Goal: Transaction & Acquisition: Download file/media

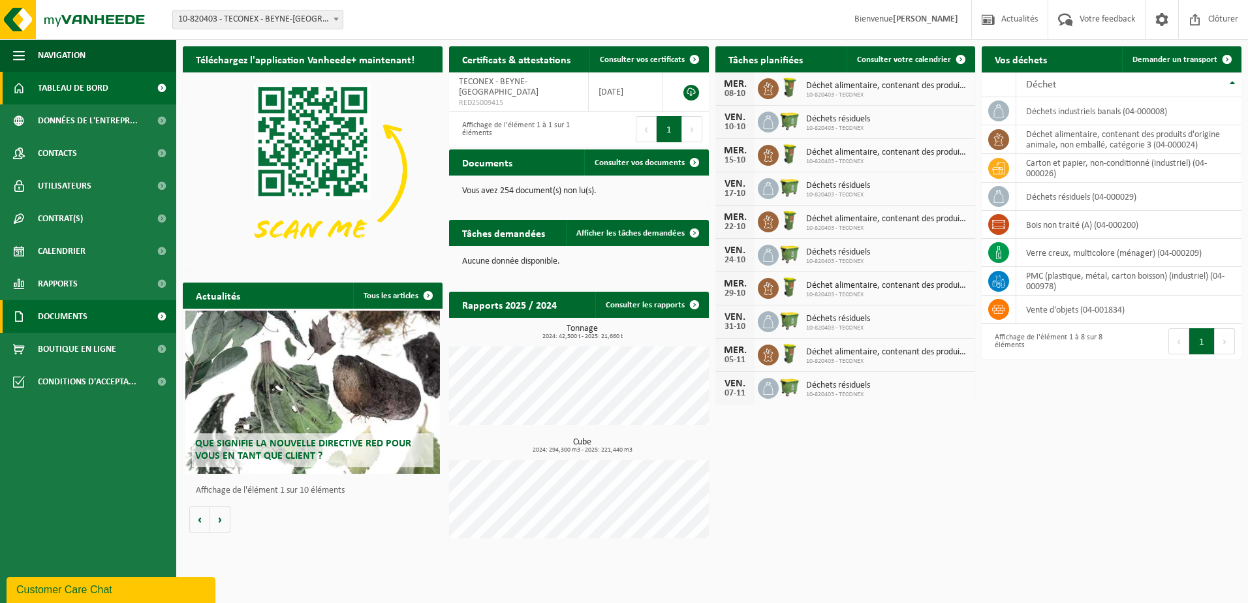
click at [54, 322] on span "Documents" at bounding box center [63, 316] width 50 height 33
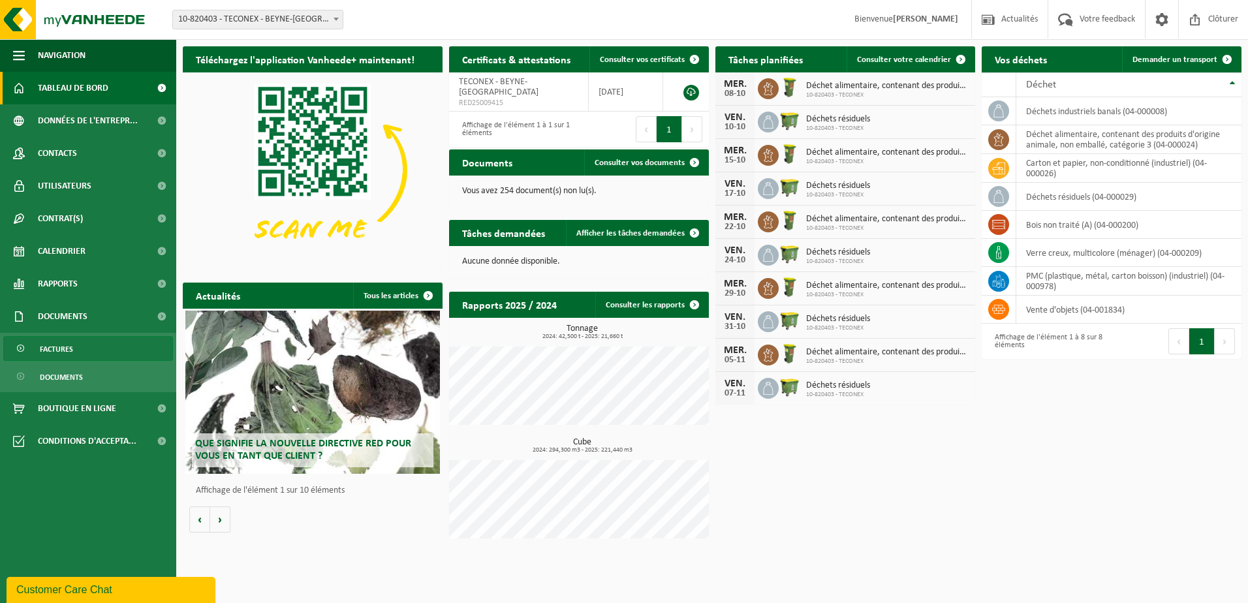
click at [50, 352] on span "Factures" at bounding box center [56, 349] width 33 height 25
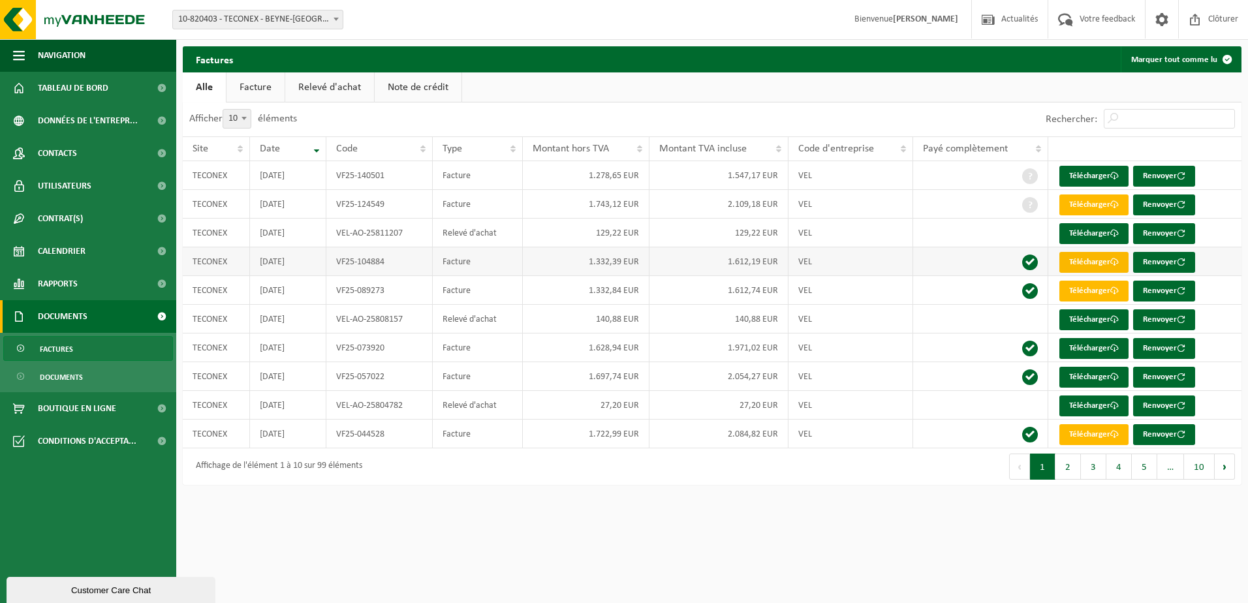
click at [1101, 262] on link "Télécharger" at bounding box center [1093, 262] width 69 height 21
click at [61, 347] on span "Factures" at bounding box center [56, 349] width 33 height 25
click at [1073, 432] on link "Télécharger" at bounding box center [1093, 434] width 69 height 21
click at [1079, 401] on link "Télécharger" at bounding box center [1093, 406] width 69 height 21
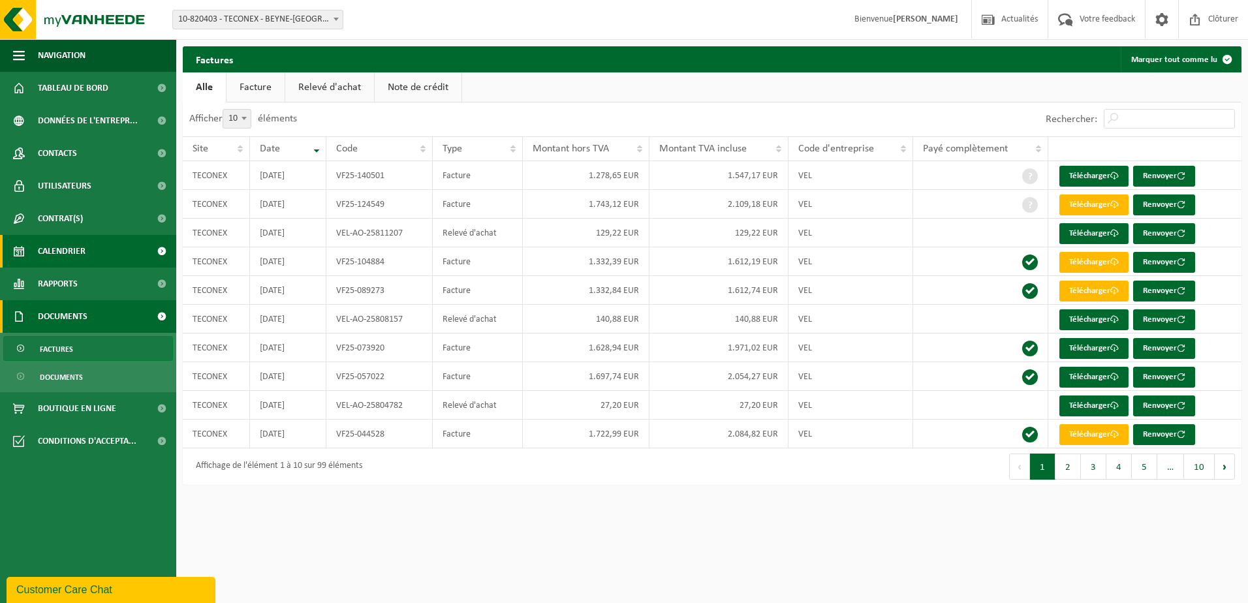
click at [46, 253] on span "Calendrier" at bounding box center [62, 251] width 48 height 33
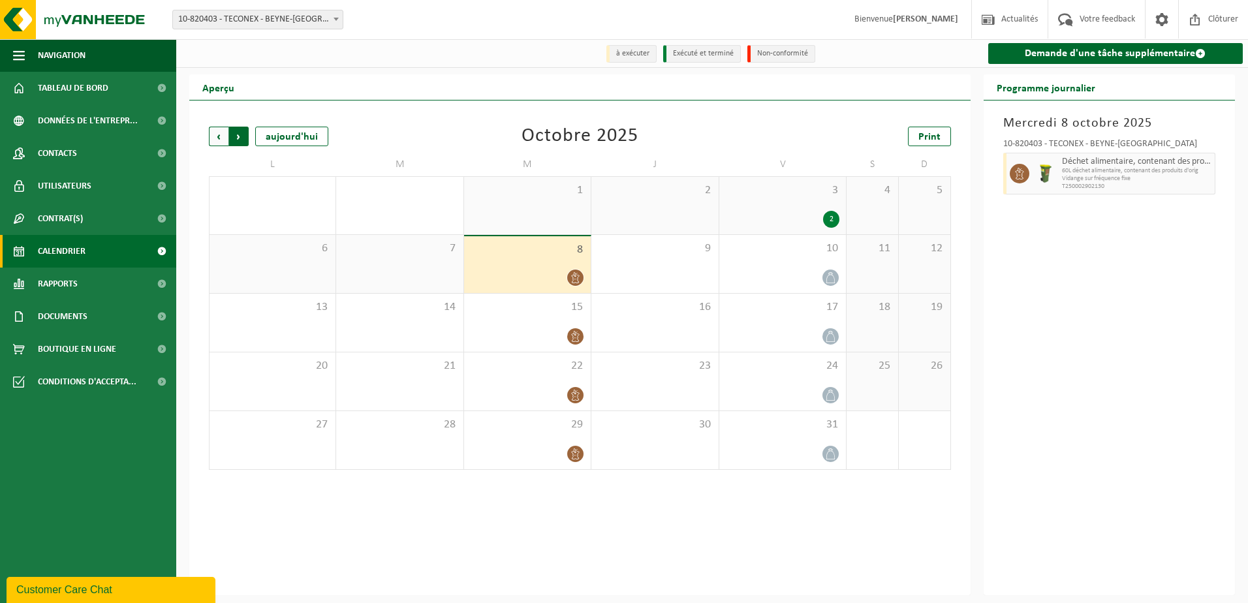
click at [217, 138] on span "Précédent" at bounding box center [219, 137] width 20 height 20
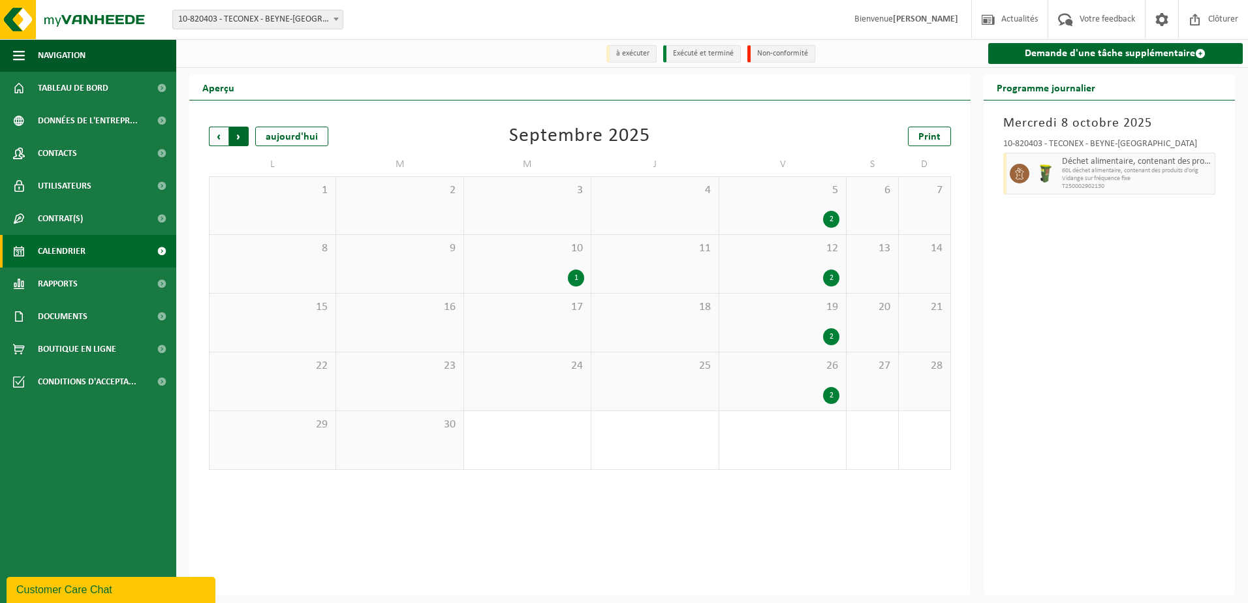
click at [215, 136] on span "Précédent" at bounding box center [219, 137] width 20 height 20
click at [828, 226] on div "1" at bounding box center [831, 219] width 16 height 17
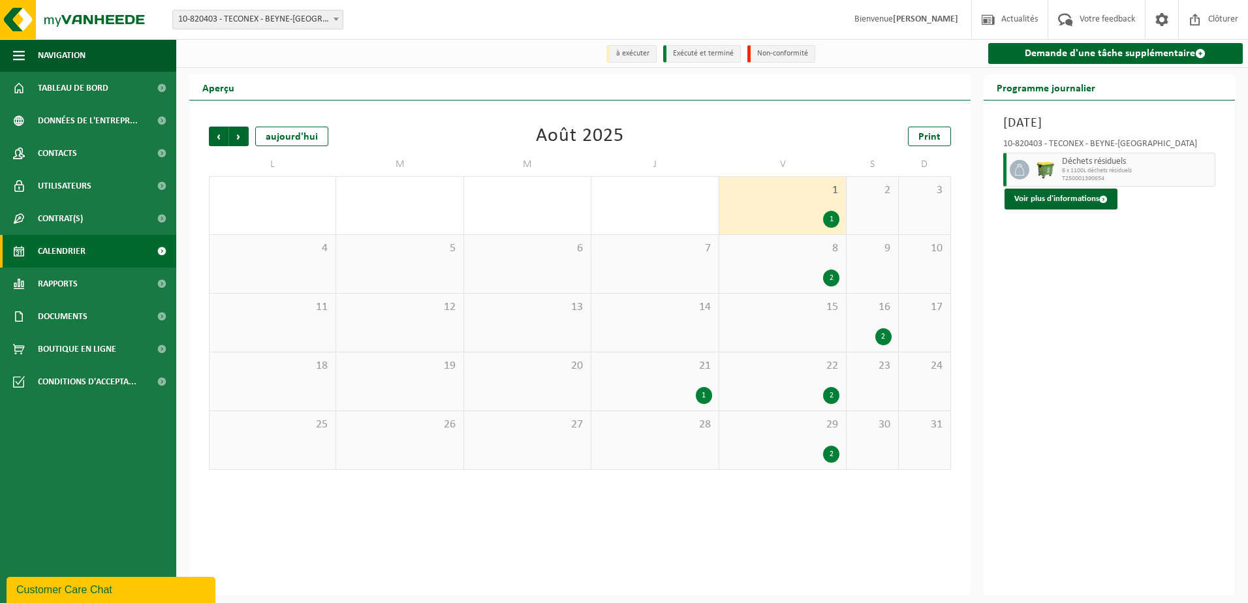
click at [820, 268] on div "8 2" at bounding box center [782, 264] width 127 height 58
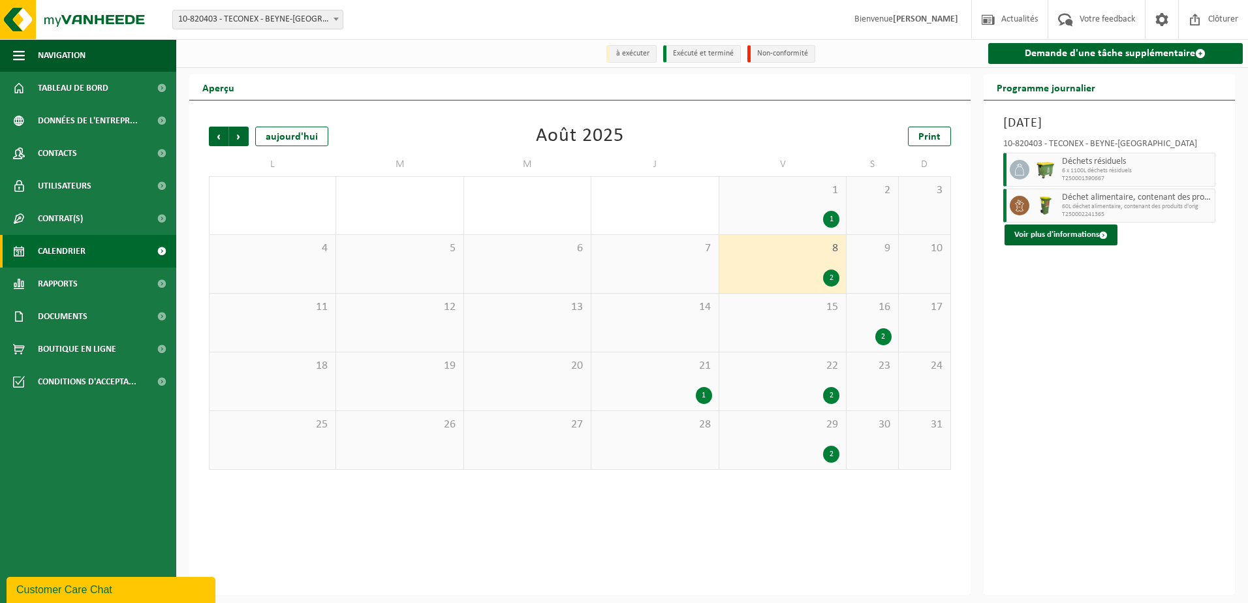
click at [800, 208] on div "1 1" at bounding box center [782, 205] width 127 height 57
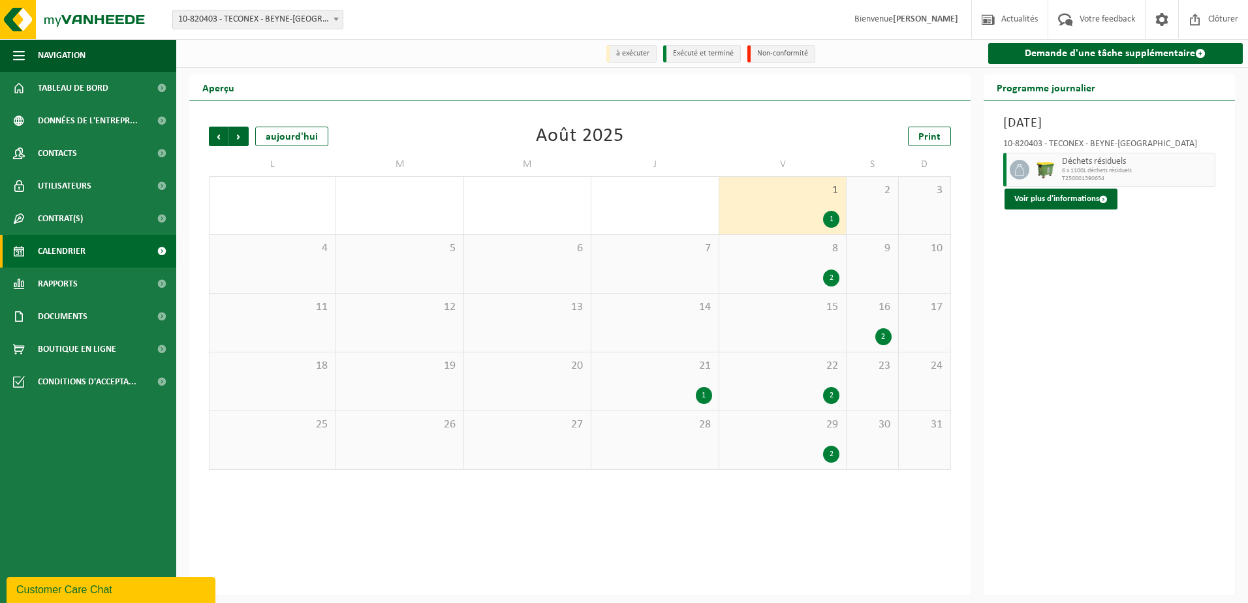
click at [793, 257] on div "8 2" at bounding box center [782, 264] width 127 height 58
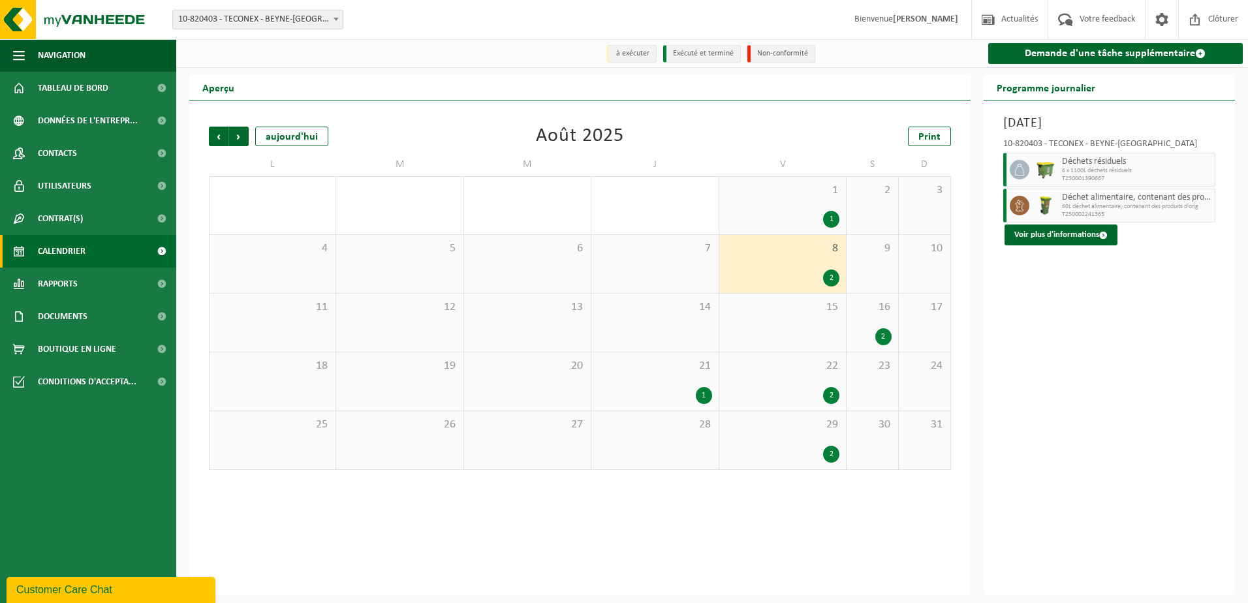
click at [870, 339] on div "2" at bounding box center [872, 336] width 39 height 17
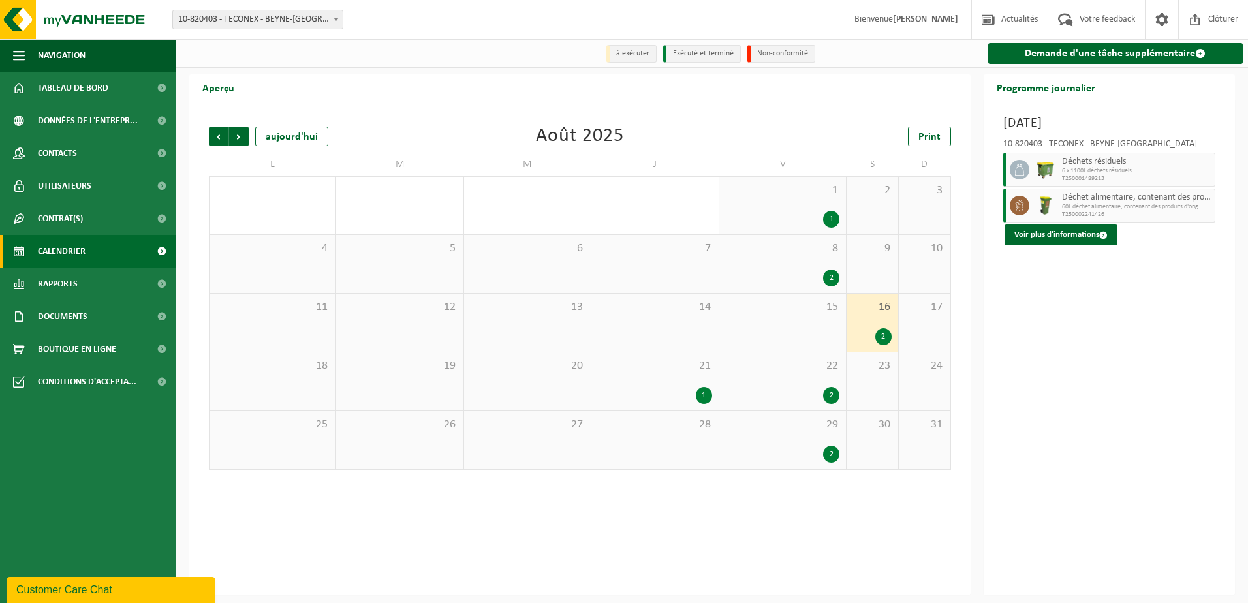
click at [793, 270] on div "8 2" at bounding box center [782, 264] width 127 height 58
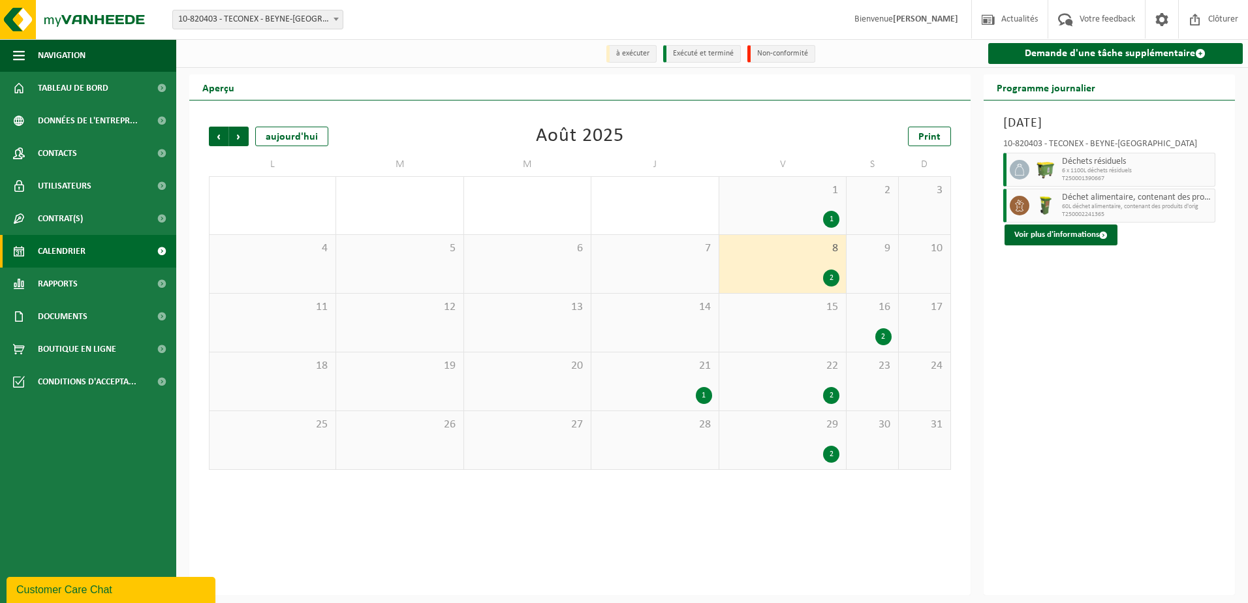
click at [796, 210] on div "1 1" at bounding box center [782, 205] width 127 height 57
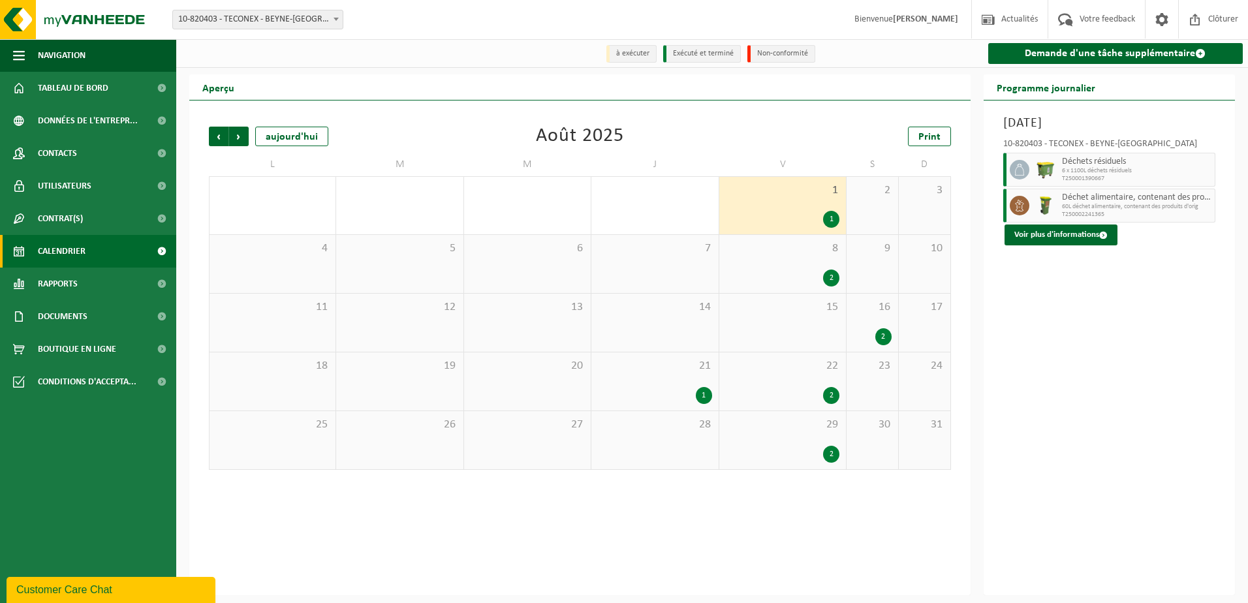
click at [791, 247] on span "8" at bounding box center [783, 249] width 114 height 14
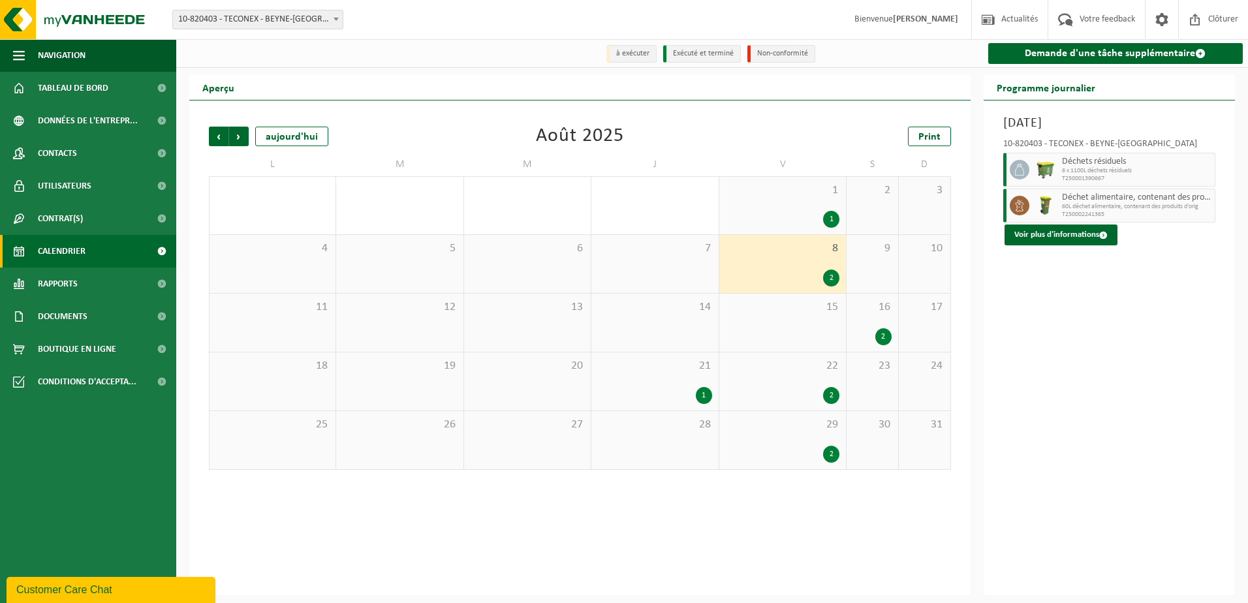
click at [798, 256] on span "8" at bounding box center [783, 249] width 114 height 14
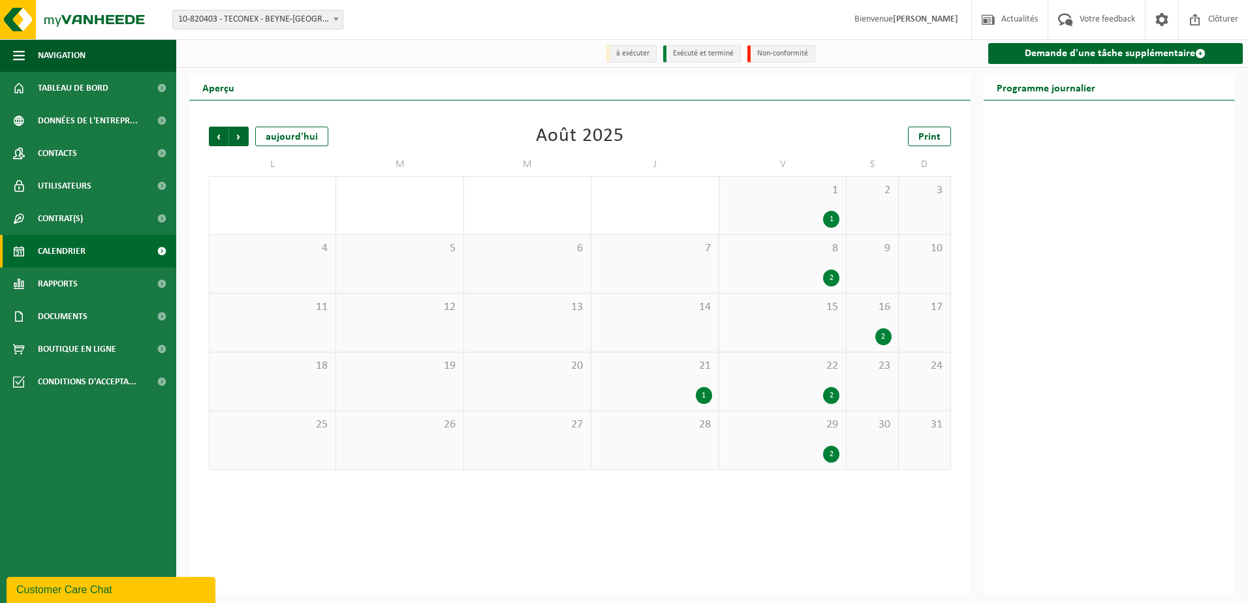
click at [787, 196] on span "1" at bounding box center [783, 190] width 114 height 14
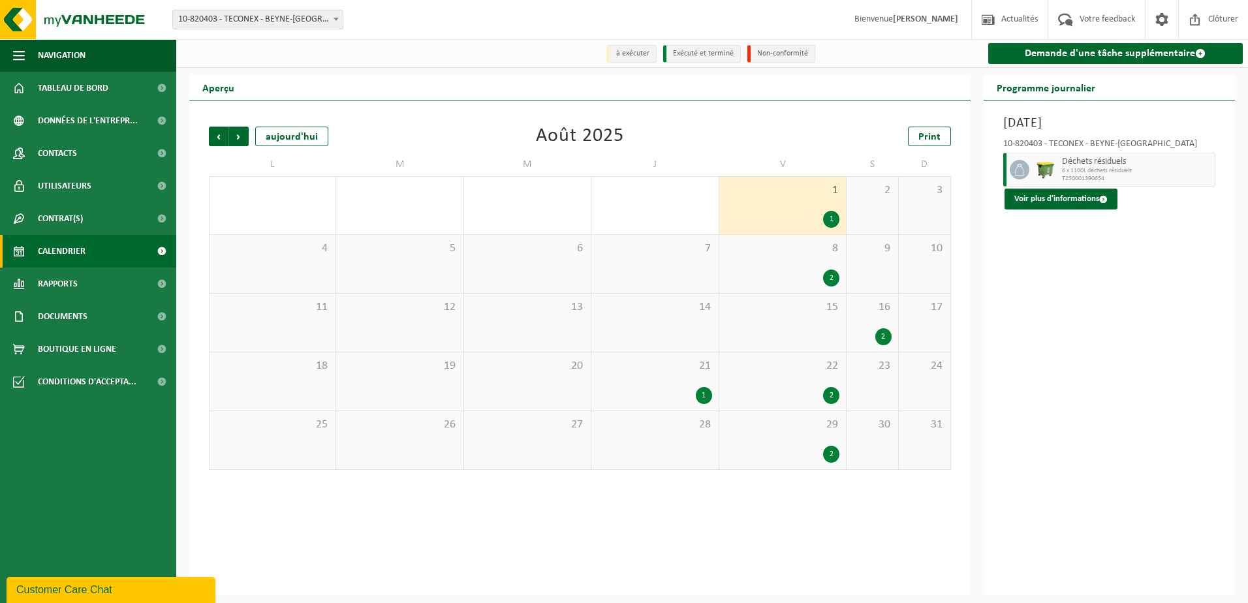
click at [795, 266] on div "8 2" at bounding box center [782, 264] width 127 height 58
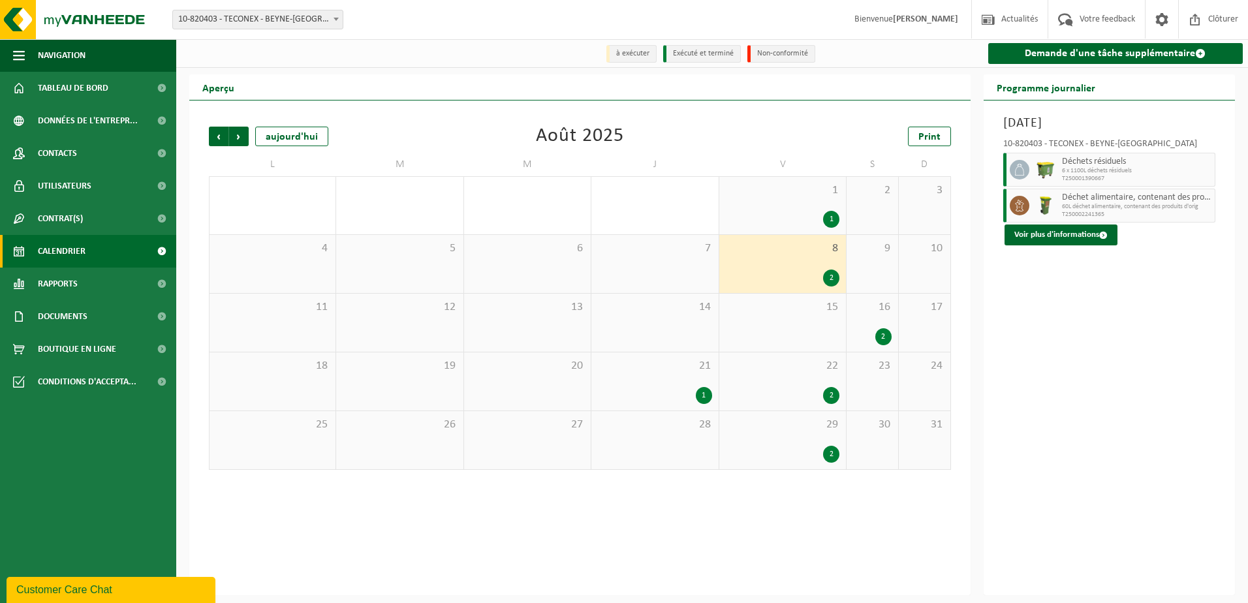
click at [890, 313] on span "16" at bounding box center [872, 307] width 39 height 14
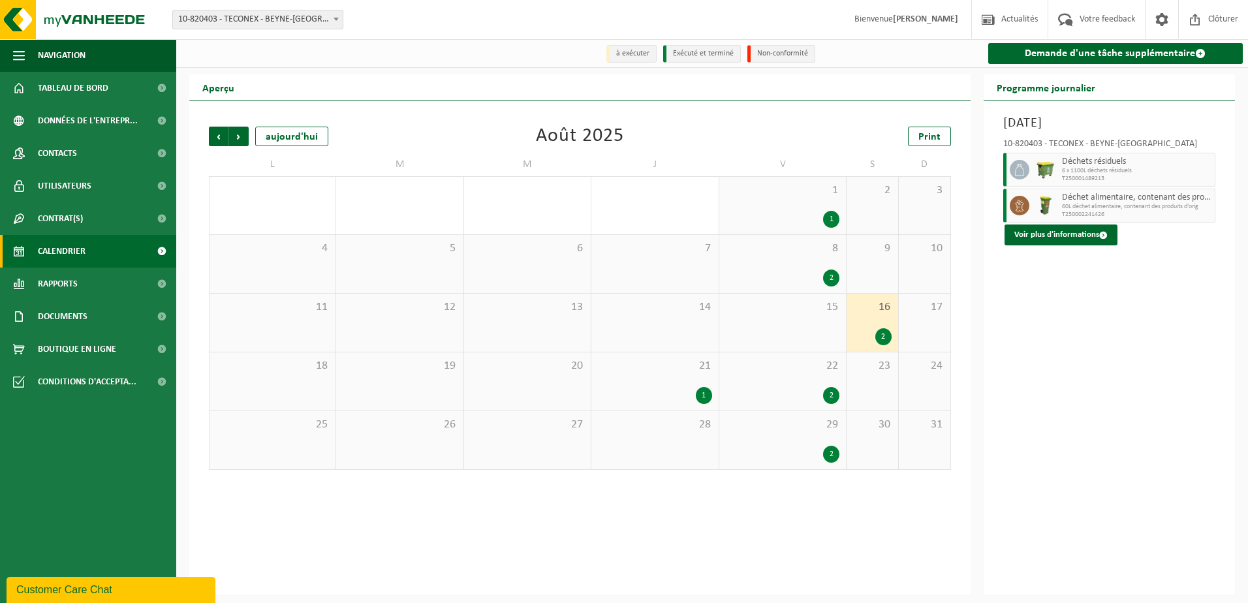
click at [764, 392] on div "2" at bounding box center [783, 395] width 114 height 17
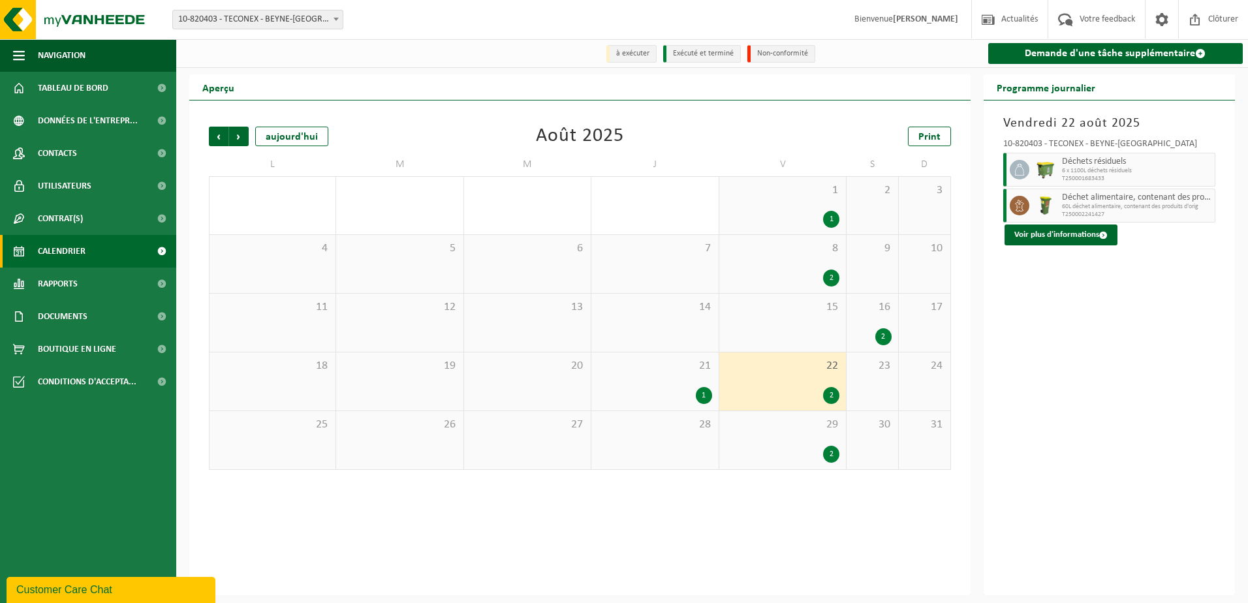
click at [777, 430] on span "29" at bounding box center [783, 425] width 114 height 14
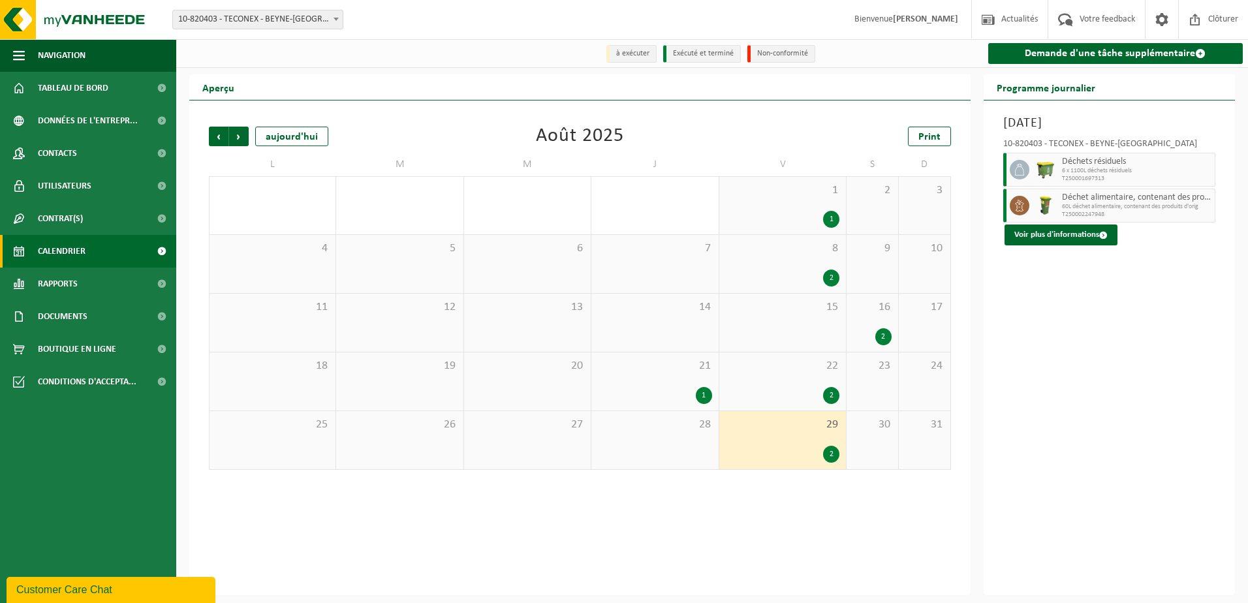
click at [698, 394] on div "1" at bounding box center [704, 395] width 16 height 17
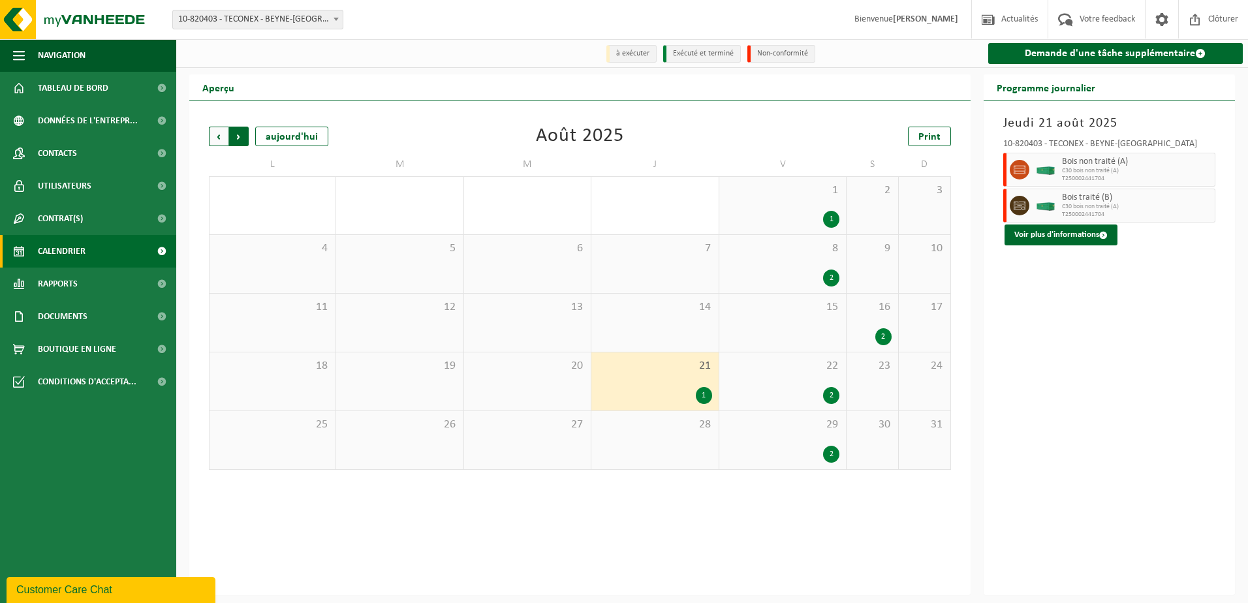
click at [217, 138] on span "Précédent" at bounding box center [219, 137] width 20 height 20
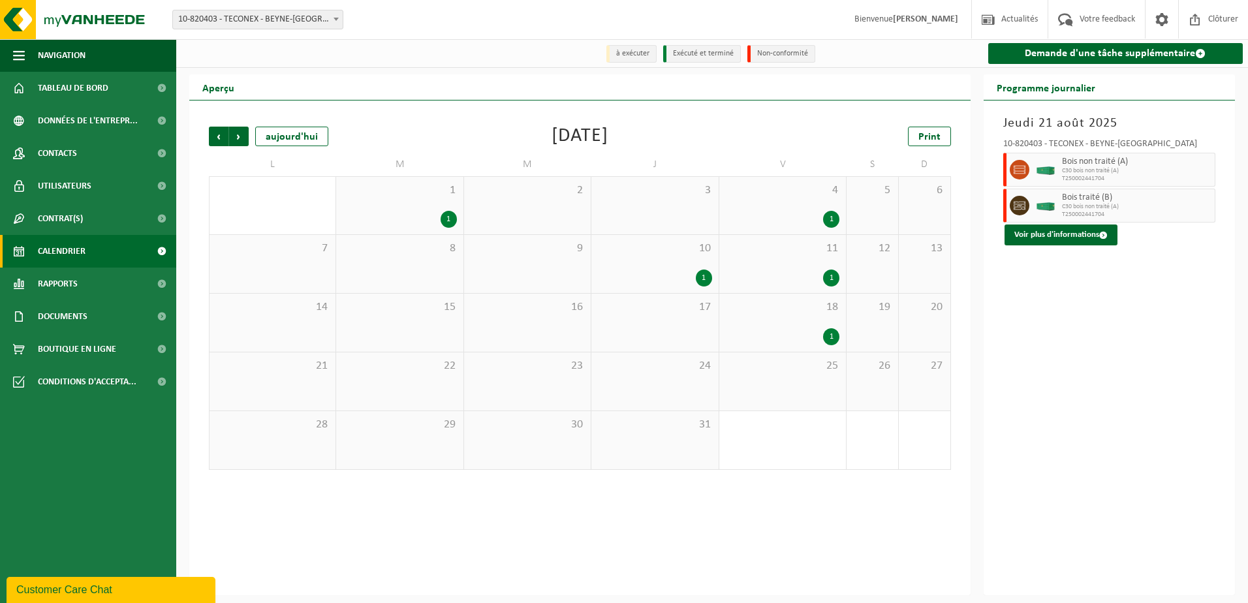
click at [680, 270] on div "10 1" at bounding box center [654, 264] width 127 height 58
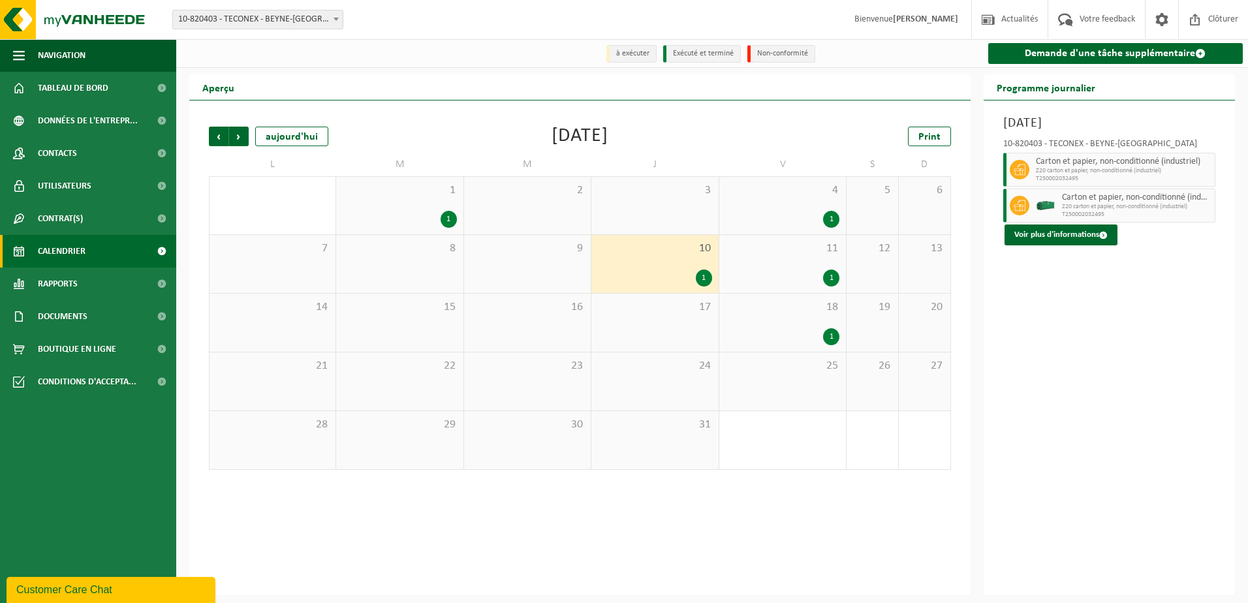
click at [407, 207] on div "1 1" at bounding box center [399, 205] width 127 height 57
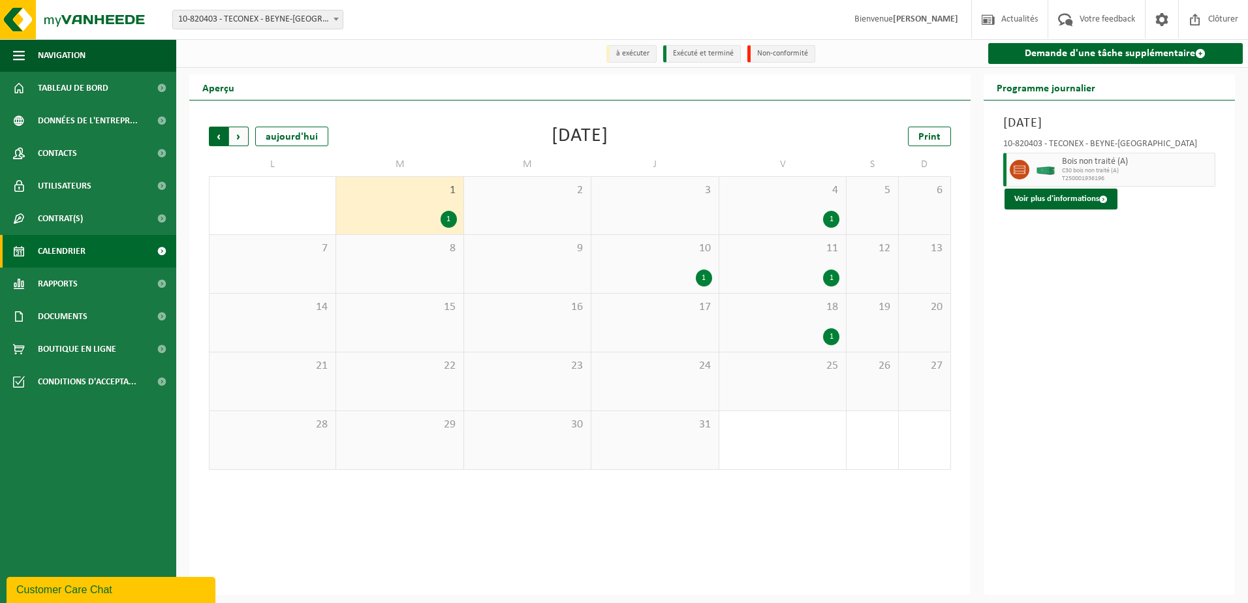
click at [240, 130] on span "Suivant" at bounding box center [239, 137] width 20 height 20
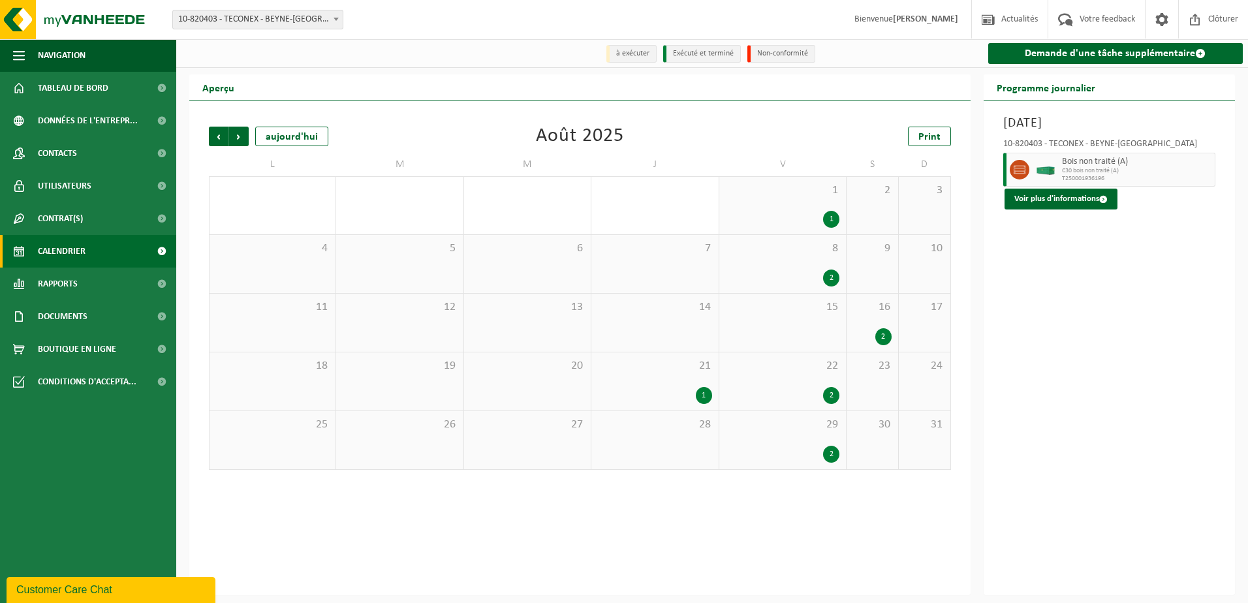
click at [660, 373] on span "21" at bounding box center [655, 366] width 114 height 14
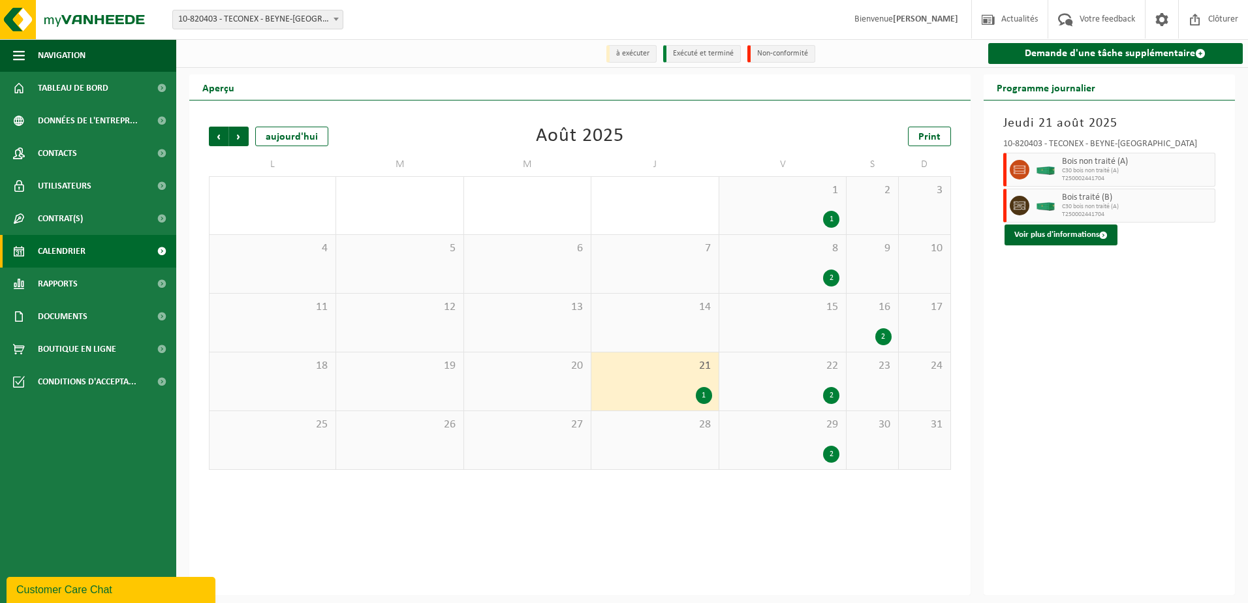
click at [1020, 206] on icon at bounding box center [1020, 206] width 12 height 12
click at [1059, 246] on div "Jeudi 21 août 2025 10-820403 - TECONEX - BEYNE-HEUSAY Bois non traité (A) C30 b…" at bounding box center [1110, 348] width 252 height 495
click at [1048, 235] on button "Voir plus d'informations" at bounding box center [1061, 235] width 113 height 21
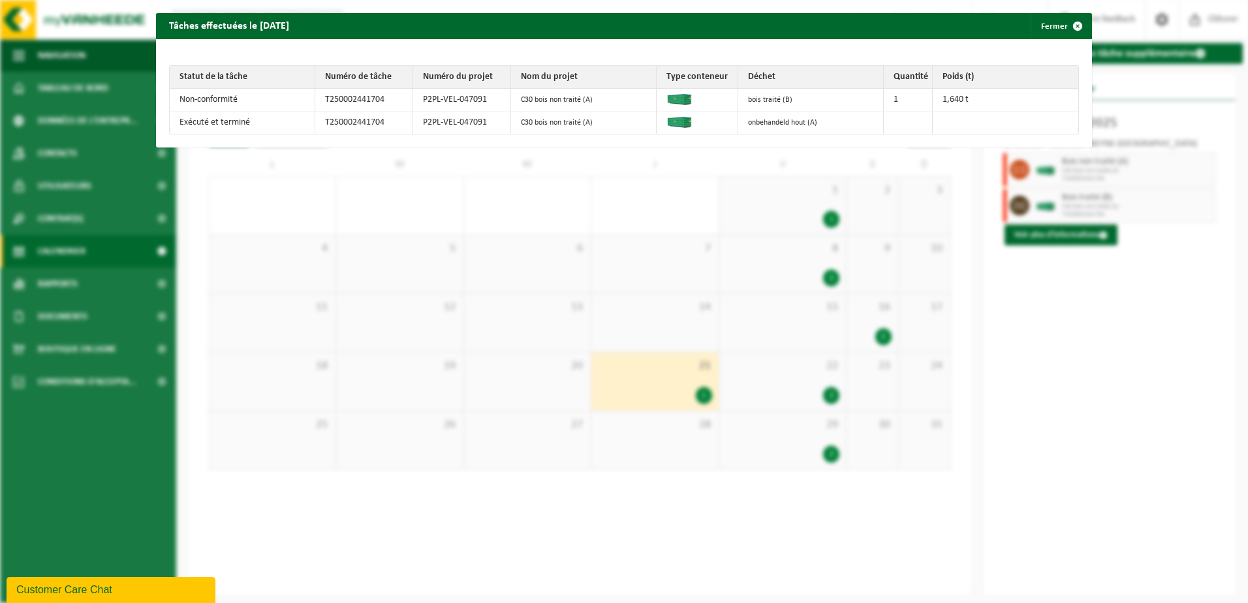
click at [245, 221] on div "Tâches effectuées le 2025-08-21 Fermer Statut de la tâche Numéro de tâche Numér…" at bounding box center [624, 301] width 1248 height 603
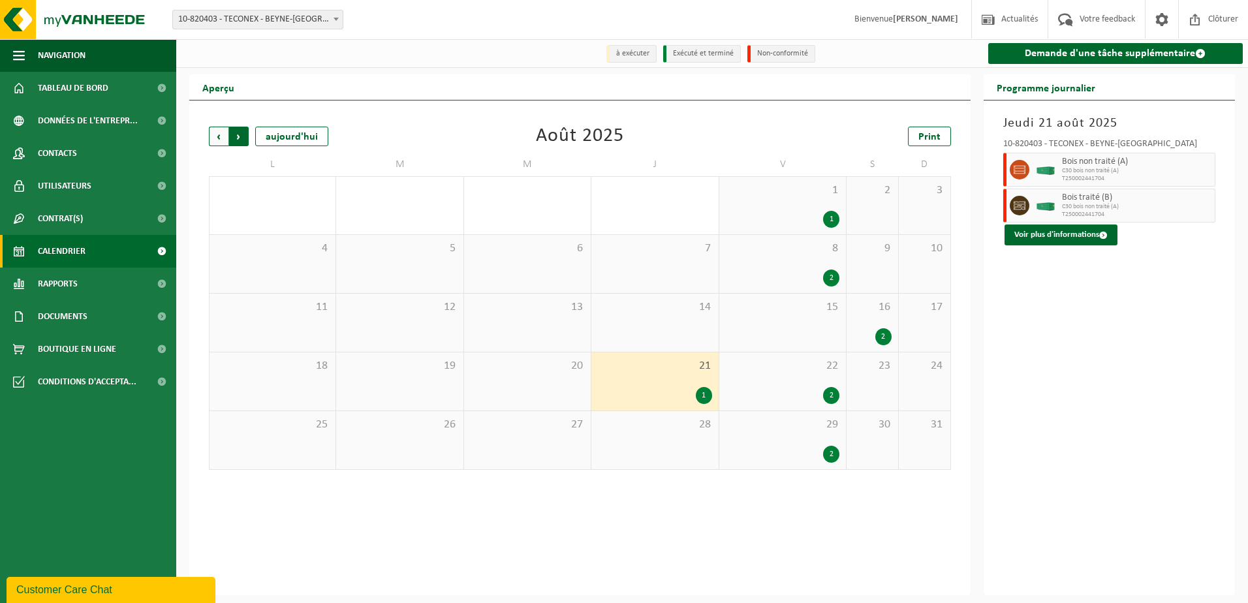
click at [215, 129] on span "Précédent" at bounding box center [219, 137] width 20 height 20
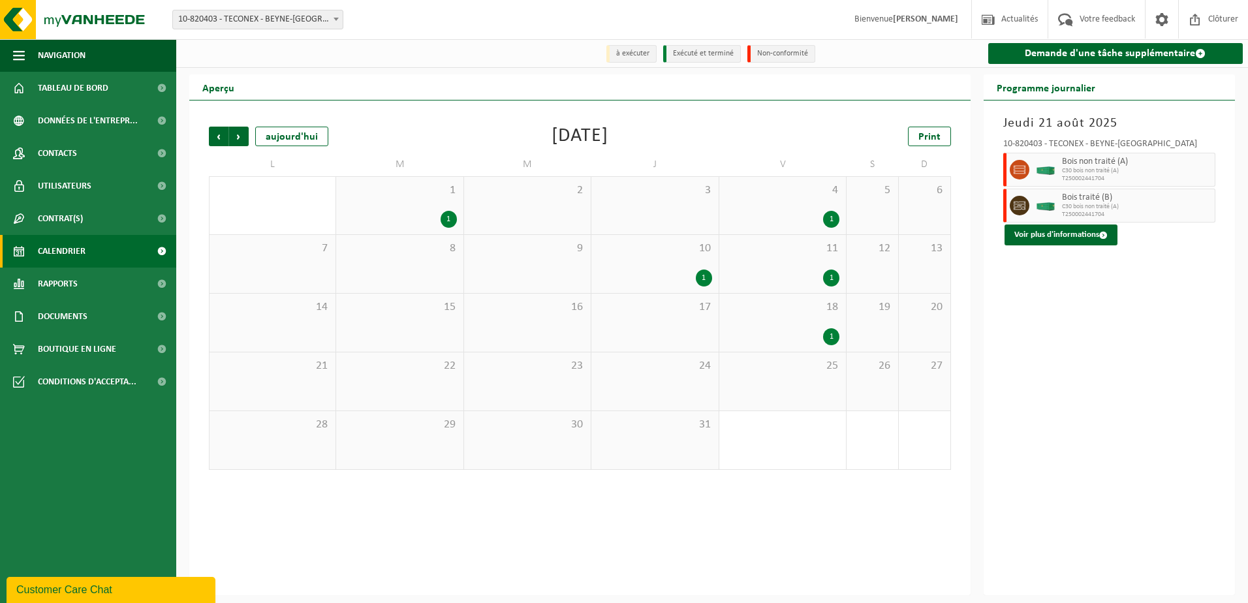
click at [433, 221] on div "1" at bounding box center [400, 219] width 114 height 17
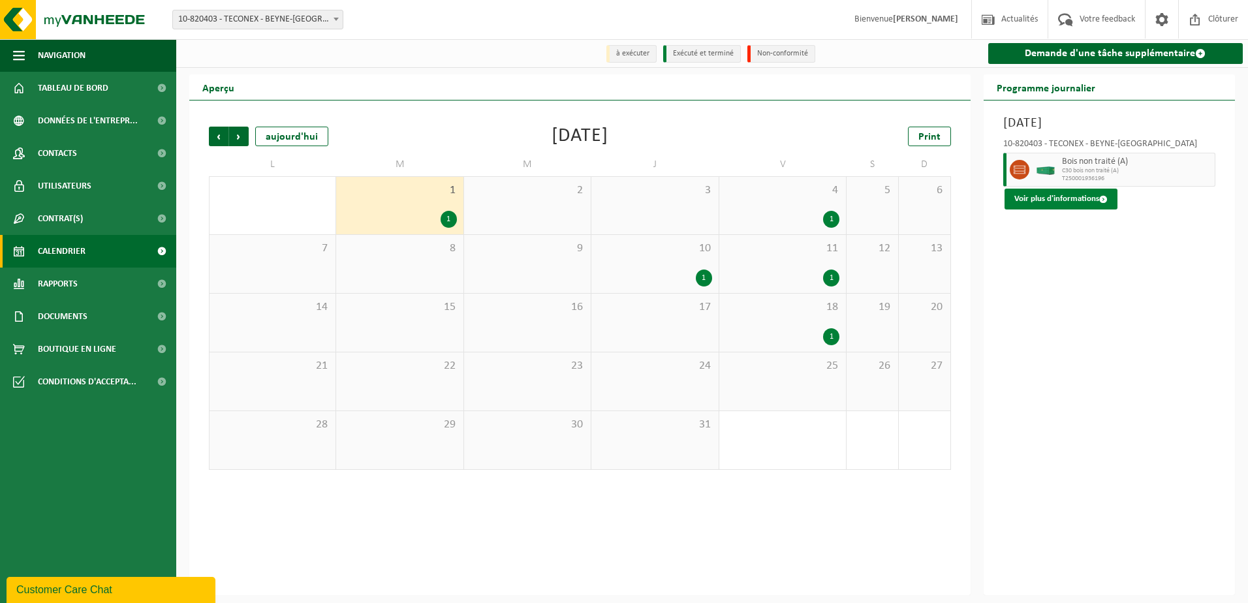
click at [1035, 202] on button "Voir plus d'informations" at bounding box center [1061, 199] width 113 height 21
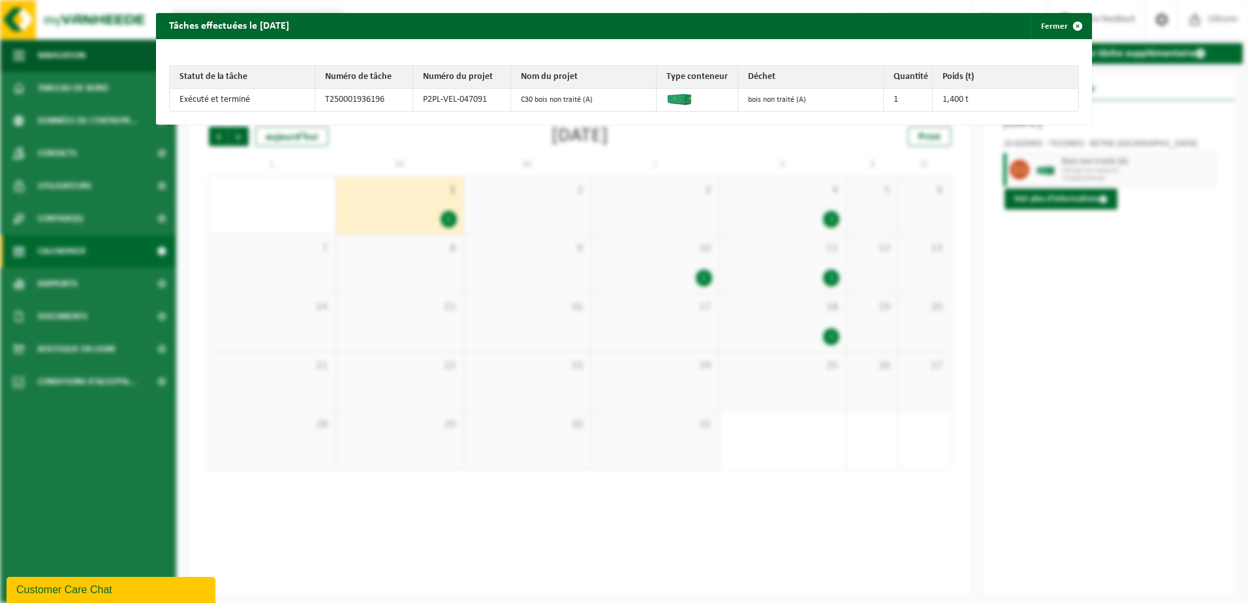
click at [274, 206] on div "Tâches effectuées le 2025-07-01 Fermer Statut de la tâche Numéro de tâche Numér…" at bounding box center [624, 301] width 1248 height 603
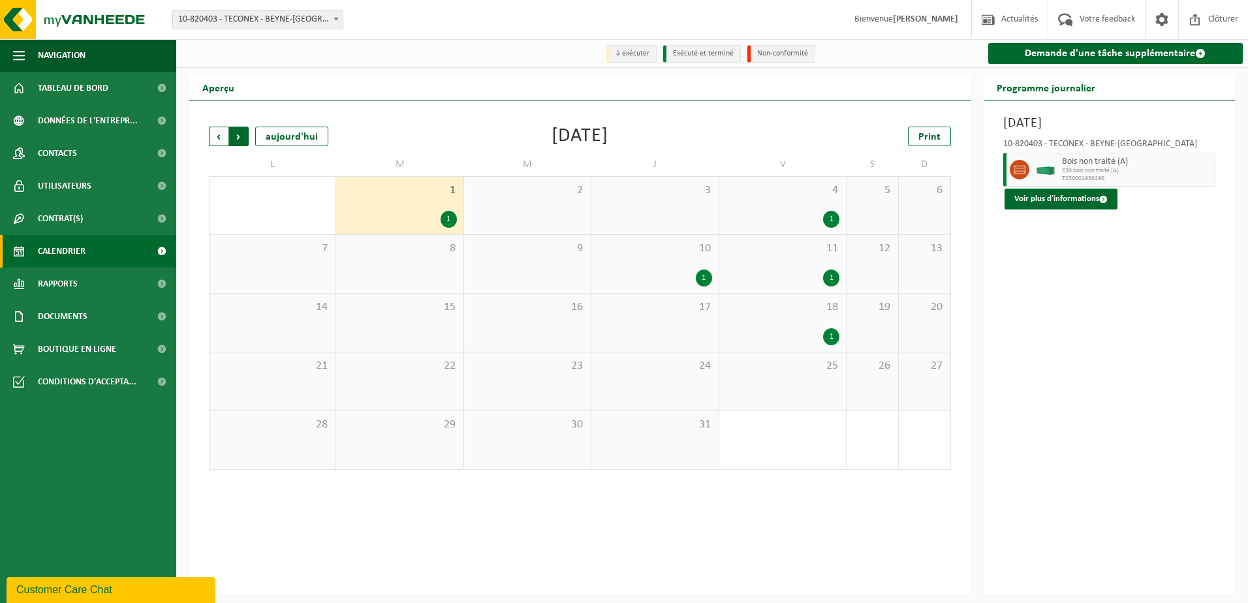
click at [219, 137] on span "Précédent" at bounding box center [219, 137] width 20 height 20
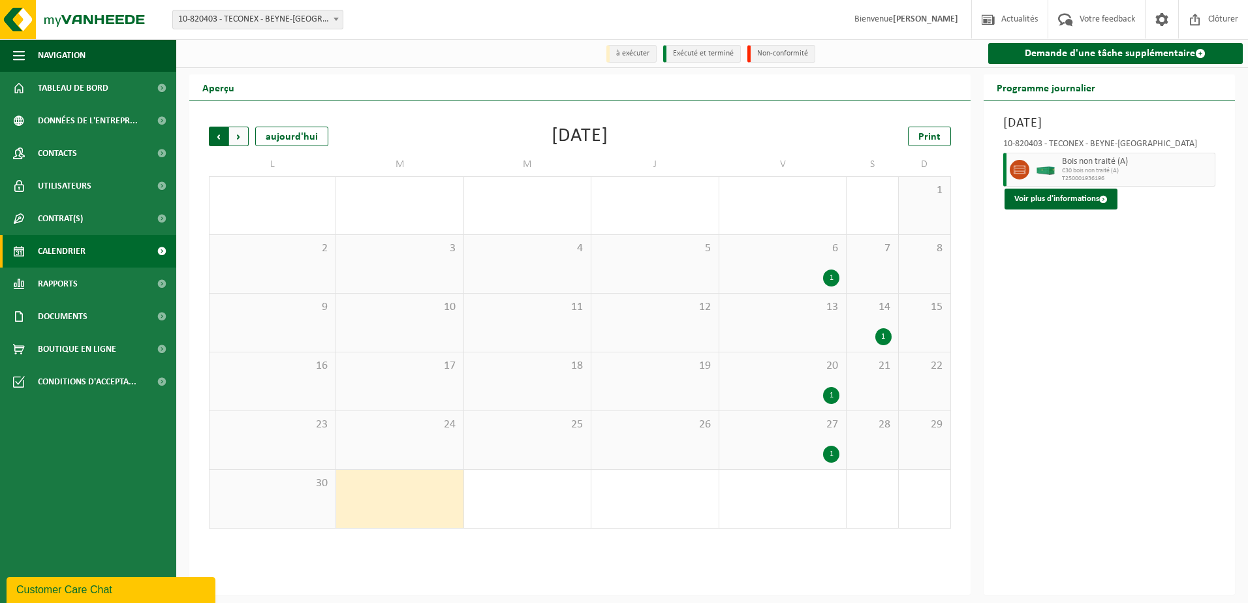
click at [242, 138] on span "Suivant" at bounding box center [239, 137] width 20 height 20
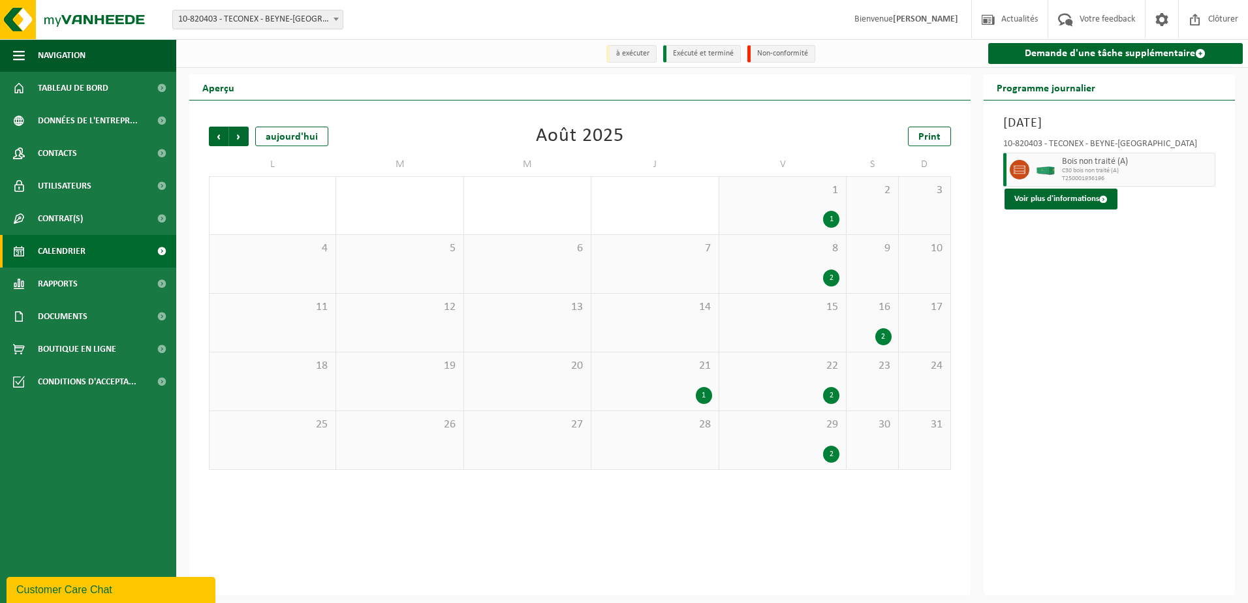
click at [785, 384] on div "22 2" at bounding box center [782, 381] width 127 height 58
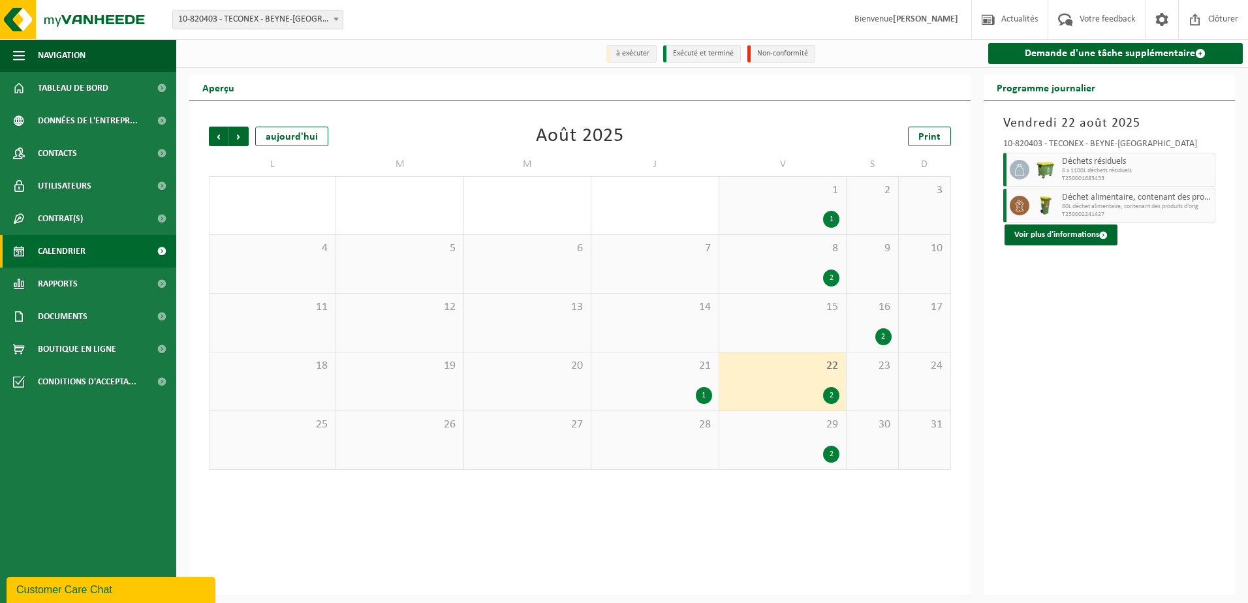
click at [700, 388] on div "1" at bounding box center [704, 395] width 16 height 17
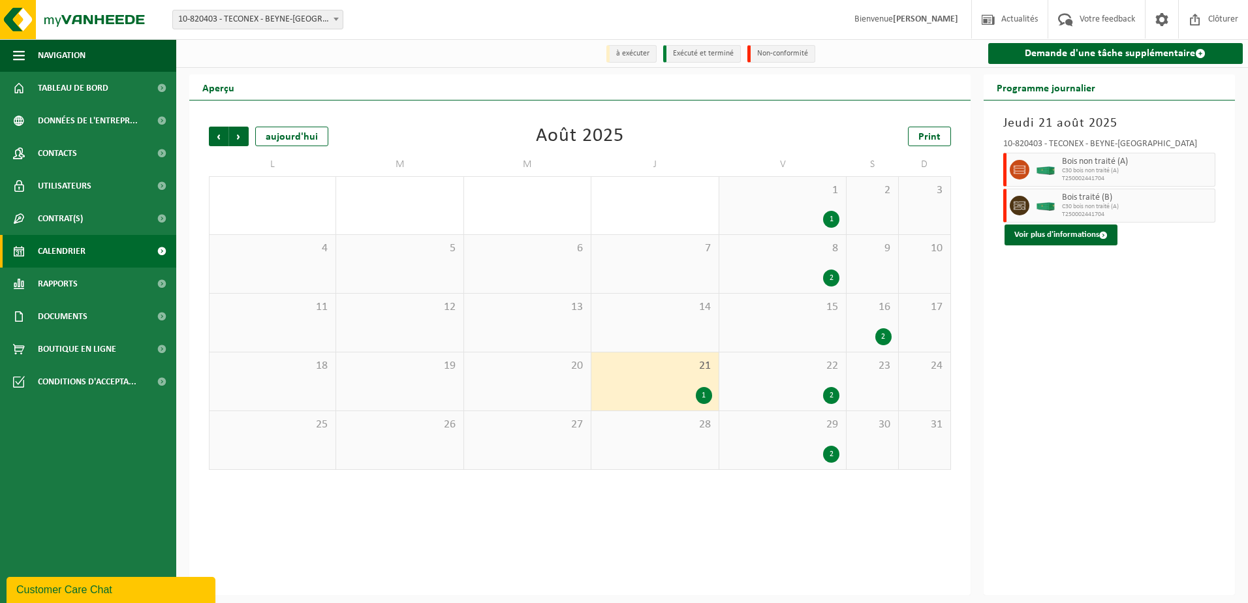
click at [881, 322] on div "16 2" at bounding box center [873, 323] width 52 height 58
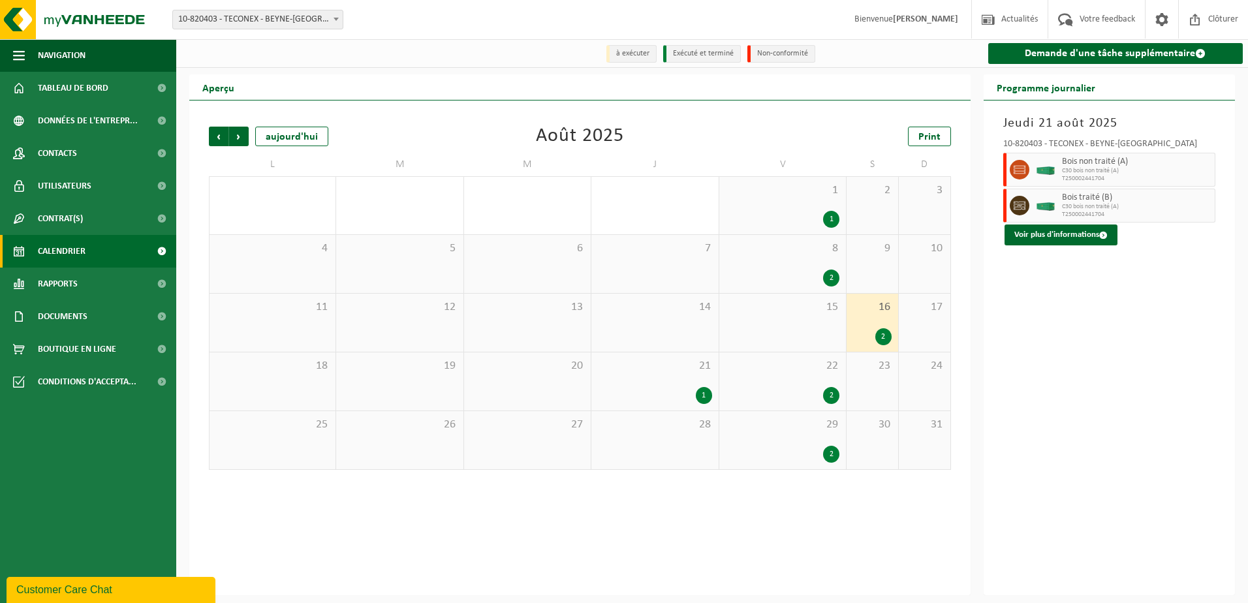
click at [772, 384] on div "22 2" at bounding box center [782, 381] width 127 height 58
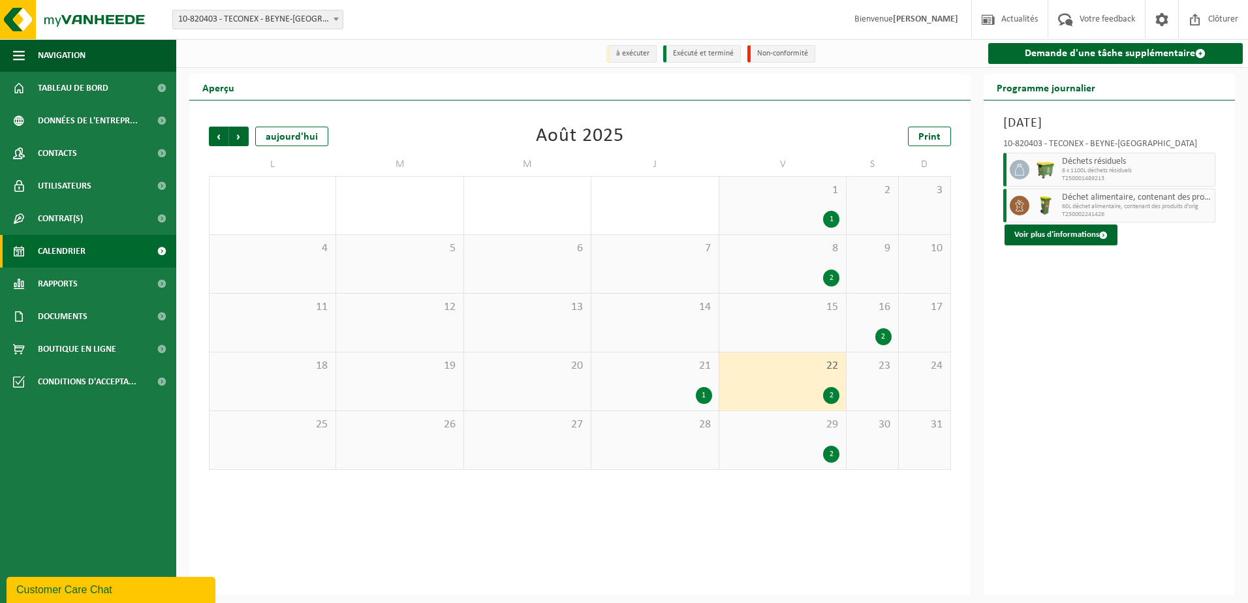
click at [674, 399] on div "1" at bounding box center [655, 395] width 114 height 17
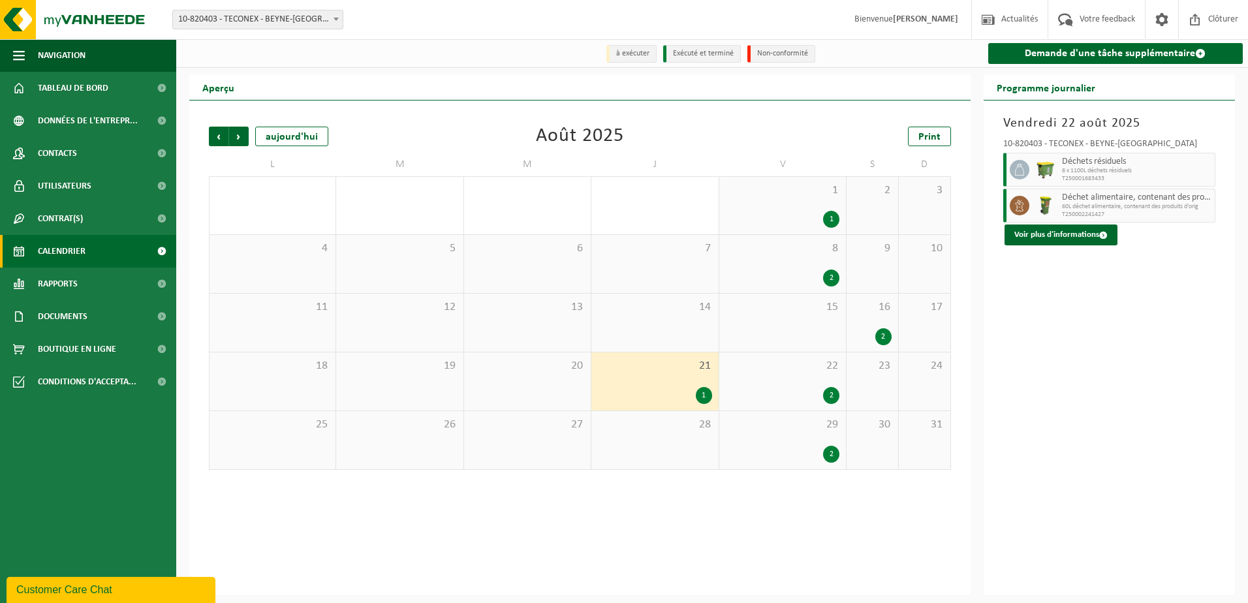
click at [795, 444] on div "29 2" at bounding box center [782, 440] width 127 height 58
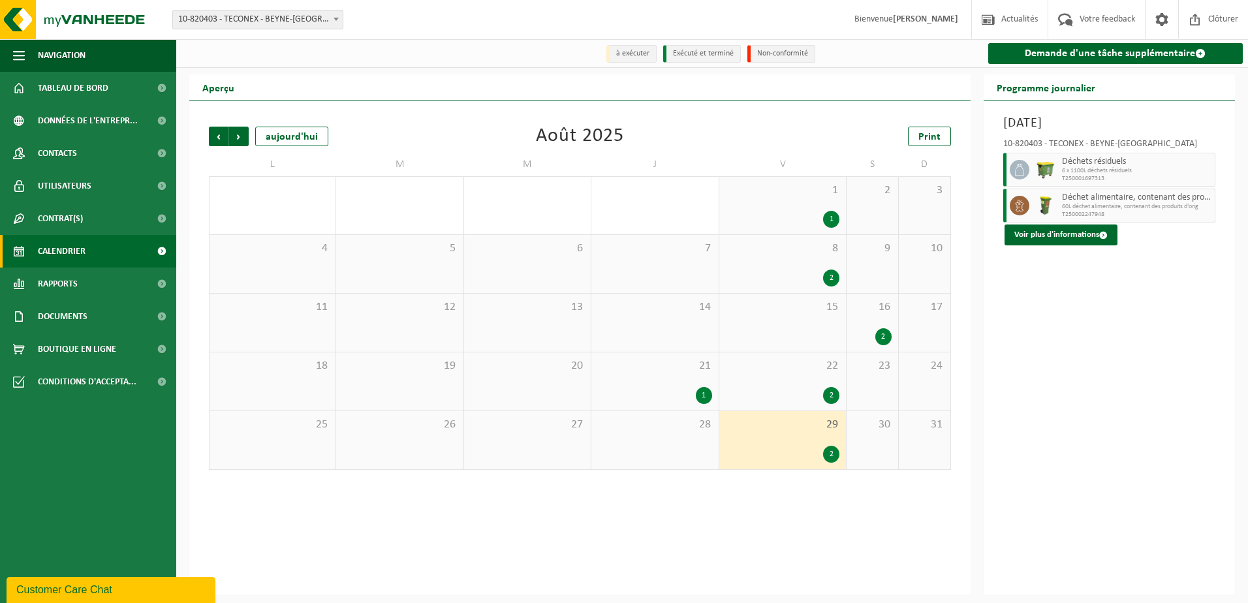
click at [686, 384] on div "21 1" at bounding box center [654, 381] width 127 height 58
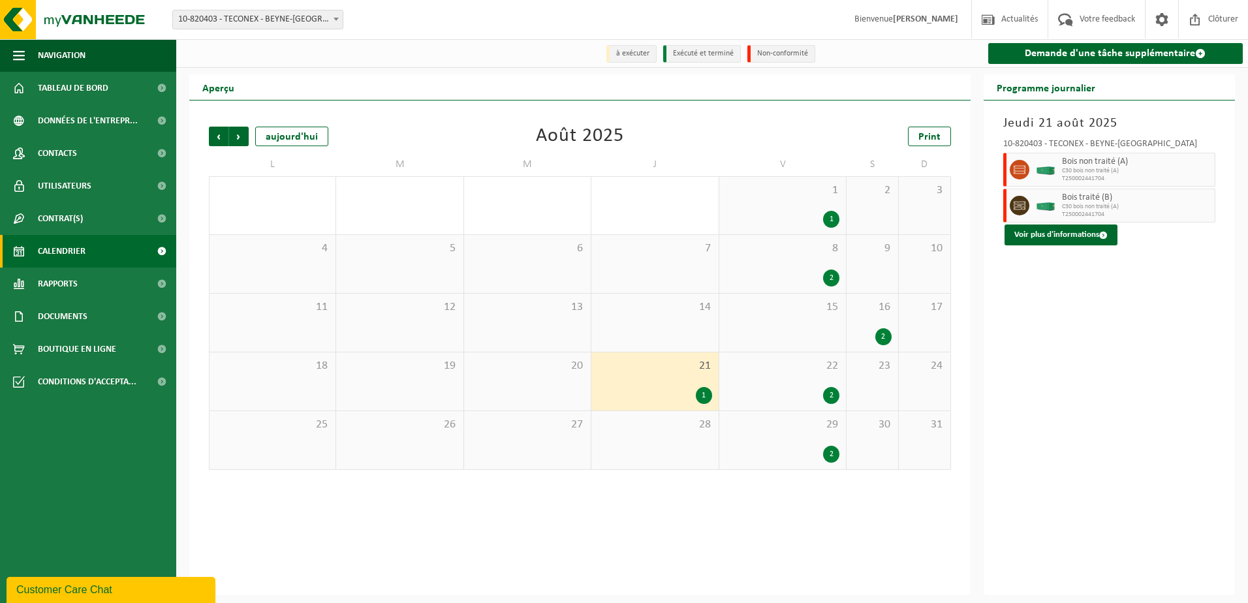
click at [793, 210] on div "1 1" at bounding box center [782, 205] width 127 height 57
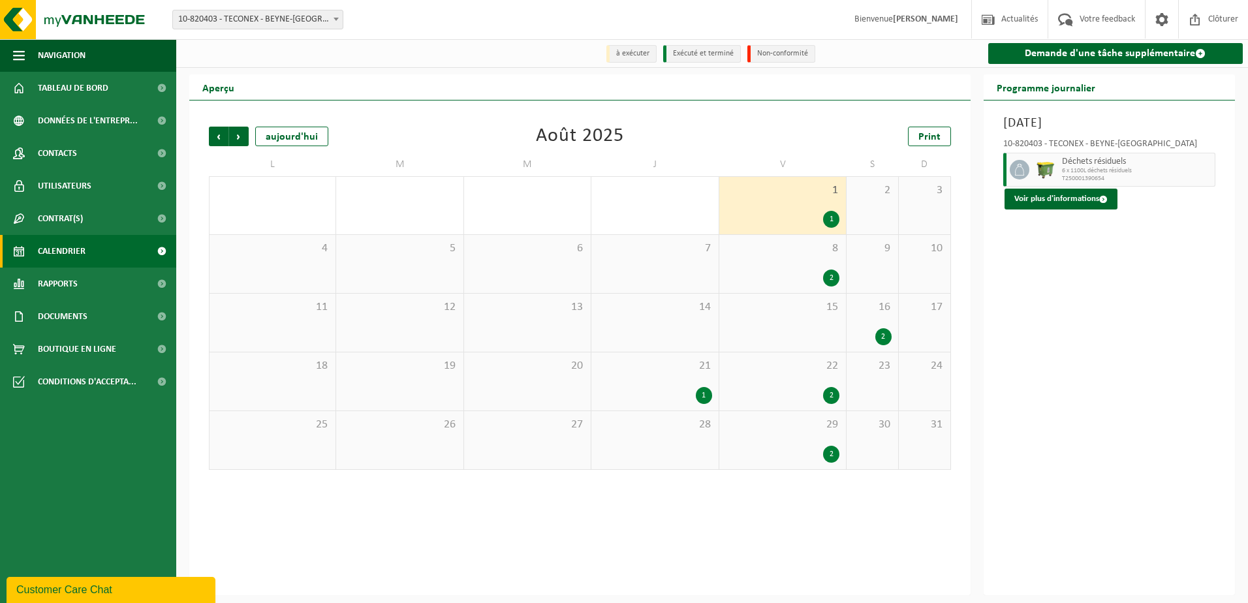
click at [799, 258] on div "8 2" at bounding box center [782, 264] width 127 height 58
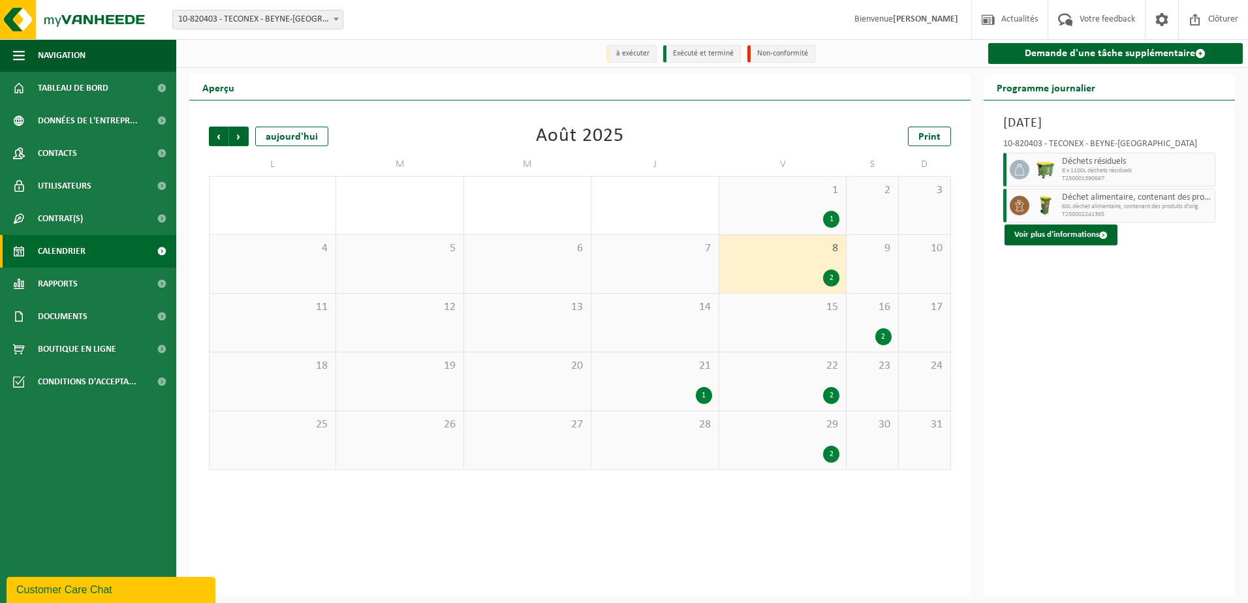
click at [1031, 171] on div at bounding box center [1017, 170] width 29 height 34
click at [1039, 237] on button "Voir plus d'informations" at bounding box center [1061, 235] width 113 height 21
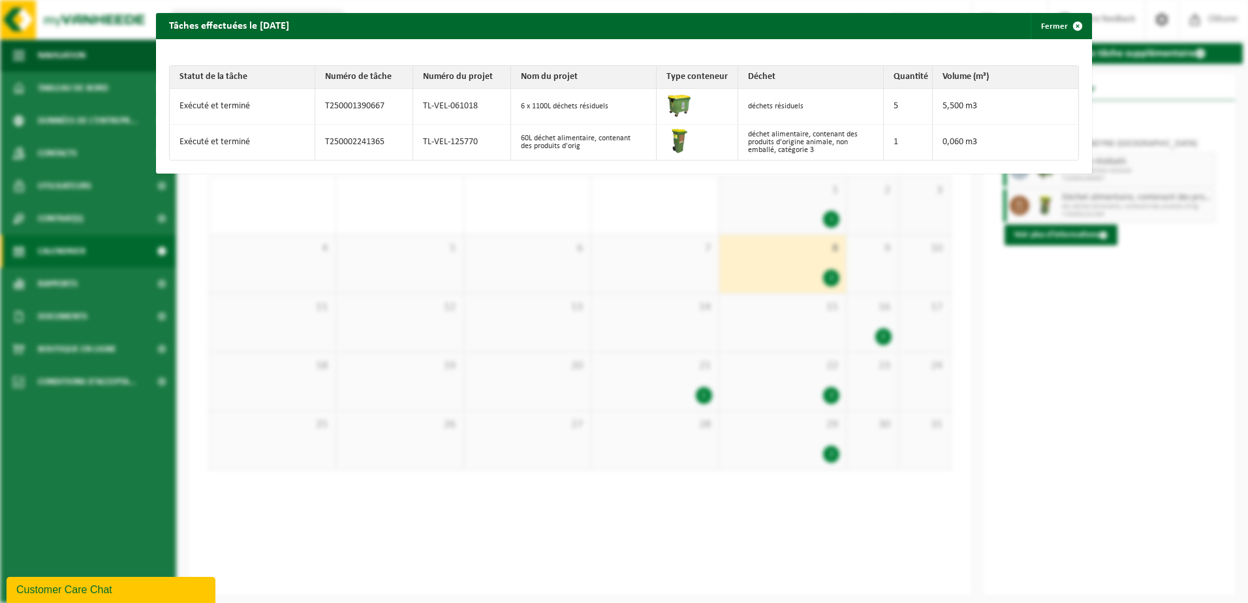
click at [1048, 307] on div "Tâches effectuées le 2025-08-08 Fermer Statut de la tâche Numéro de tâche Numér…" at bounding box center [624, 301] width 1248 height 603
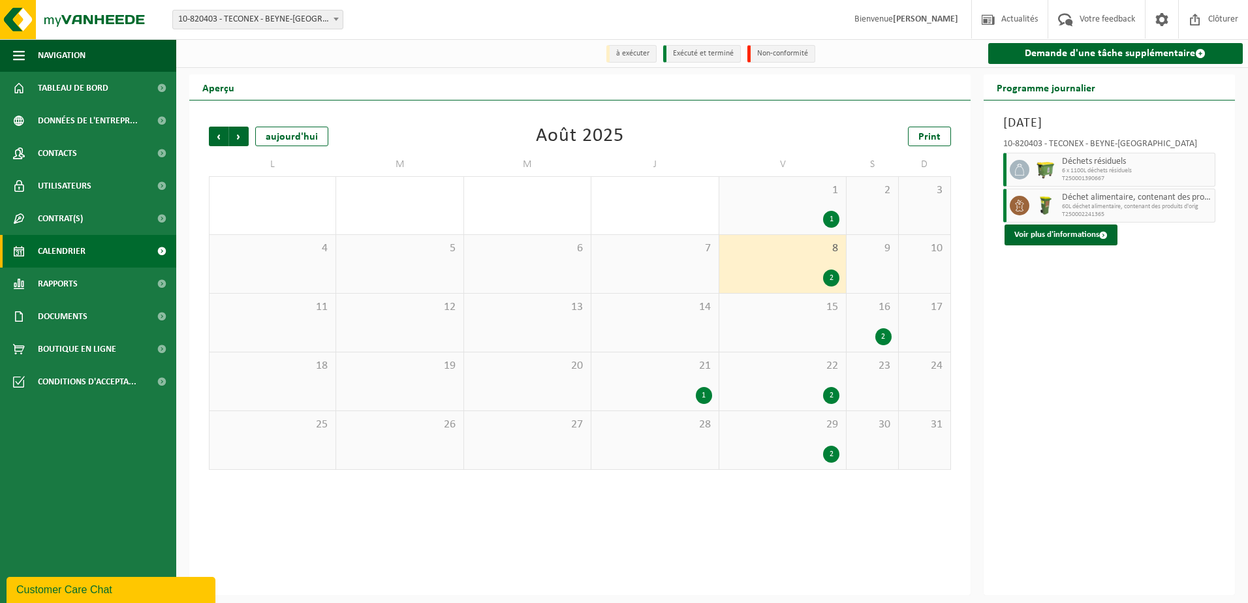
click at [664, 392] on div "1" at bounding box center [655, 395] width 114 height 17
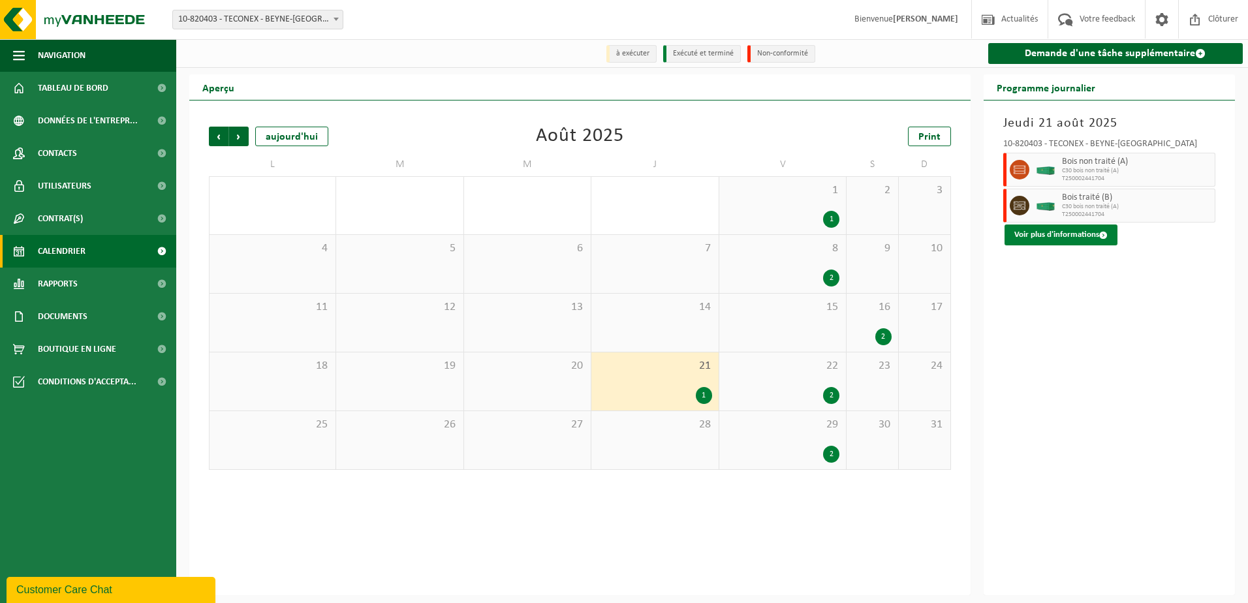
click at [1058, 237] on button "Voir plus d'informations" at bounding box center [1061, 235] width 113 height 21
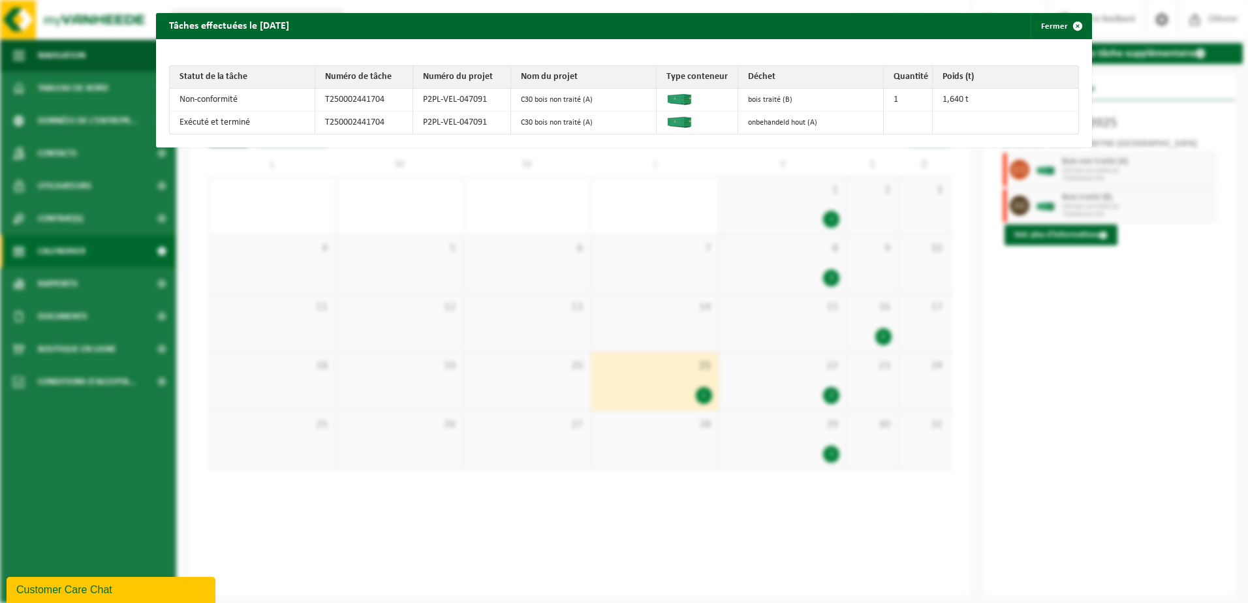
click at [332, 211] on div "Tâches effectuées le 2025-08-21 Fermer Statut de la tâche Numéro de tâche Numér…" at bounding box center [624, 301] width 1248 height 603
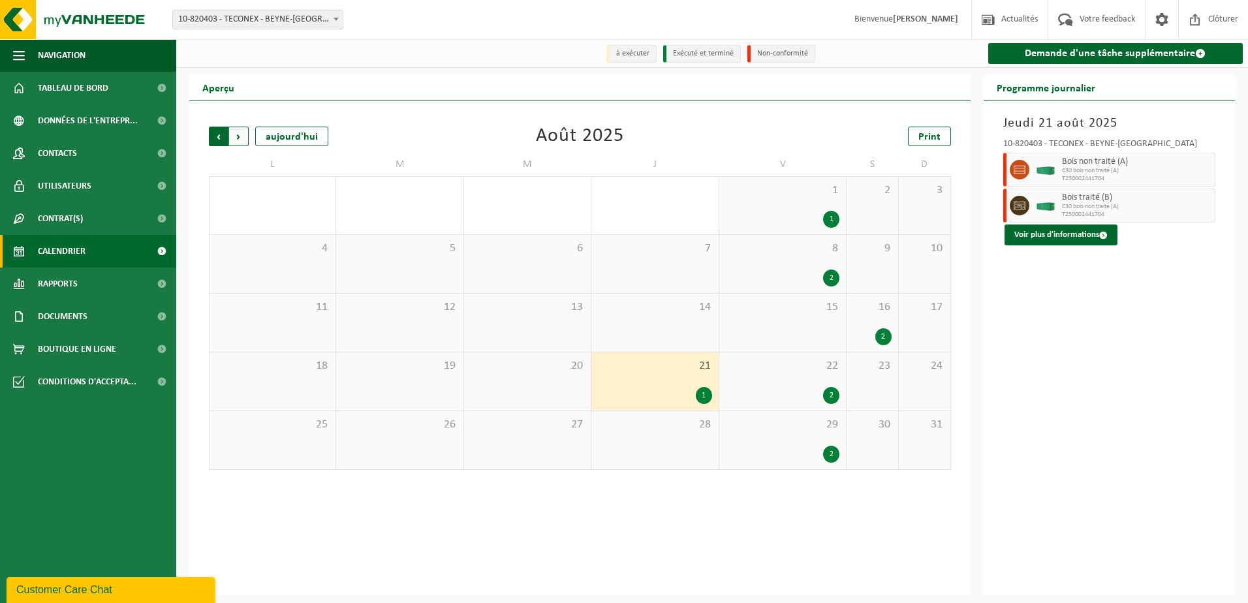
click at [243, 138] on span "Suivant" at bounding box center [239, 137] width 20 height 20
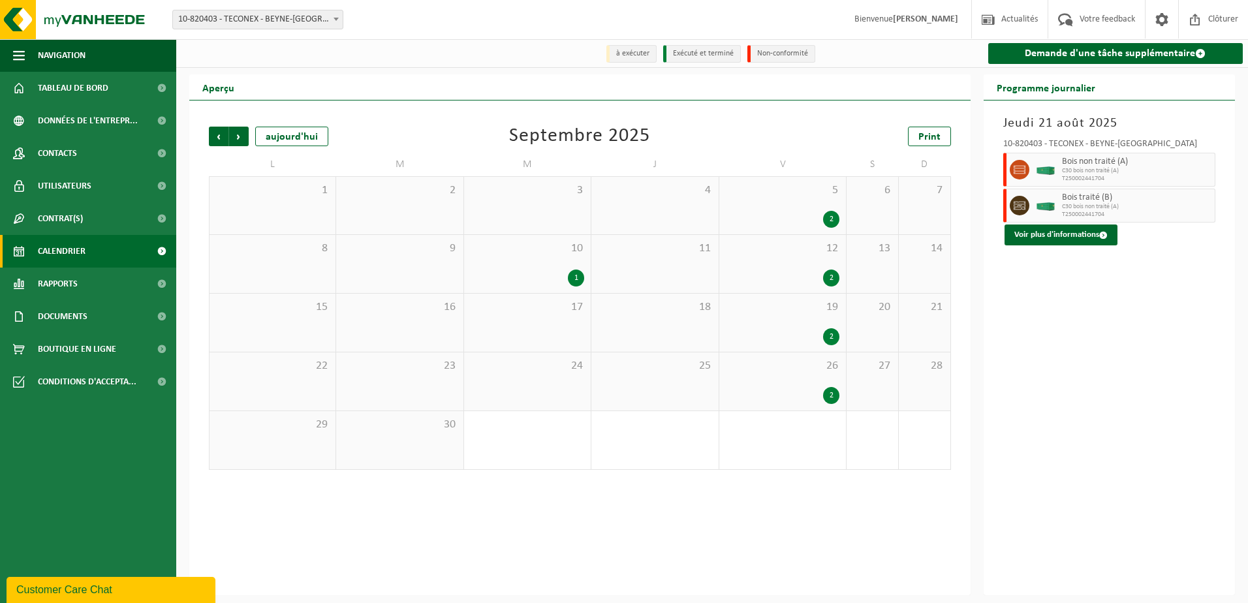
click at [581, 275] on div "1" at bounding box center [576, 278] width 16 height 17
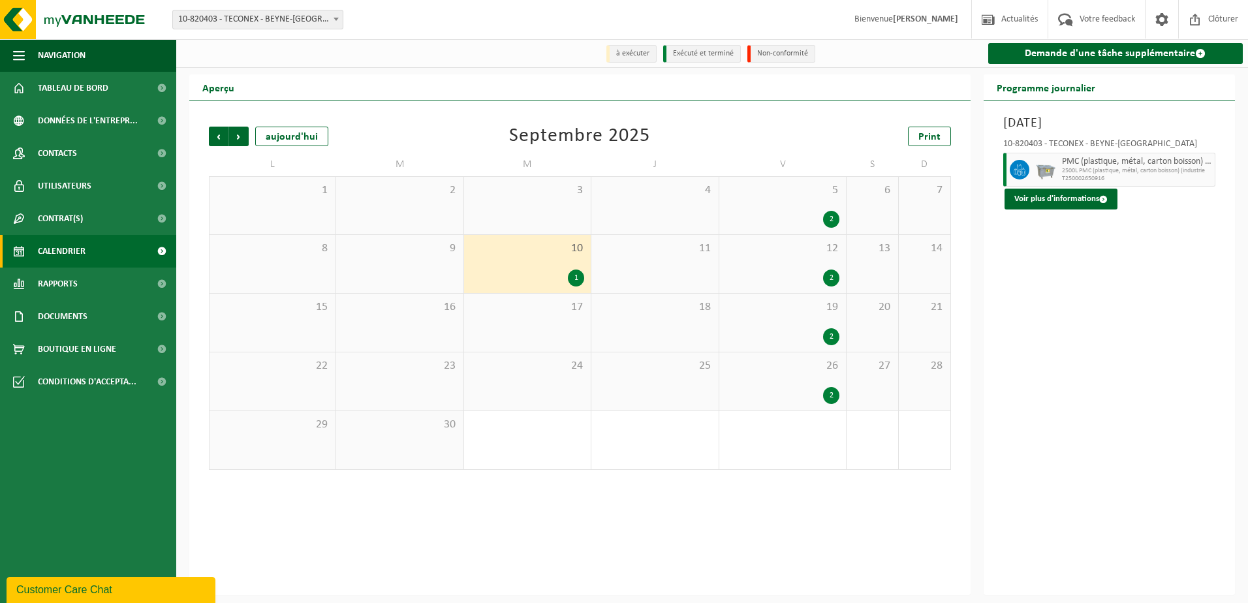
click at [821, 254] on span "12" at bounding box center [783, 249] width 114 height 14
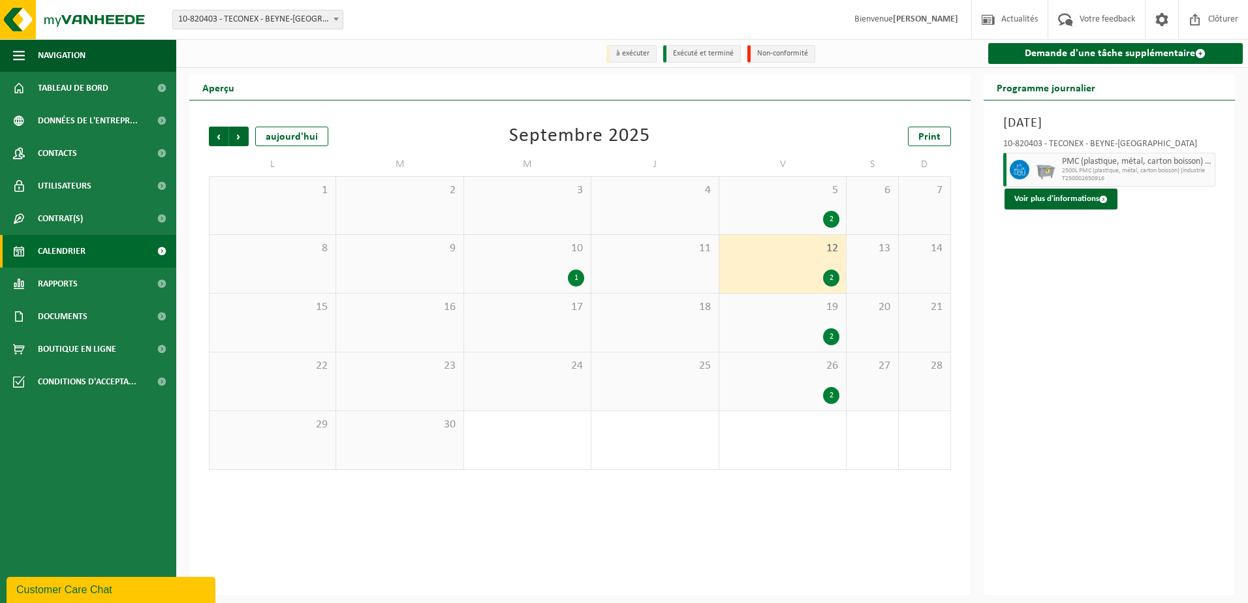
click at [810, 354] on div "26 2" at bounding box center [782, 381] width 127 height 58
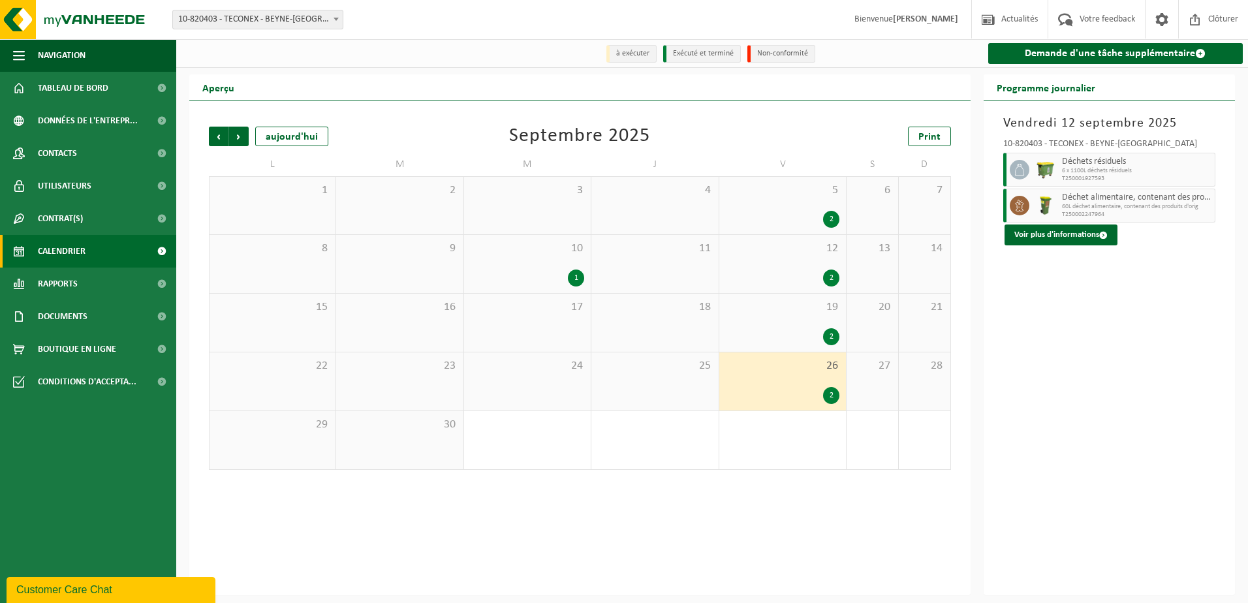
click at [814, 379] on div "26 2" at bounding box center [782, 381] width 127 height 58
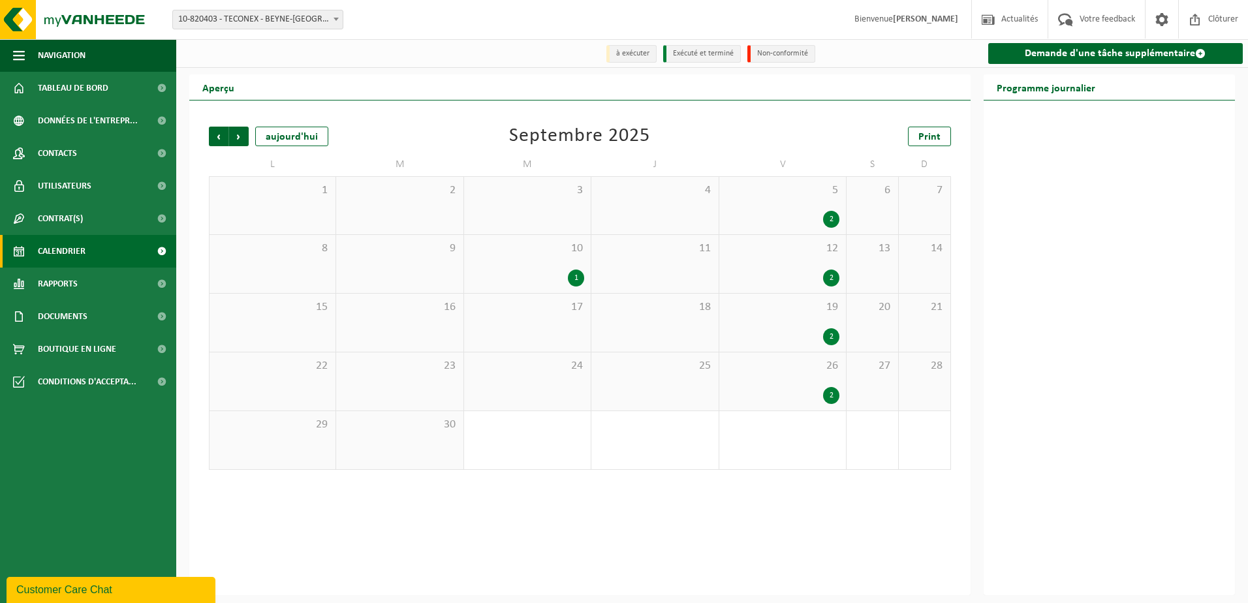
click at [814, 340] on div "2" at bounding box center [783, 336] width 114 height 17
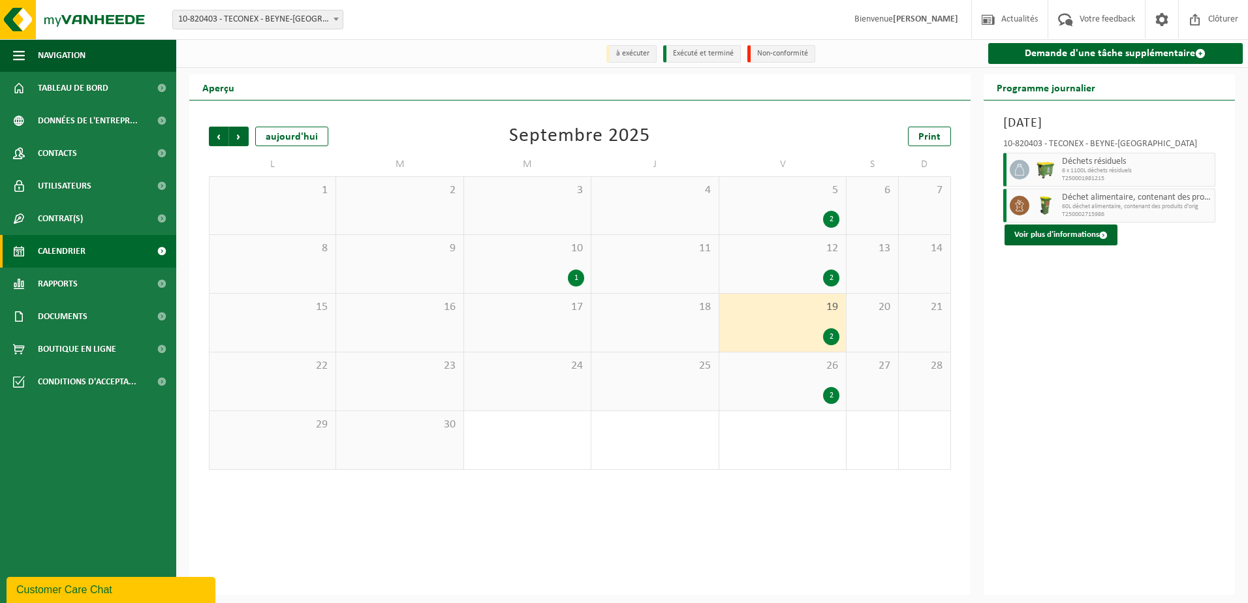
click at [796, 282] on div "2" at bounding box center [783, 278] width 114 height 17
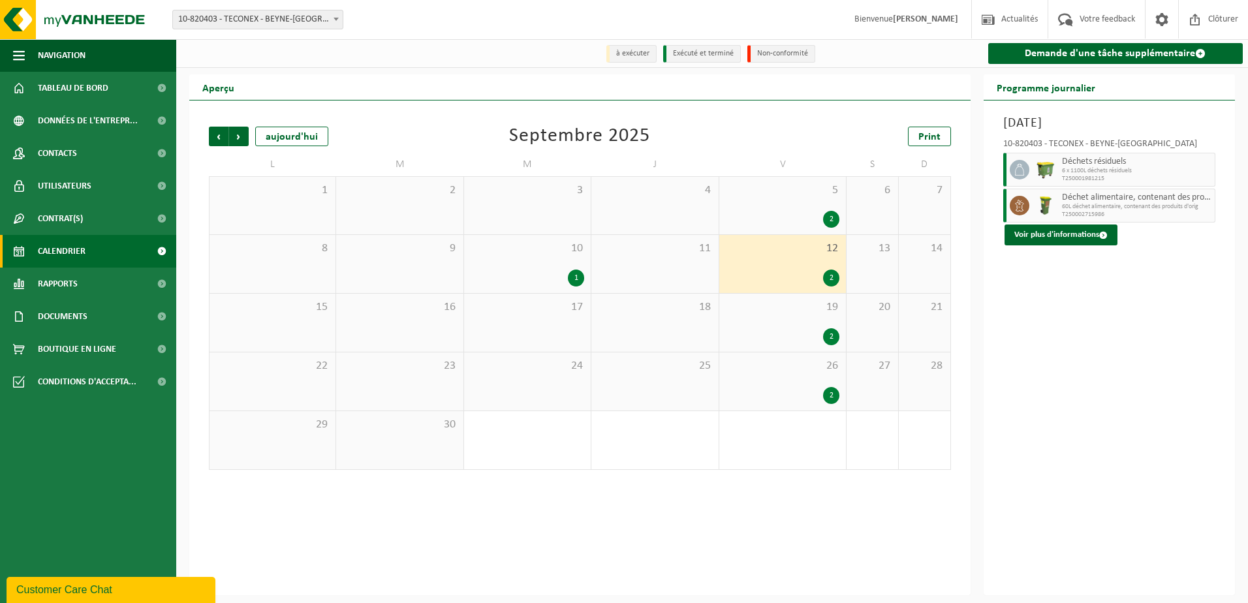
click at [786, 223] on div "2" at bounding box center [783, 219] width 114 height 17
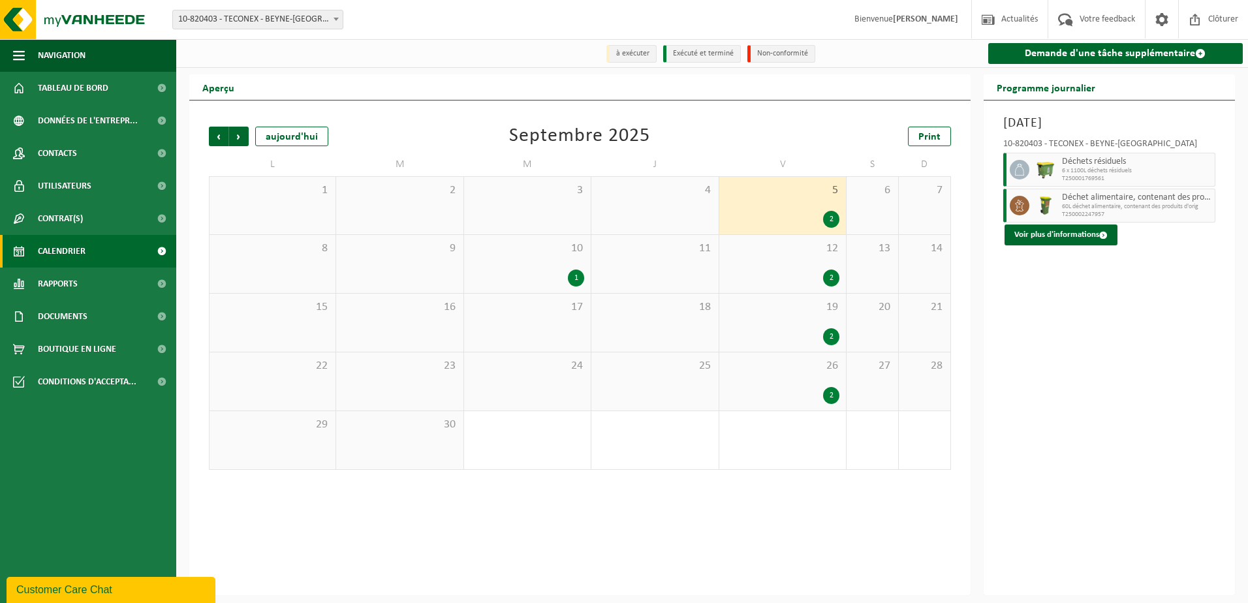
click at [762, 336] on div "2" at bounding box center [783, 336] width 114 height 17
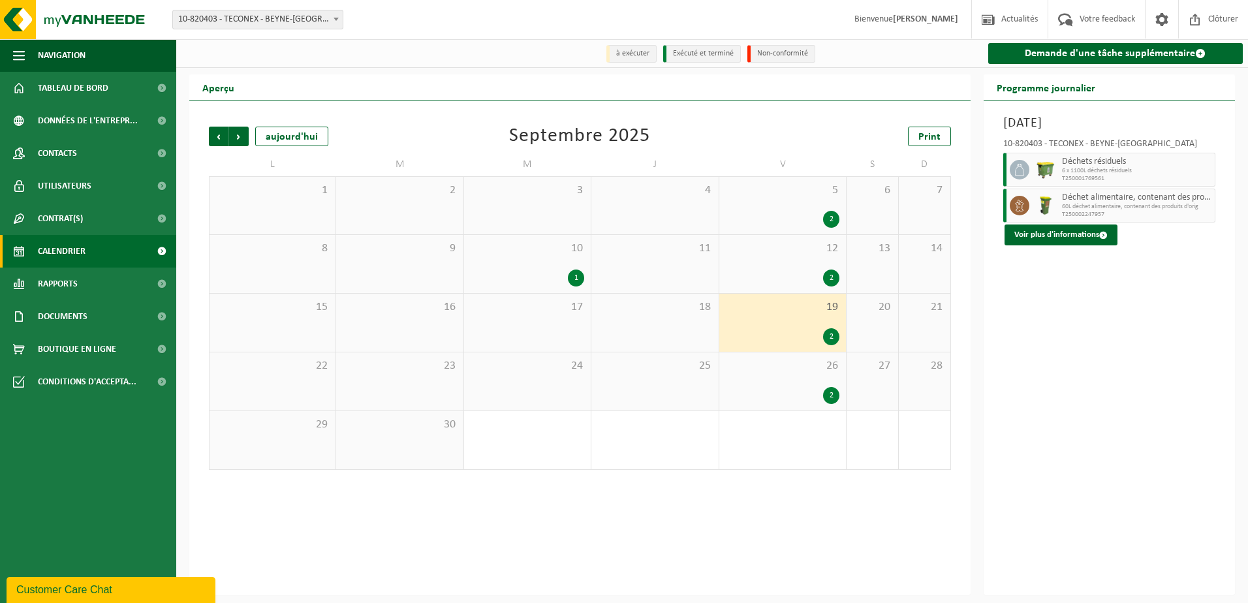
click at [776, 370] on span "26" at bounding box center [783, 366] width 114 height 14
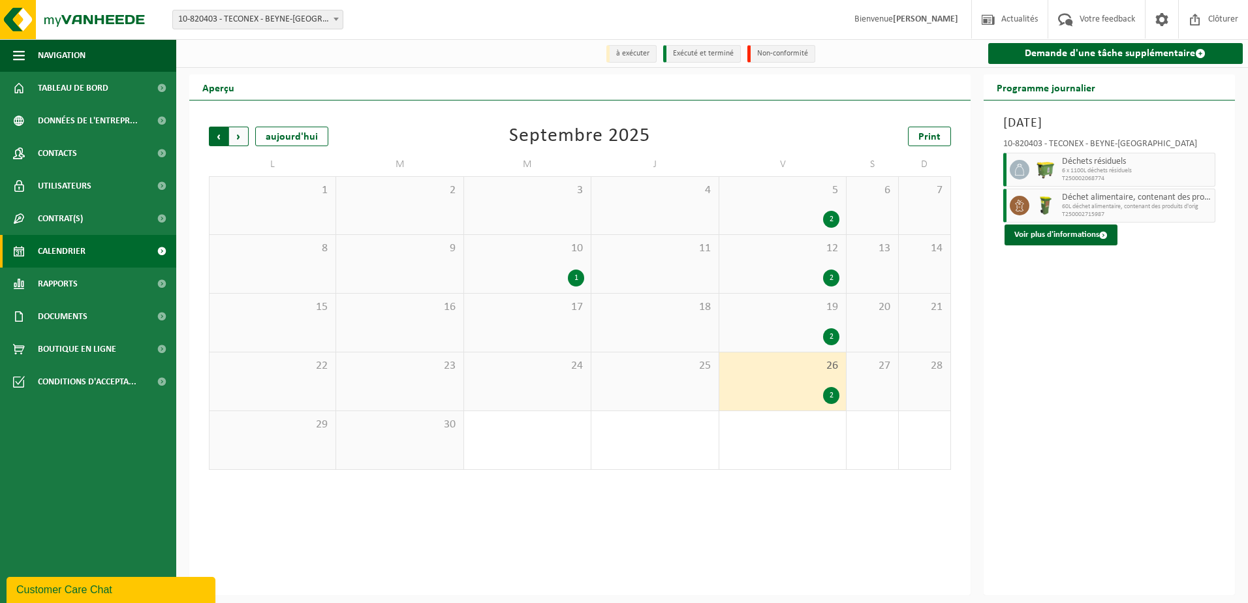
click at [242, 134] on span "Suivant" at bounding box center [239, 137] width 20 height 20
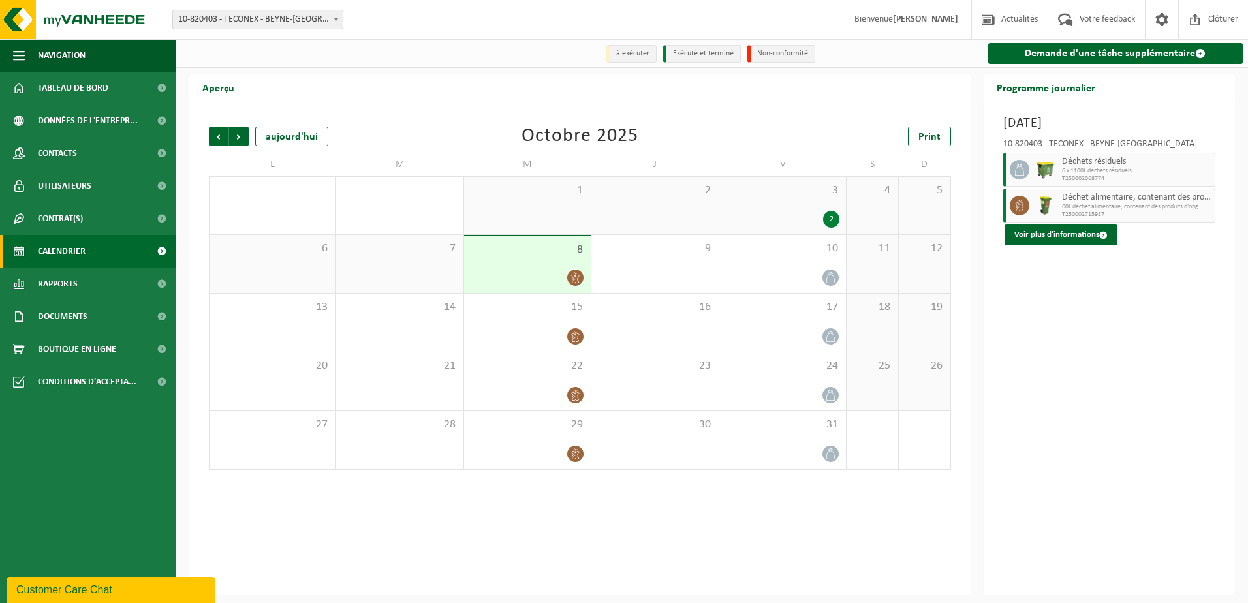
click at [798, 210] on div "3 2" at bounding box center [782, 205] width 127 height 57
click at [510, 270] on div at bounding box center [528, 278] width 114 height 18
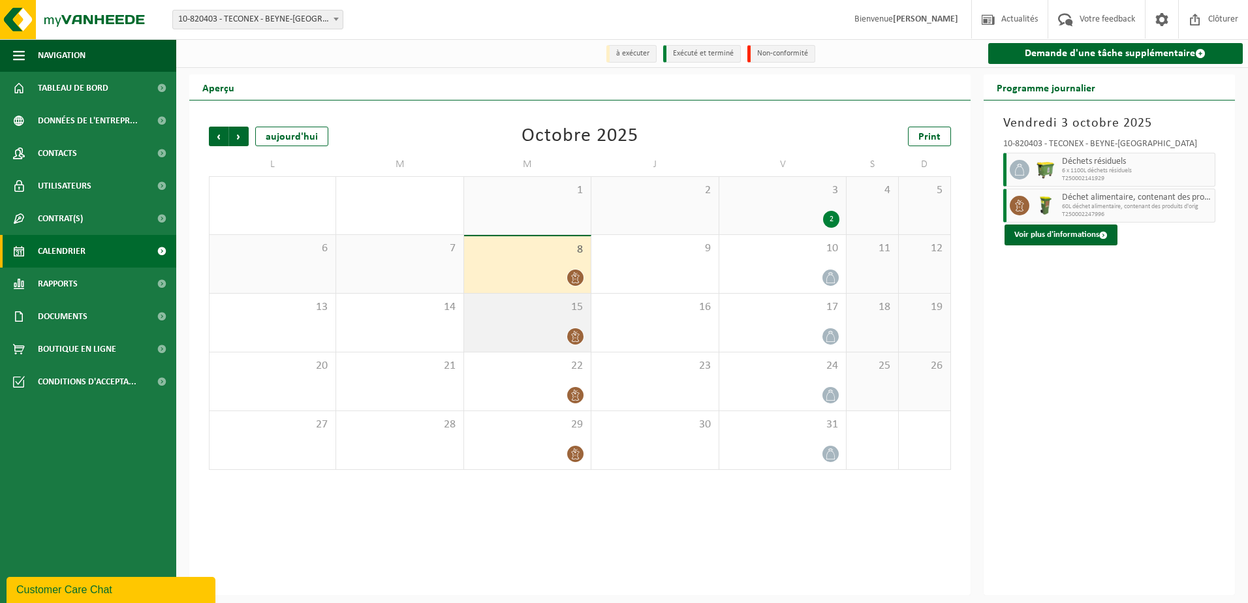
click at [533, 344] on div at bounding box center [528, 337] width 114 height 18
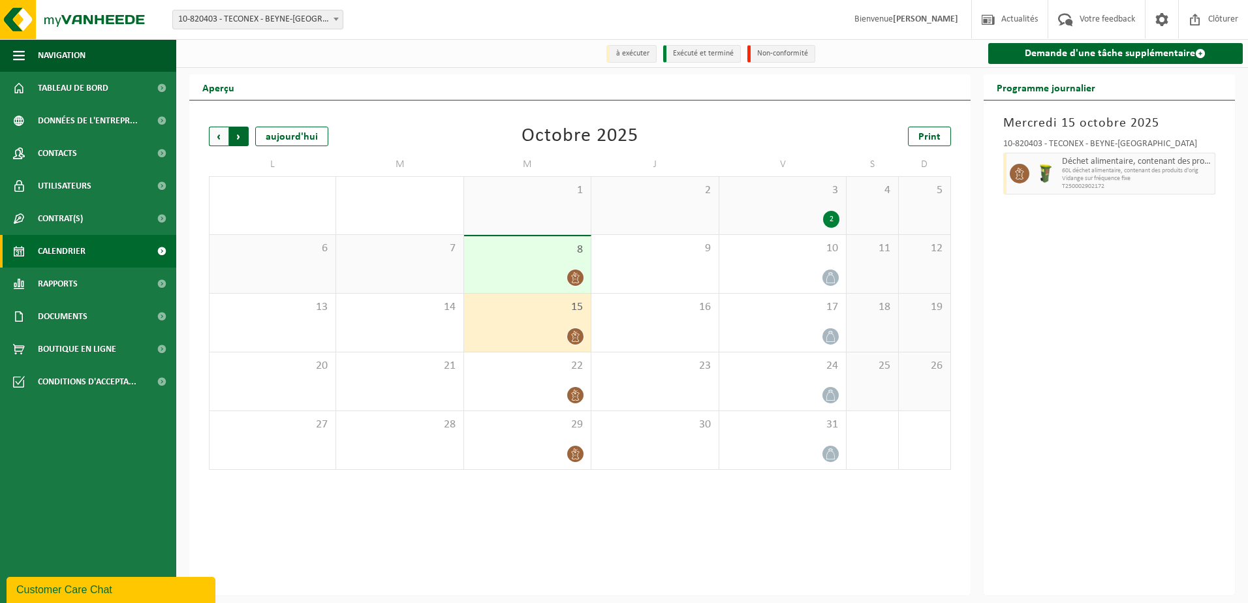
click at [220, 142] on span "Précédent" at bounding box center [219, 137] width 20 height 20
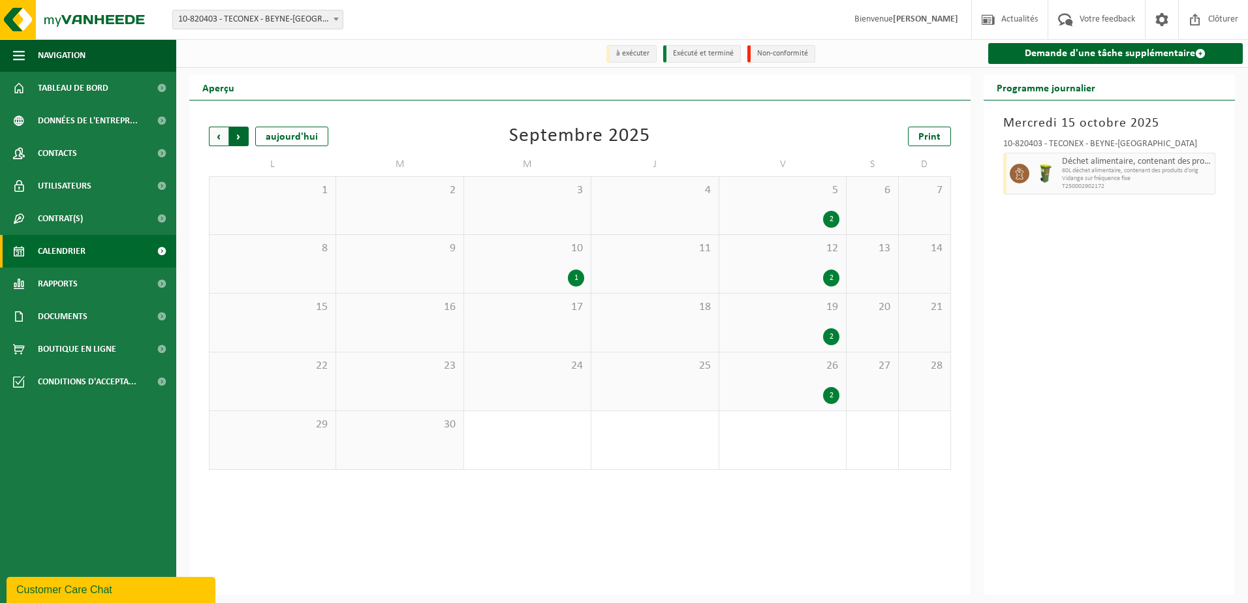
click at [218, 141] on span "Précédent" at bounding box center [219, 137] width 20 height 20
click at [670, 265] on div "10 1" at bounding box center [654, 264] width 127 height 58
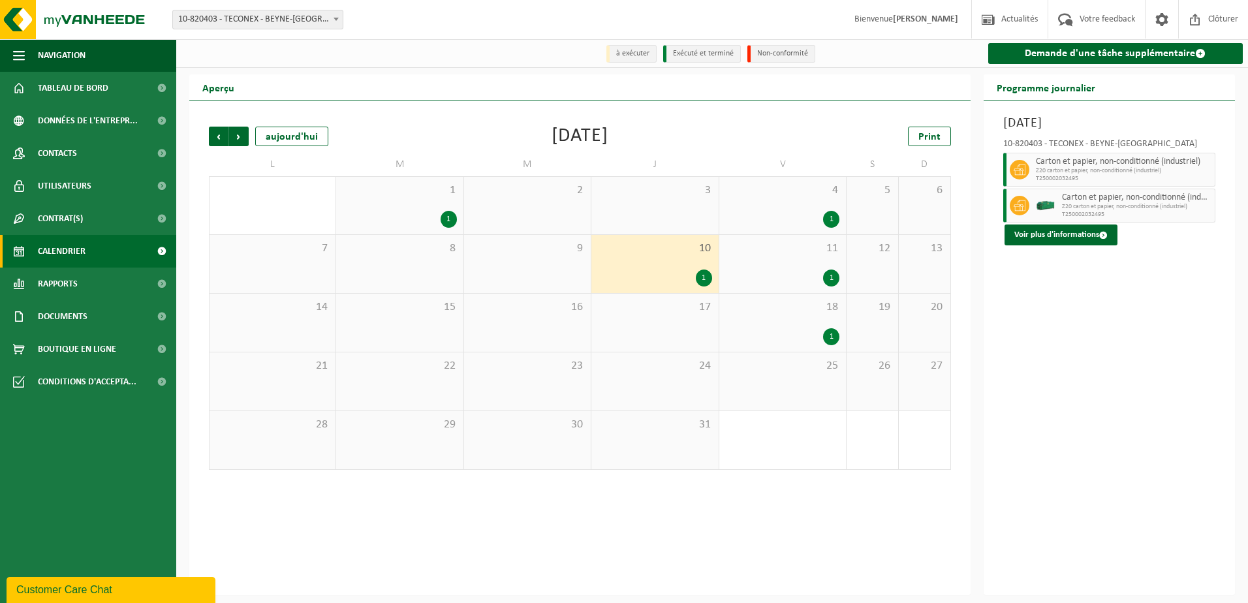
click at [804, 202] on div "4 1" at bounding box center [782, 205] width 127 height 57
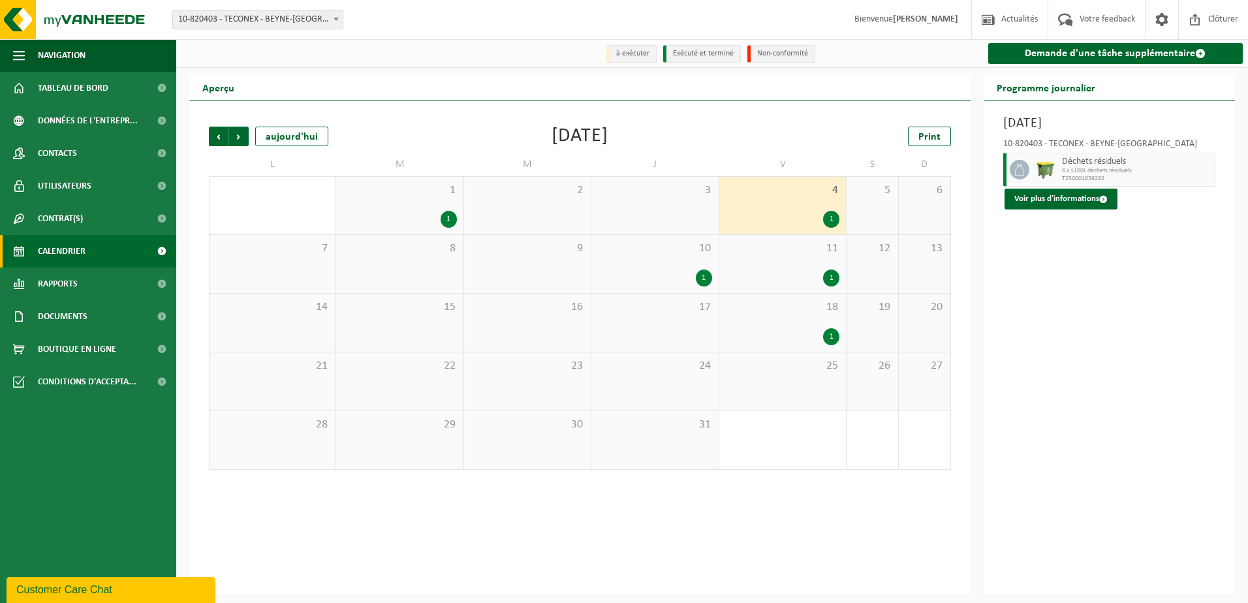
click at [351, 240] on div "8" at bounding box center [399, 264] width 127 height 58
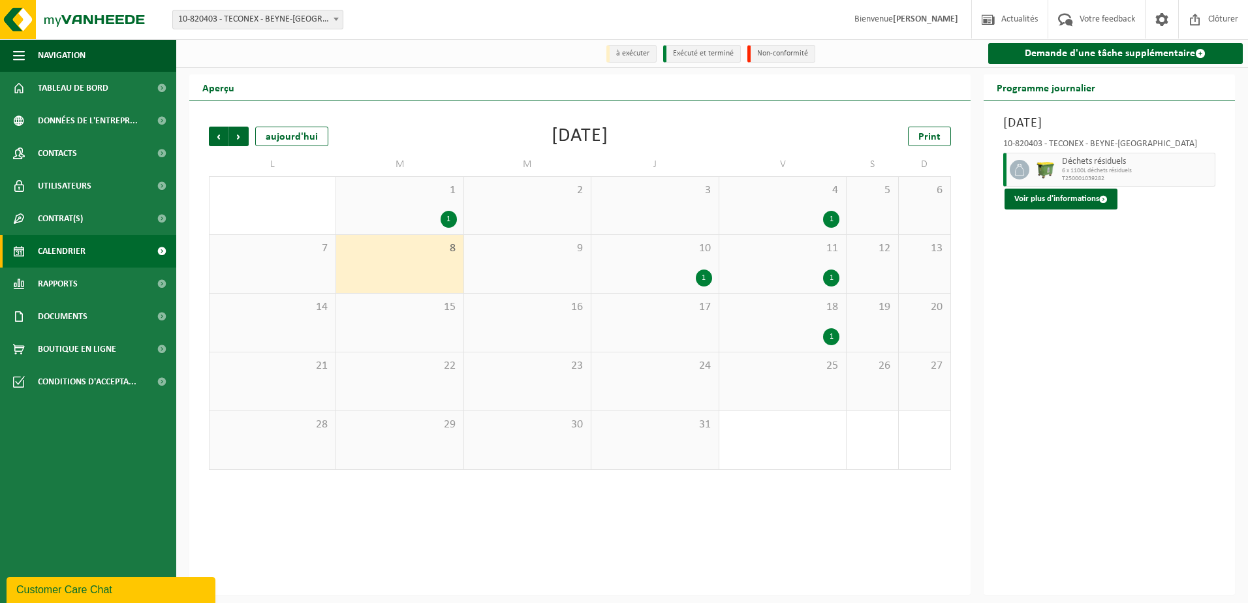
click at [398, 200] on div "1 1" at bounding box center [399, 205] width 127 height 57
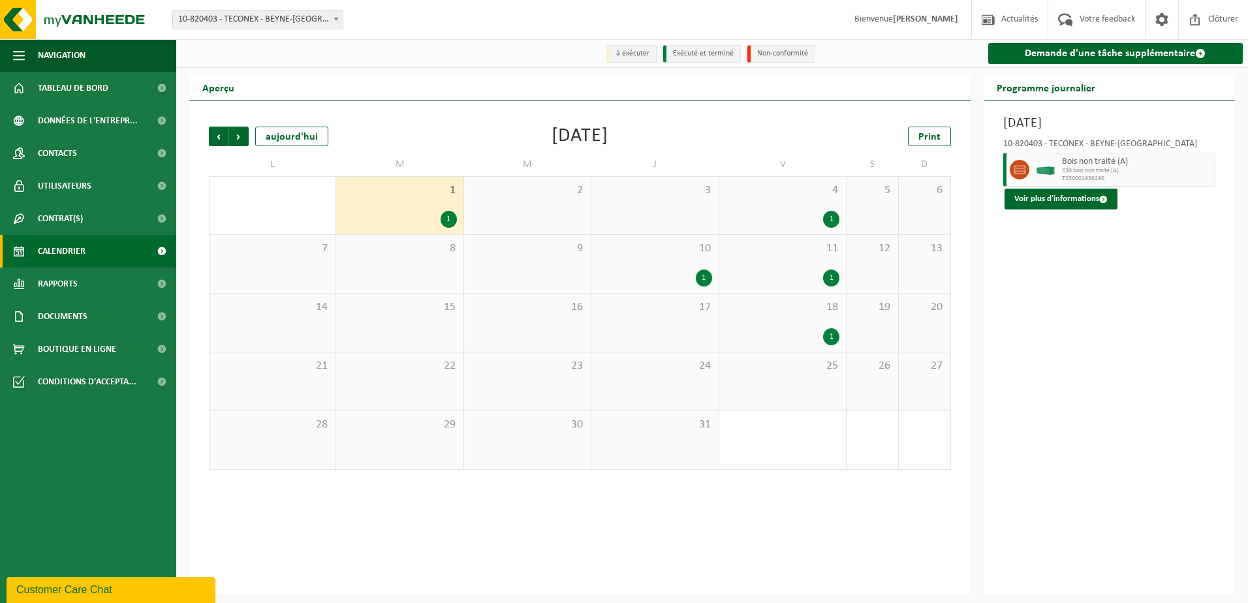
click at [791, 198] on span "4" at bounding box center [783, 190] width 114 height 14
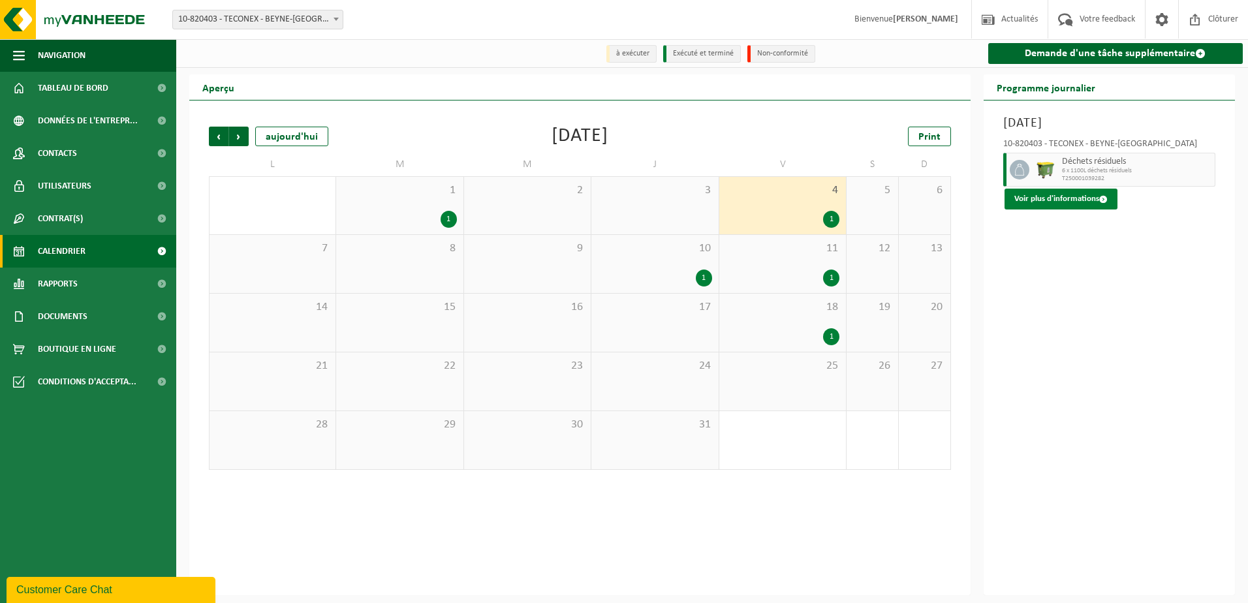
click at [1076, 192] on button "Voir plus d'informations" at bounding box center [1061, 199] width 113 height 21
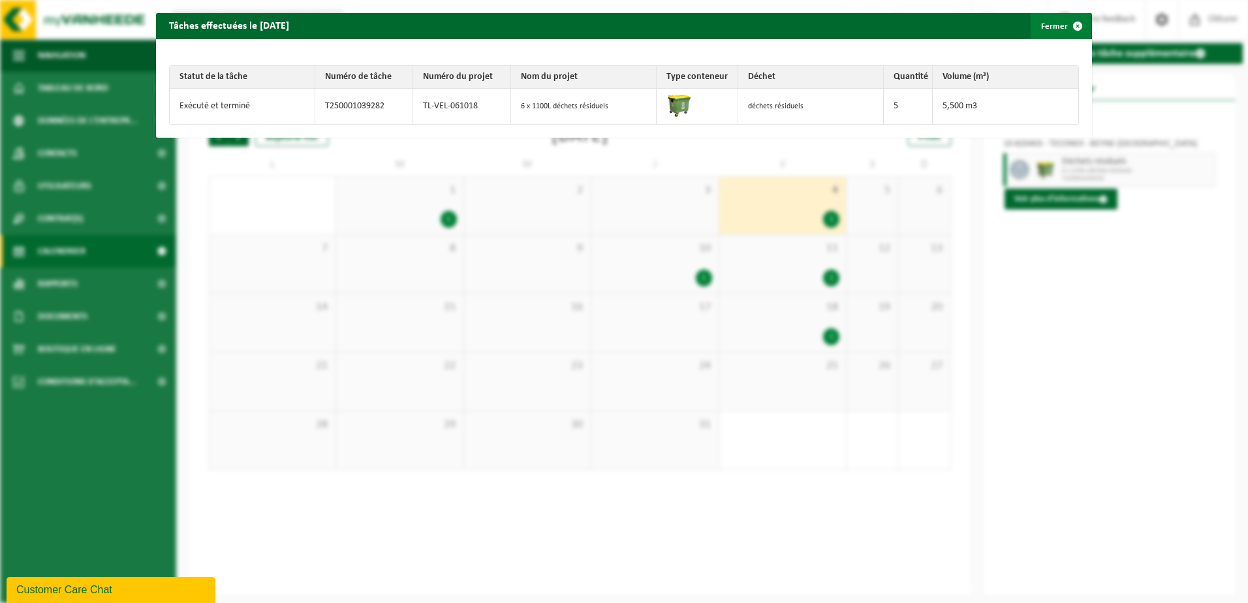
click at [1067, 26] on span "button" at bounding box center [1078, 26] width 26 height 26
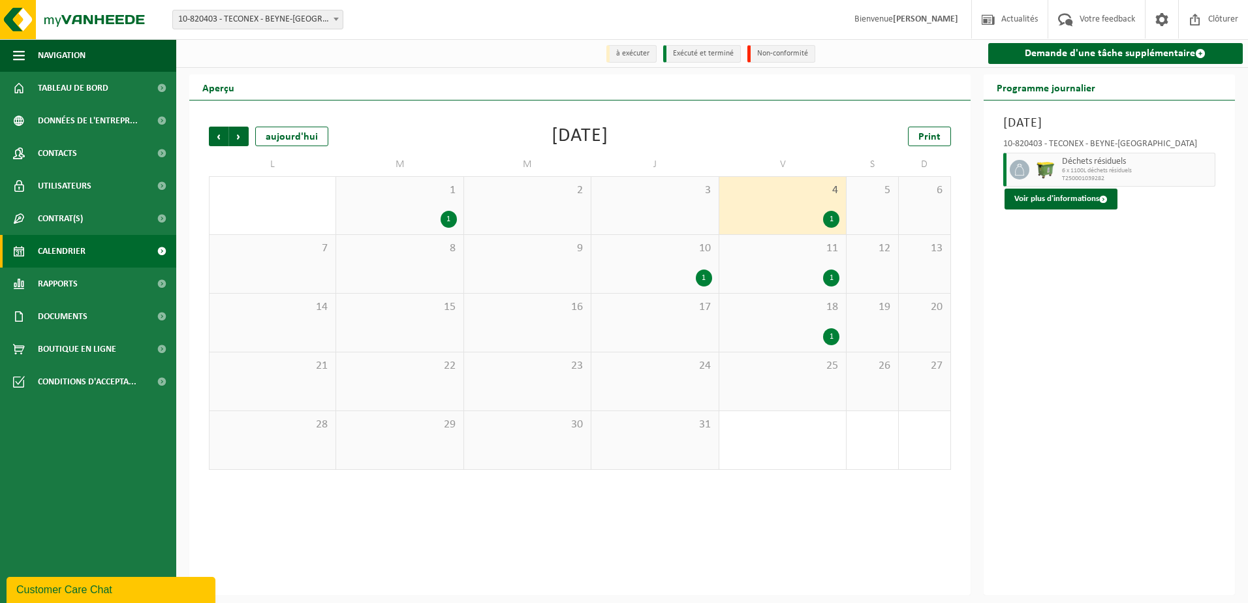
click at [766, 281] on div "1" at bounding box center [783, 278] width 114 height 17
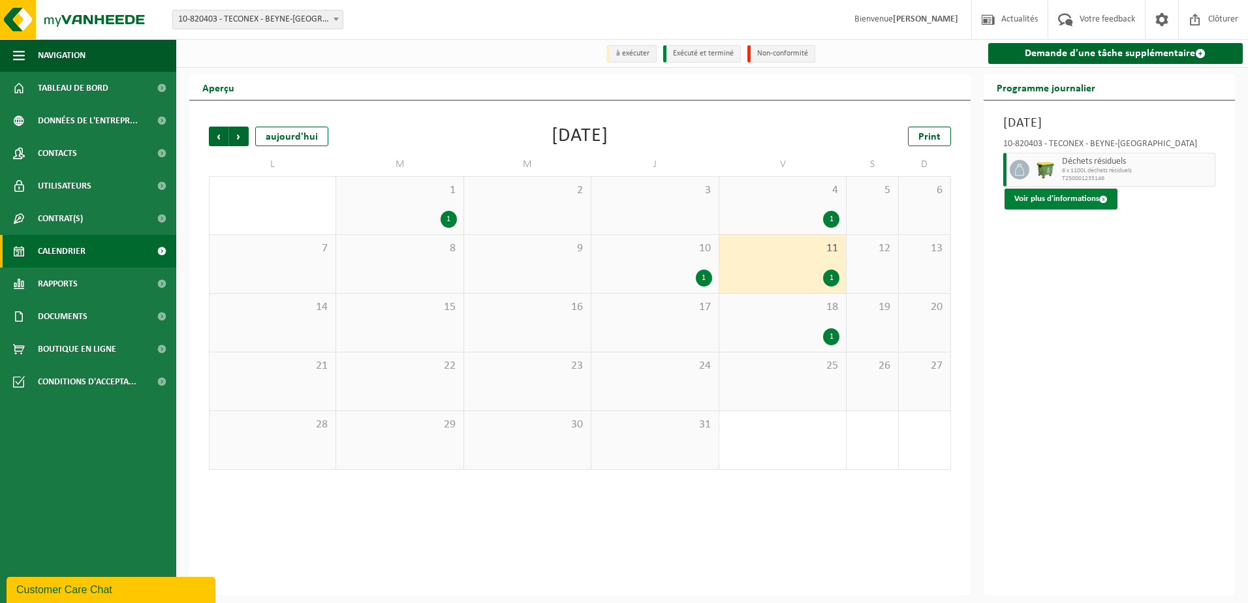
click at [1078, 199] on button "Voir plus d'informations" at bounding box center [1061, 199] width 113 height 21
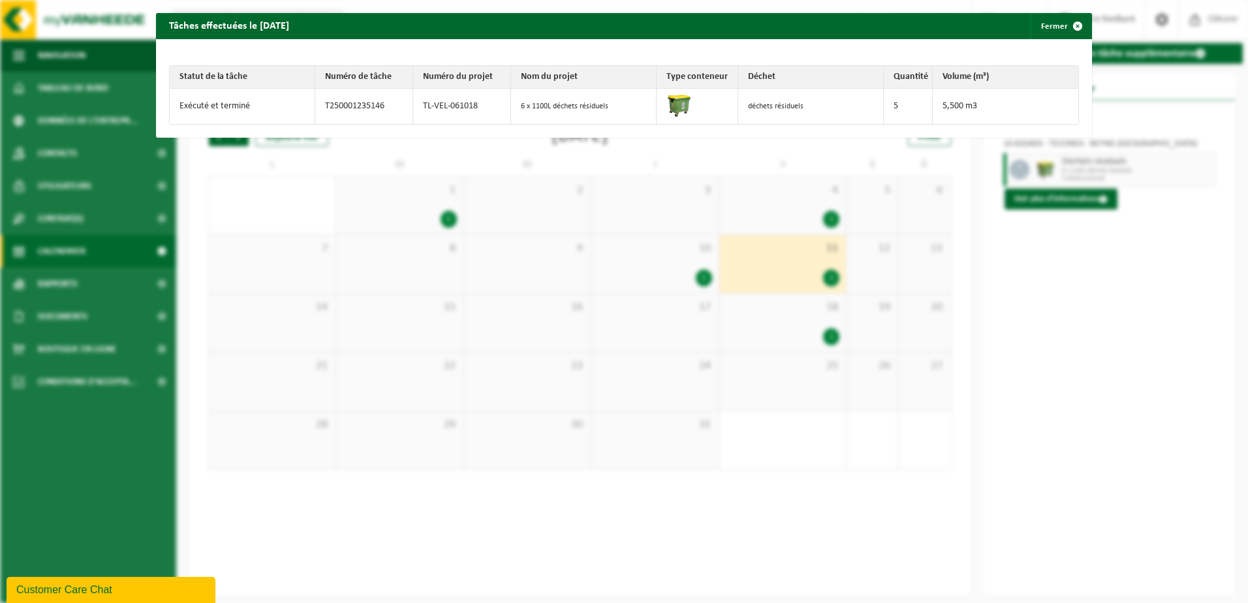
click at [916, 340] on div "Tâches effectuées le 2025-07-11 Fermer Statut de la tâche Numéro de tâche Numér…" at bounding box center [624, 301] width 1248 height 603
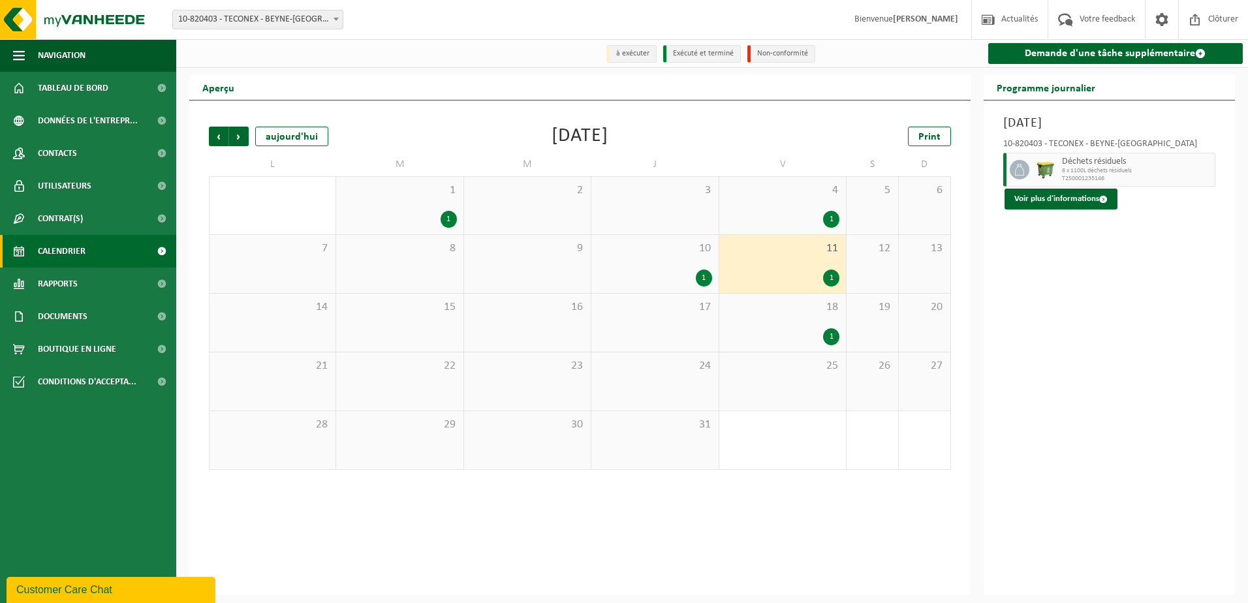
click at [659, 276] on div "1" at bounding box center [655, 278] width 114 height 17
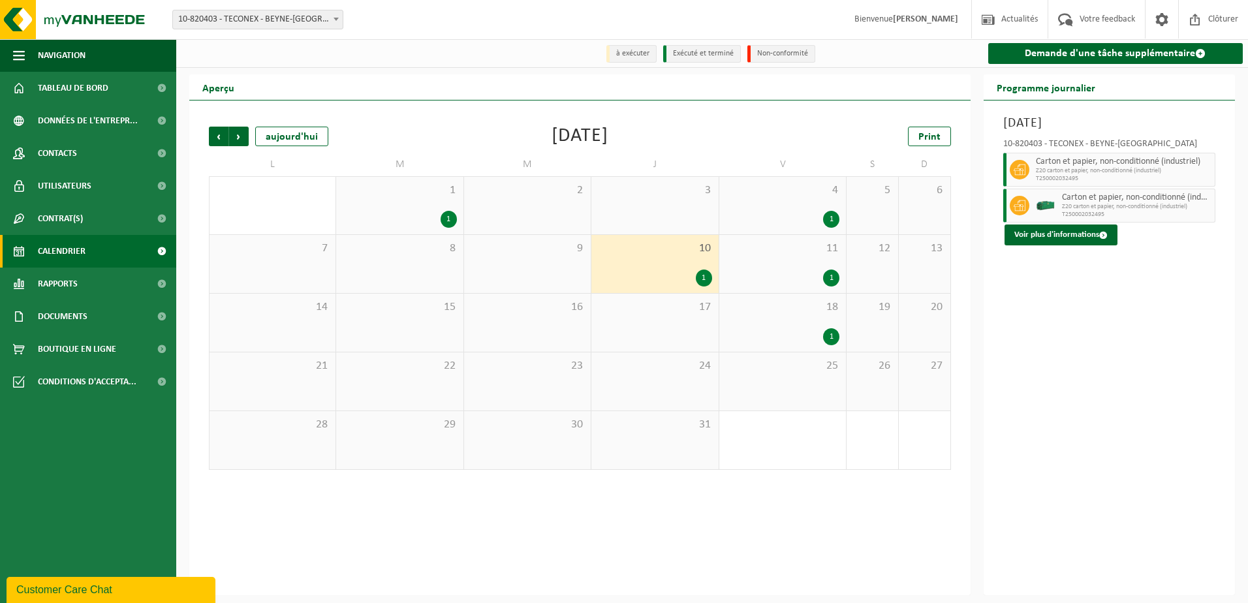
click at [798, 310] on span "18" at bounding box center [783, 307] width 114 height 14
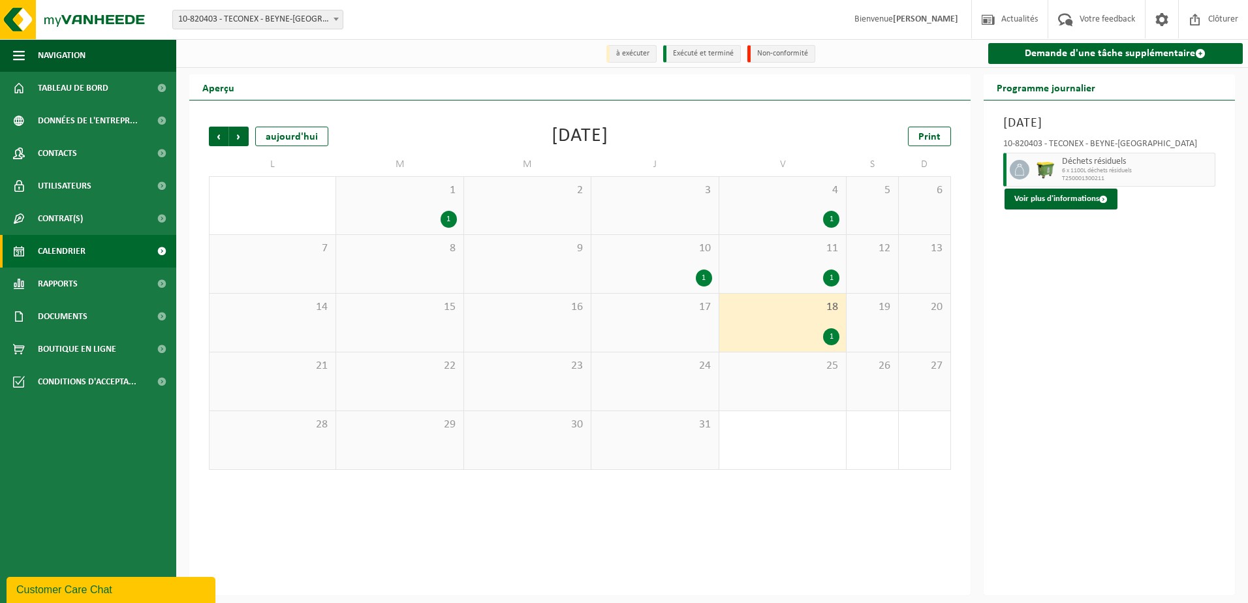
click at [1066, 234] on div "Vendredi 18 juillet 2025 10-820403 - TECONEX - BEYNE-HEUSAY Déchets résiduels 6…" at bounding box center [1110, 348] width 252 height 495
click at [1061, 199] on button "Voir plus d'informations" at bounding box center [1061, 199] width 113 height 21
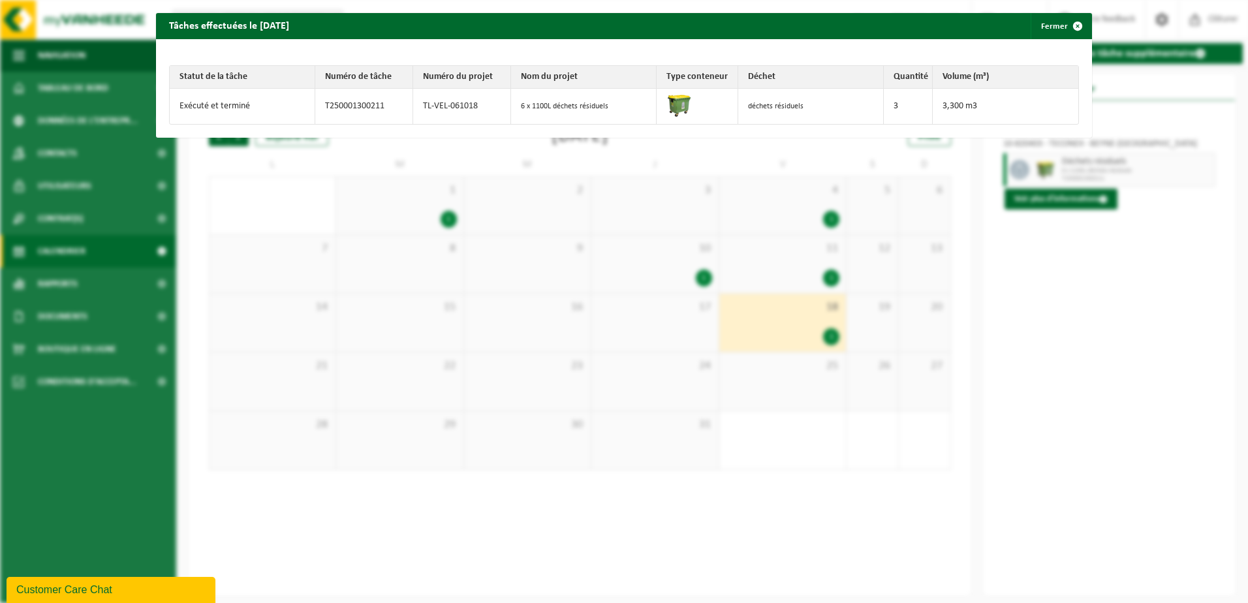
click at [1014, 253] on div "Tâches effectuées le 2025-07-18 Fermer Statut de la tâche Numéro de tâche Numér…" at bounding box center [624, 301] width 1248 height 603
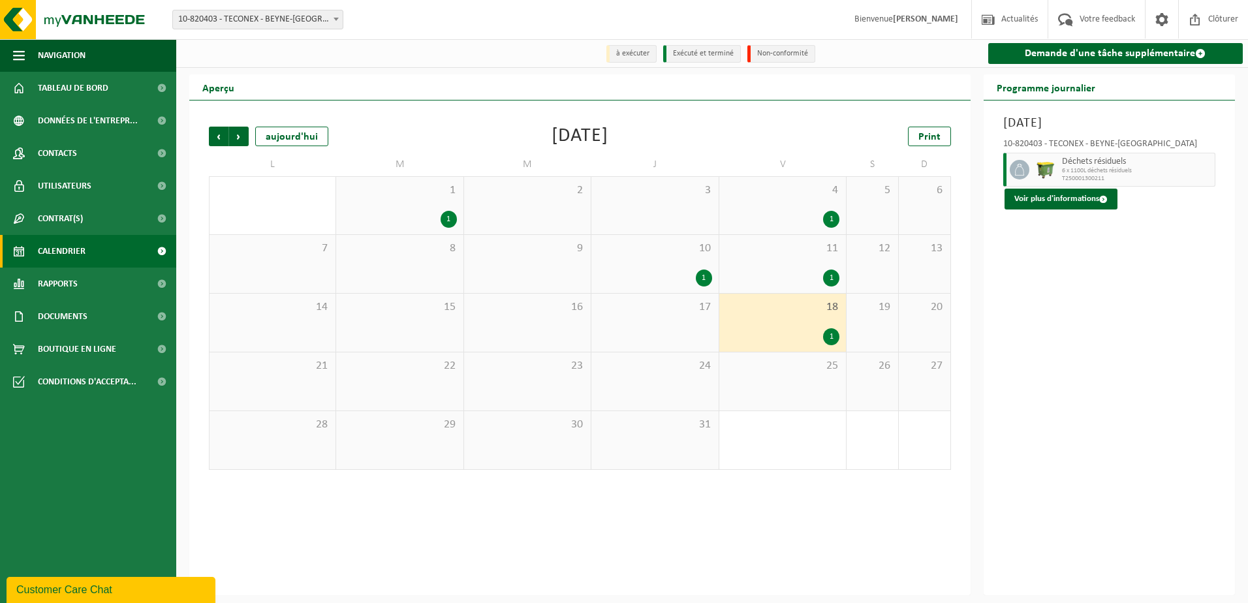
click at [683, 279] on div "1" at bounding box center [655, 278] width 114 height 17
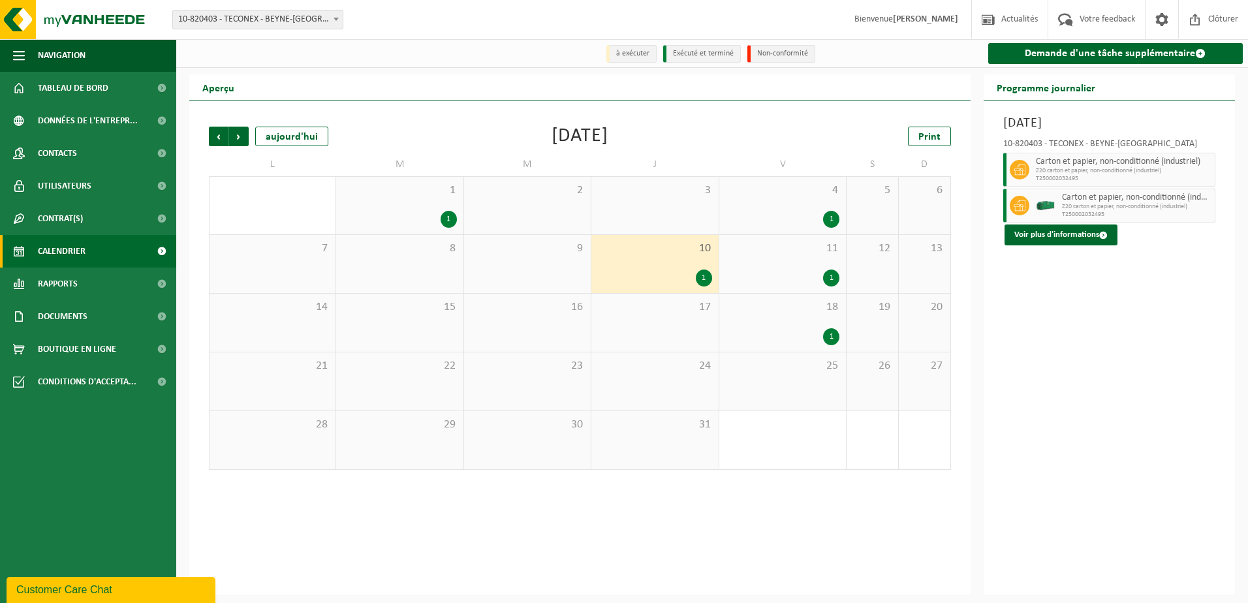
click at [1062, 210] on span "Z20 carton et papier, non-conditionné (industriel)" at bounding box center [1137, 207] width 150 height 8
click at [1059, 238] on button "Voir plus d'informations" at bounding box center [1061, 235] width 113 height 21
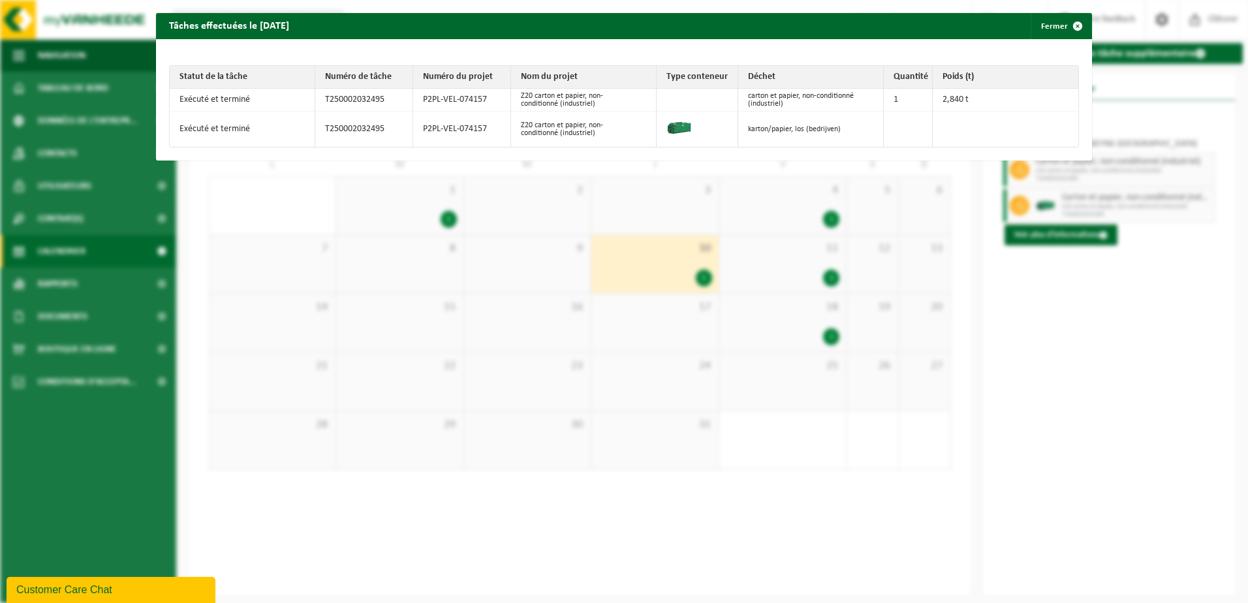
click at [1085, 368] on div "Tâches effectuées le 2025-07-10 Fermer Statut de la tâche Numéro de tâche Numér…" at bounding box center [624, 301] width 1248 height 603
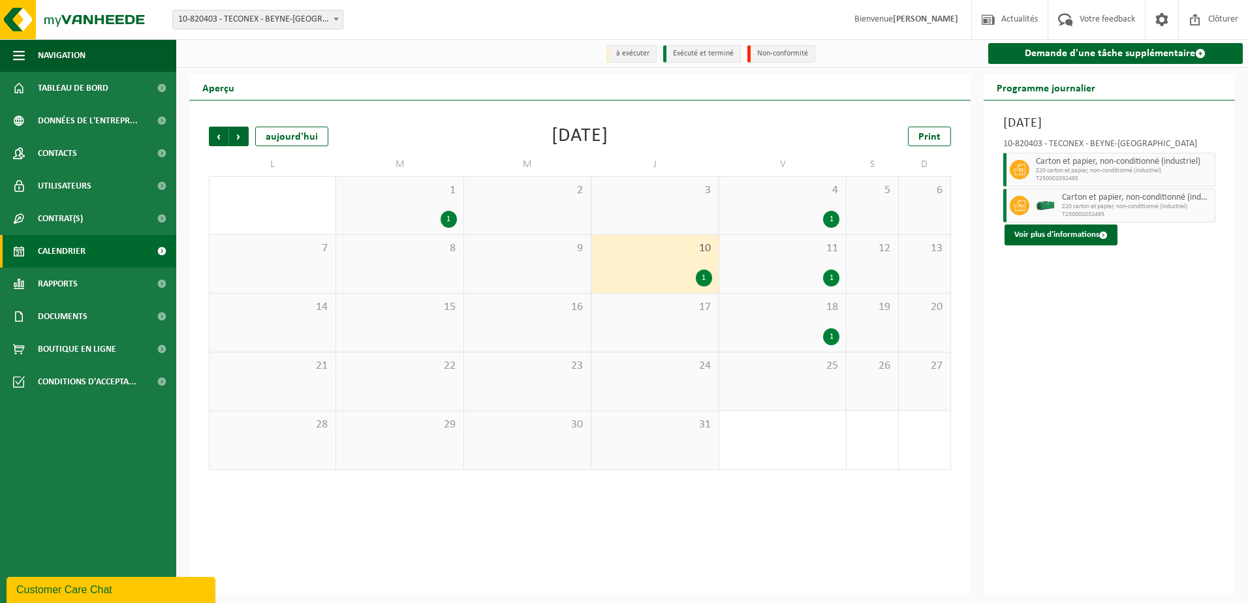
click at [354, 185] on span "1" at bounding box center [400, 190] width 114 height 14
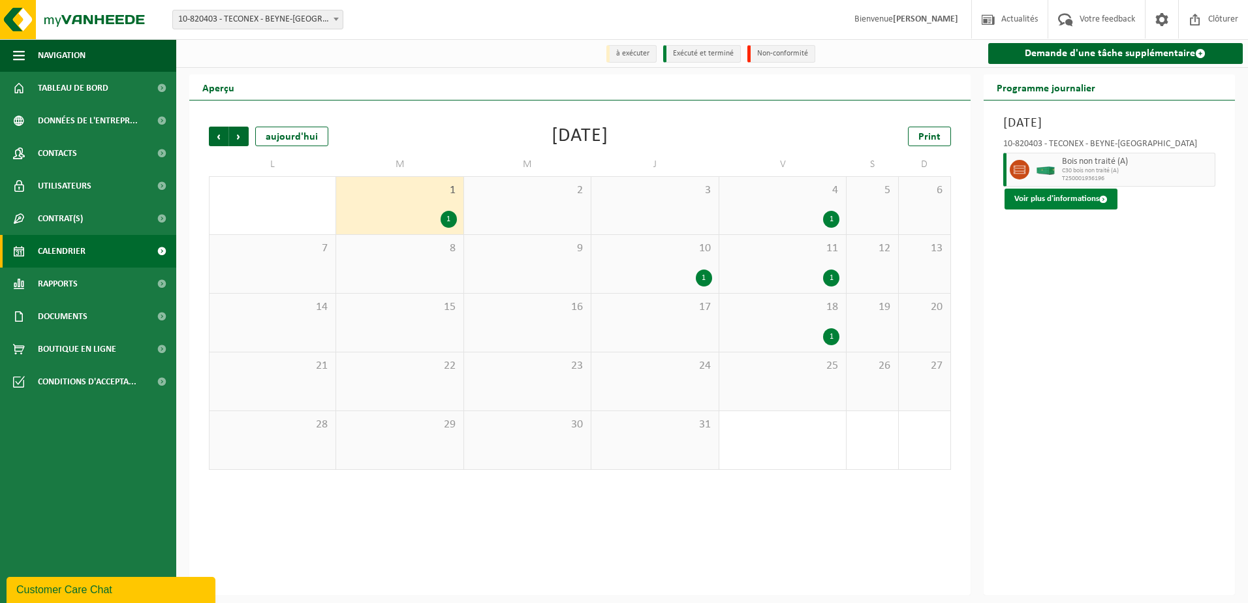
click at [1059, 205] on button "Voir plus d'informations" at bounding box center [1061, 199] width 113 height 21
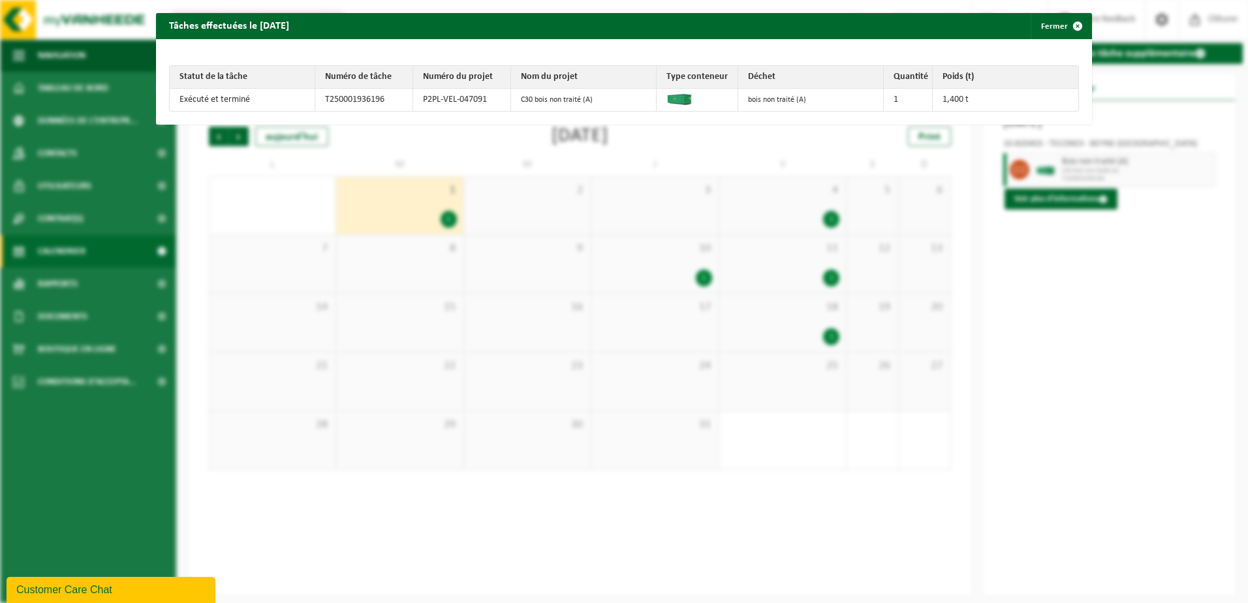
click at [655, 155] on div "Tâches effectuées le 2025-07-01 Fermer Statut de la tâche Numéro de tâche Numér…" at bounding box center [624, 301] width 1248 height 603
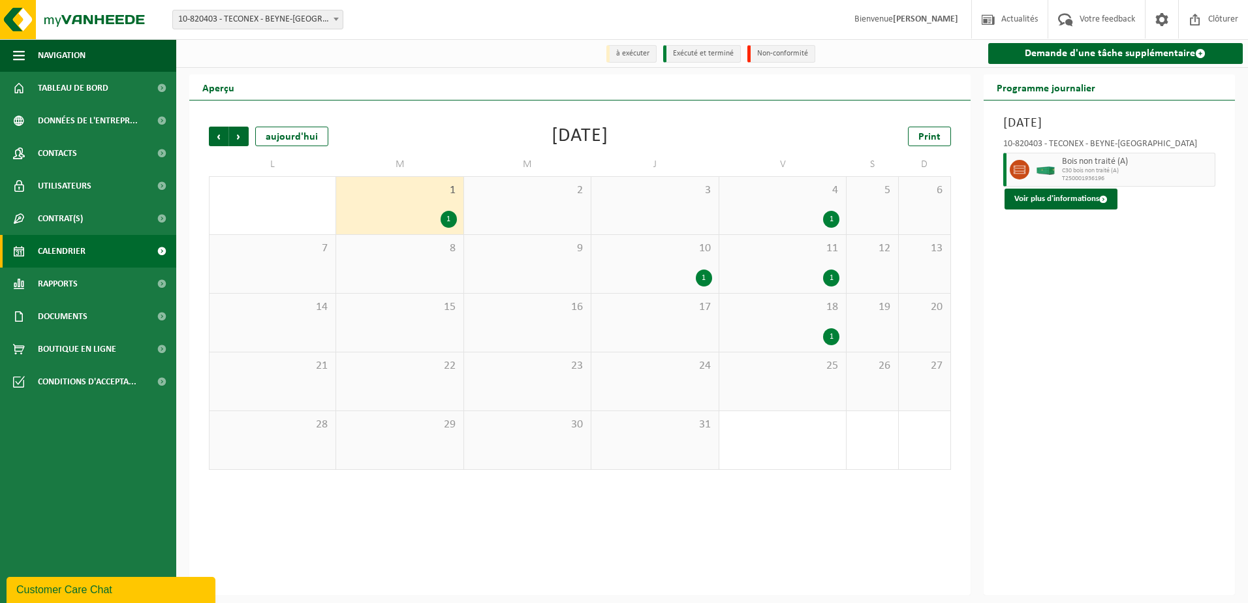
click at [249, 140] on div "Précédent Suivant aujourd'hui" at bounding box center [274, 137] width 131 height 20
click at [246, 140] on span "Suivant" at bounding box center [239, 137] width 20 height 20
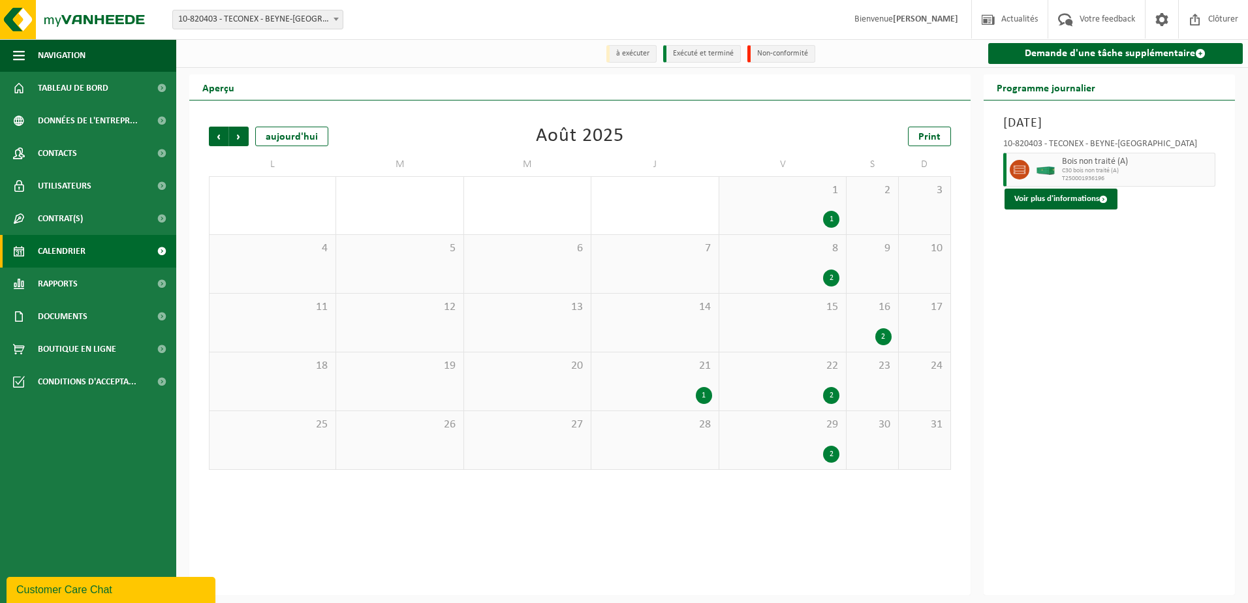
click at [681, 416] on div "28" at bounding box center [654, 440] width 127 height 58
click at [668, 398] on div "1" at bounding box center [655, 395] width 114 height 17
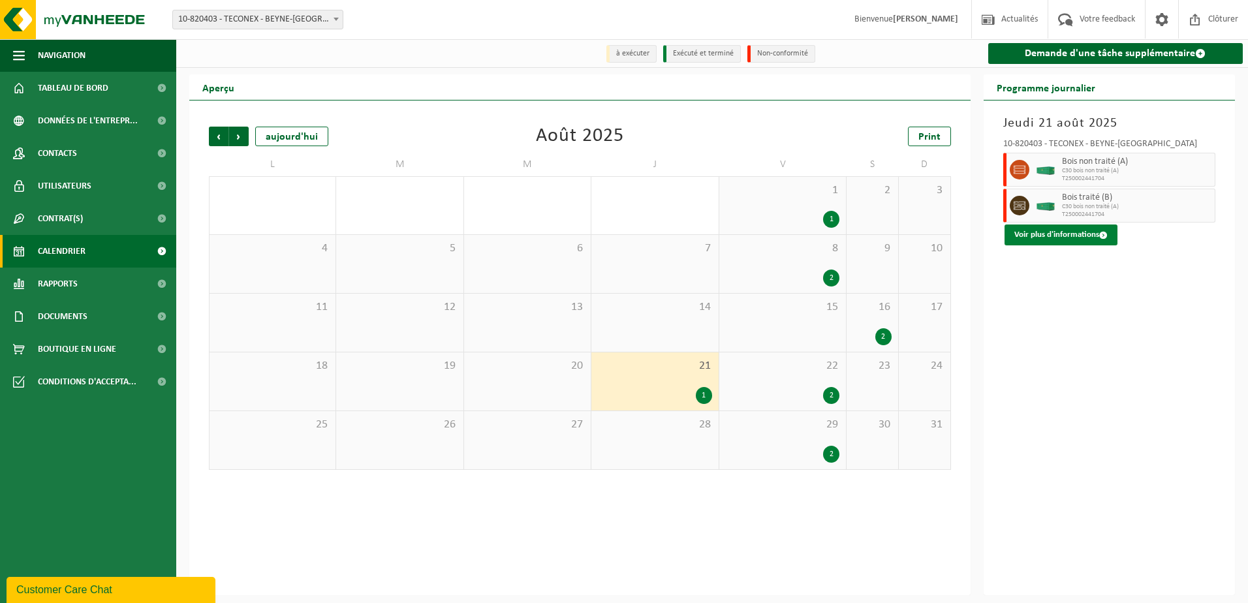
click at [1056, 240] on button "Voir plus d'informations" at bounding box center [1061, 235] width 113 height 21
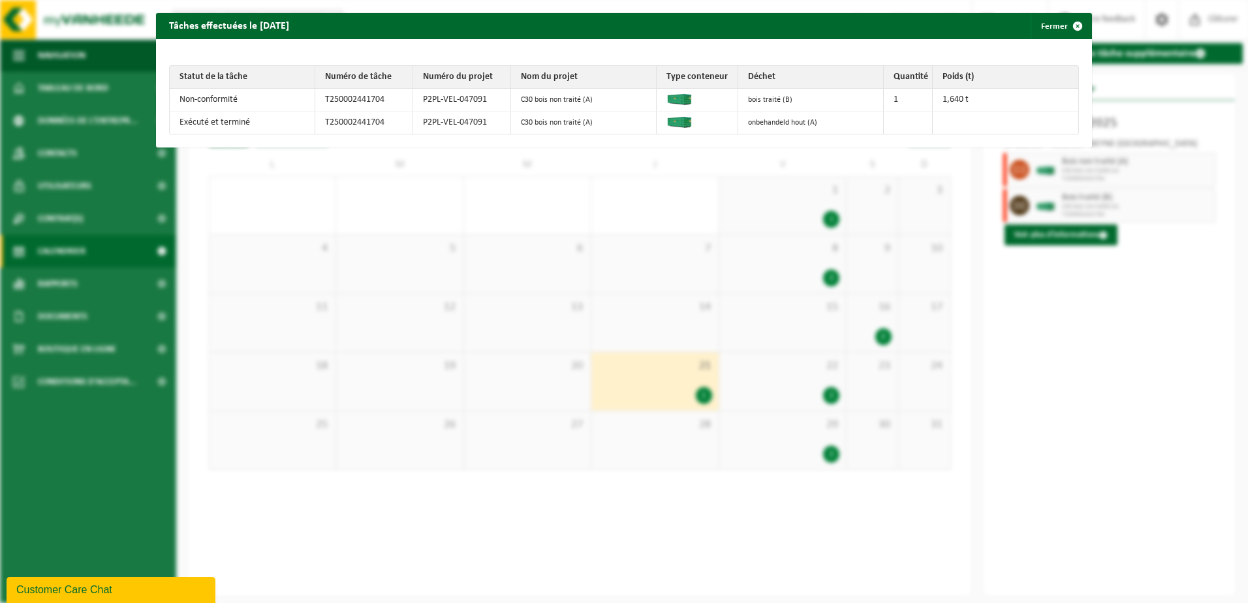
click at [1050, 278] on div "Tâches effectuées le 2025-08-21 Fermer Statut de la tâche Numéro de tâche Numér…" at bounding box center [624, 301] width 1248 height 603
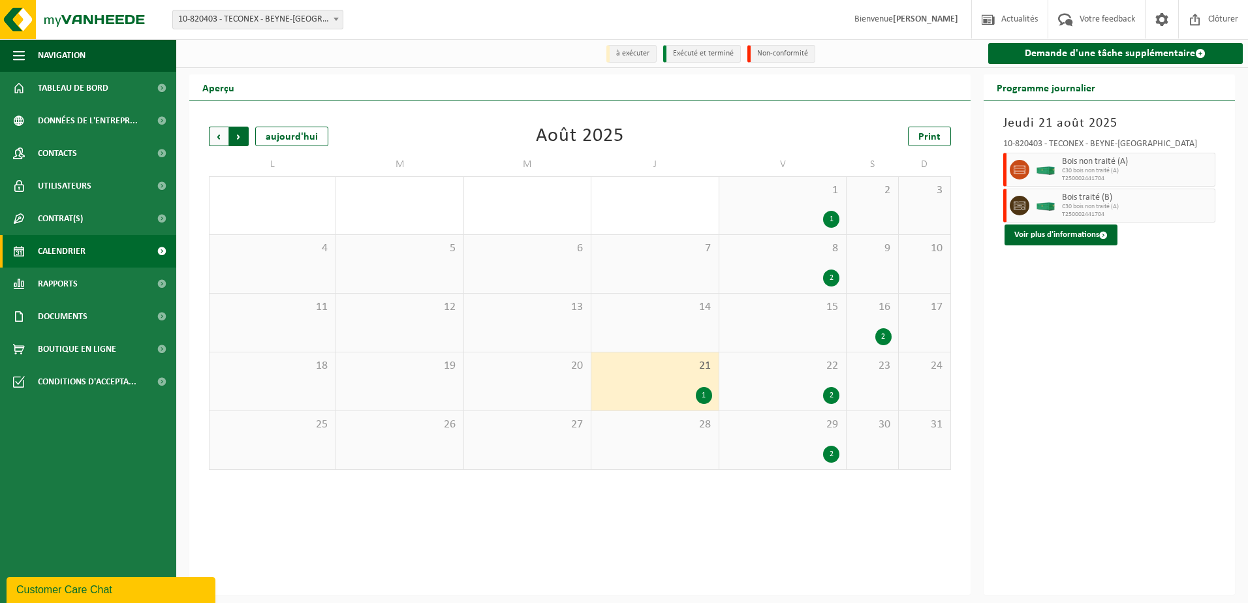
click at [213, 133] on span "Précédent" at bounding box center [219, 137] width 20 height 20
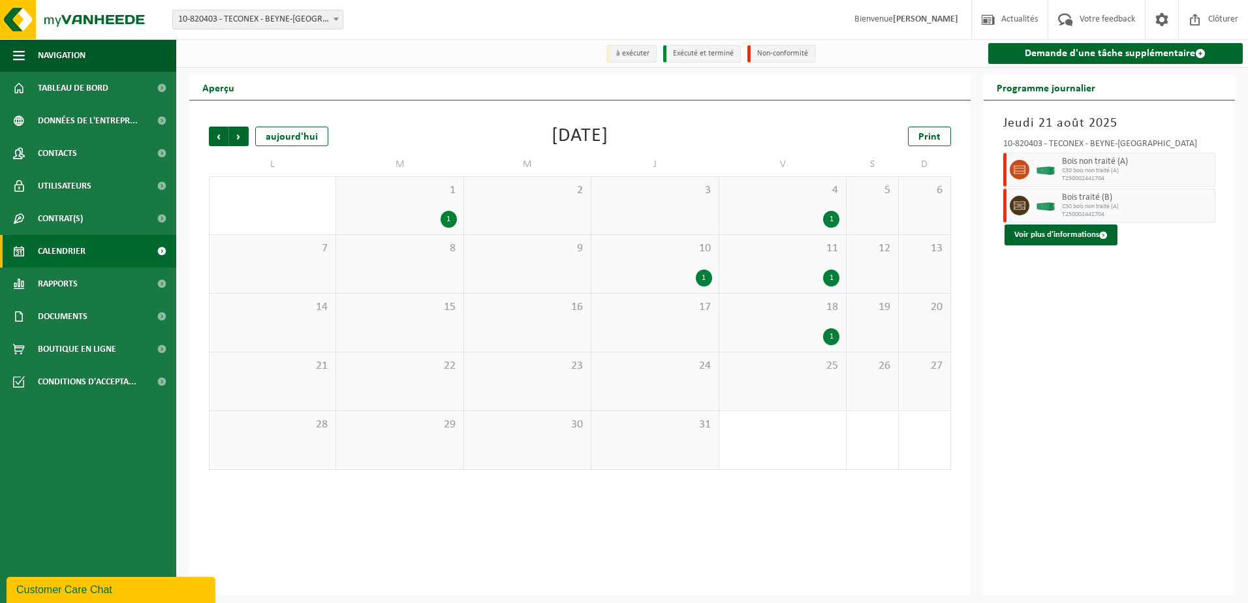
click at [700, 250] on span "10" at bounding box center [655, 249] width 114 height 14
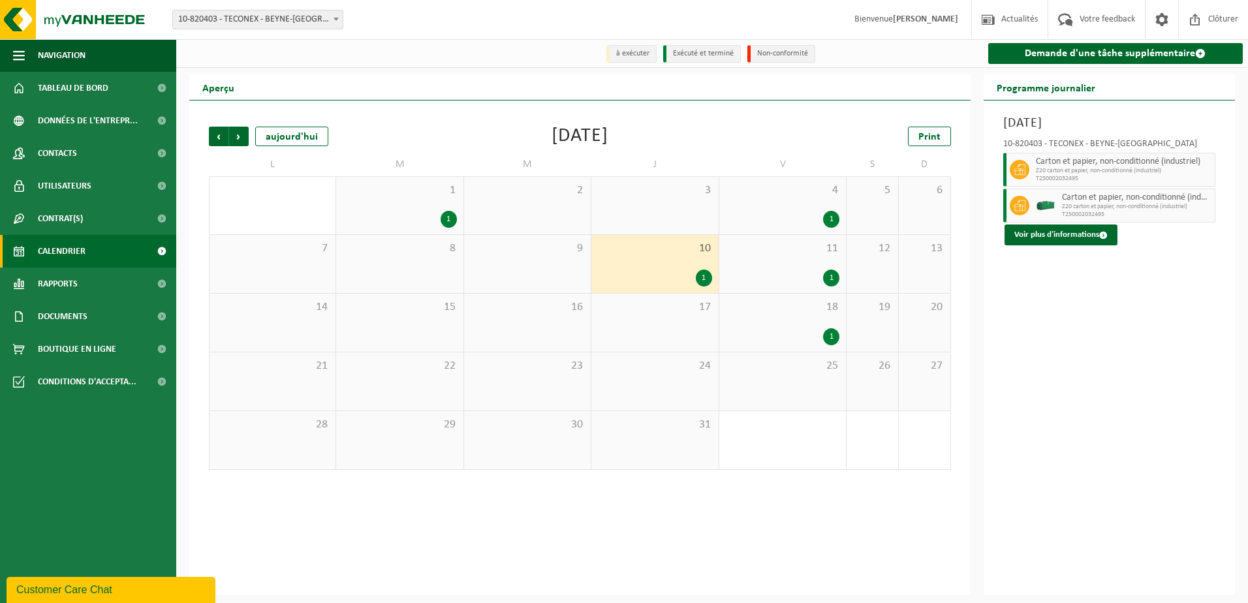
click at [1072, 230] on button "Voir plus d'informations" at bounding box center [1061, 235] width 113 height 21
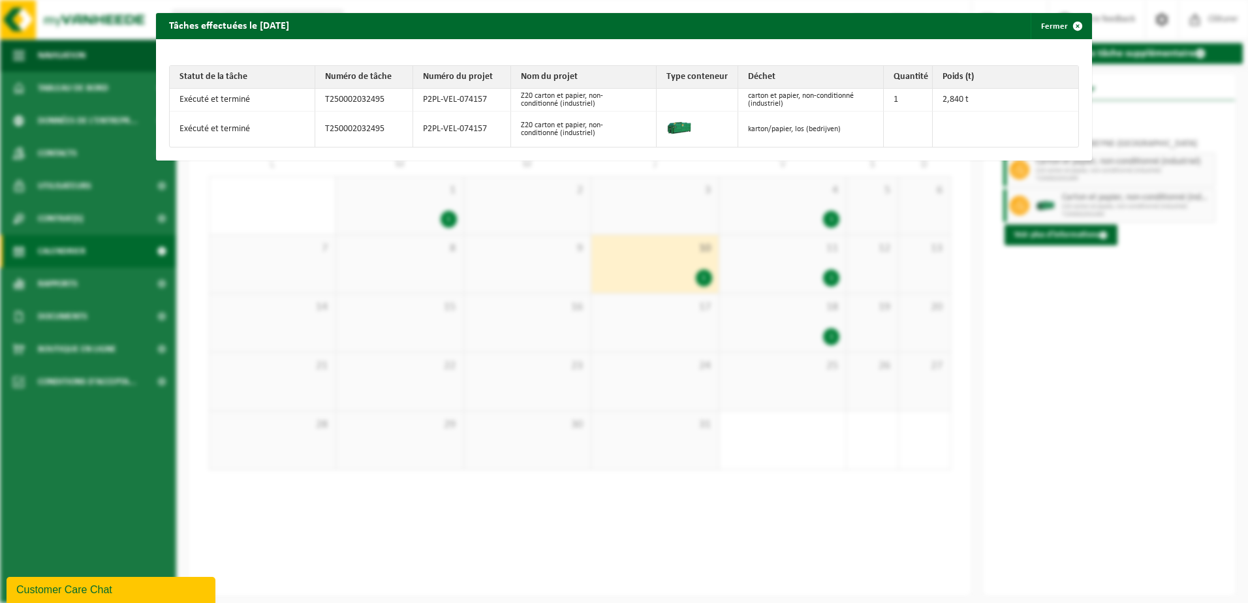
click at [352, 257] on div "Tâches effectuées le 2025-07-10 Fermer Statut de la tâche Numéro de tâche Numér…" at bounding box center [624, 301] width 1248 height 603
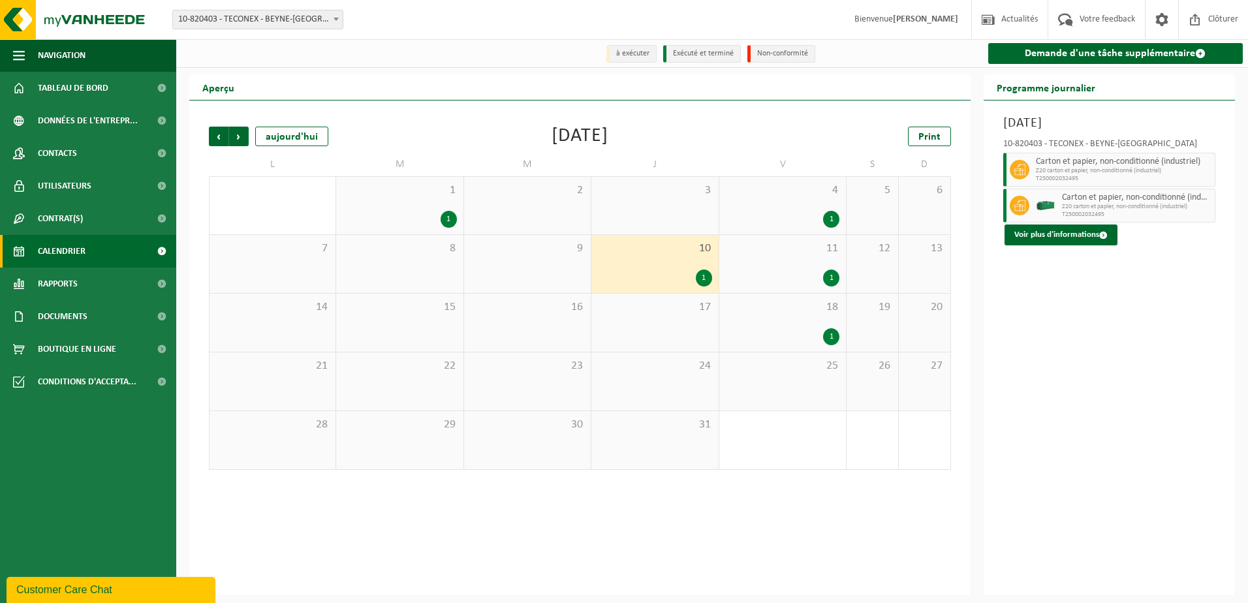
click at [395, 204] on div "1 1" at bounding box center [399, 205] width 127 height 57
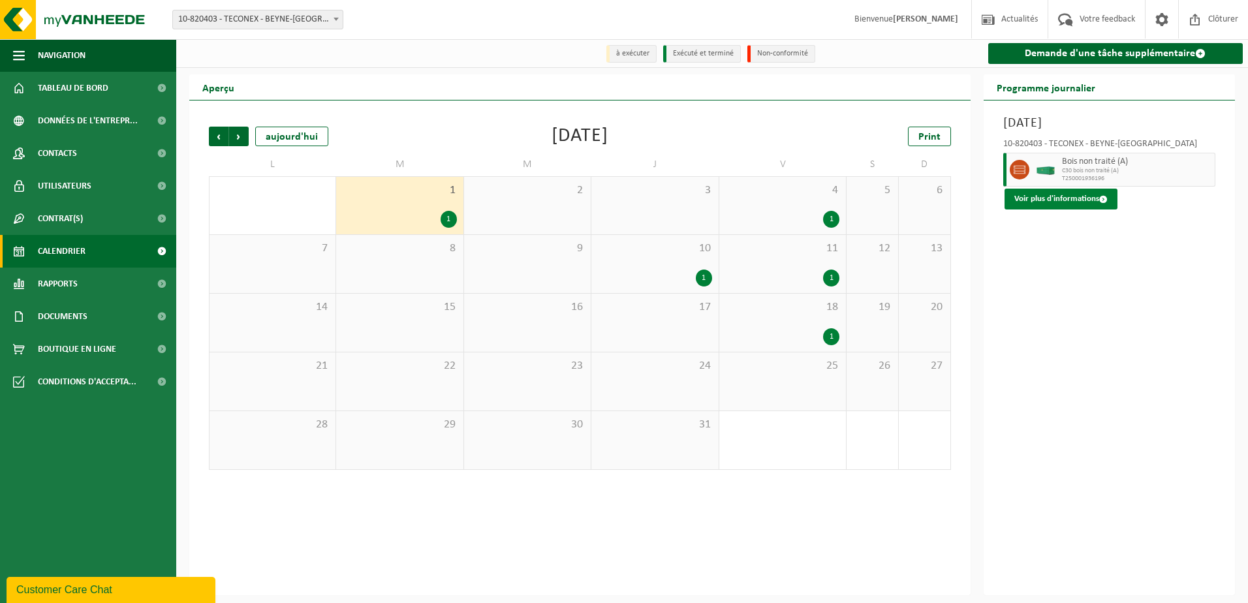
click at [1045, 196] on button "Voir plus d'informations" at bounding box center [1061, 199] width 113 height 21
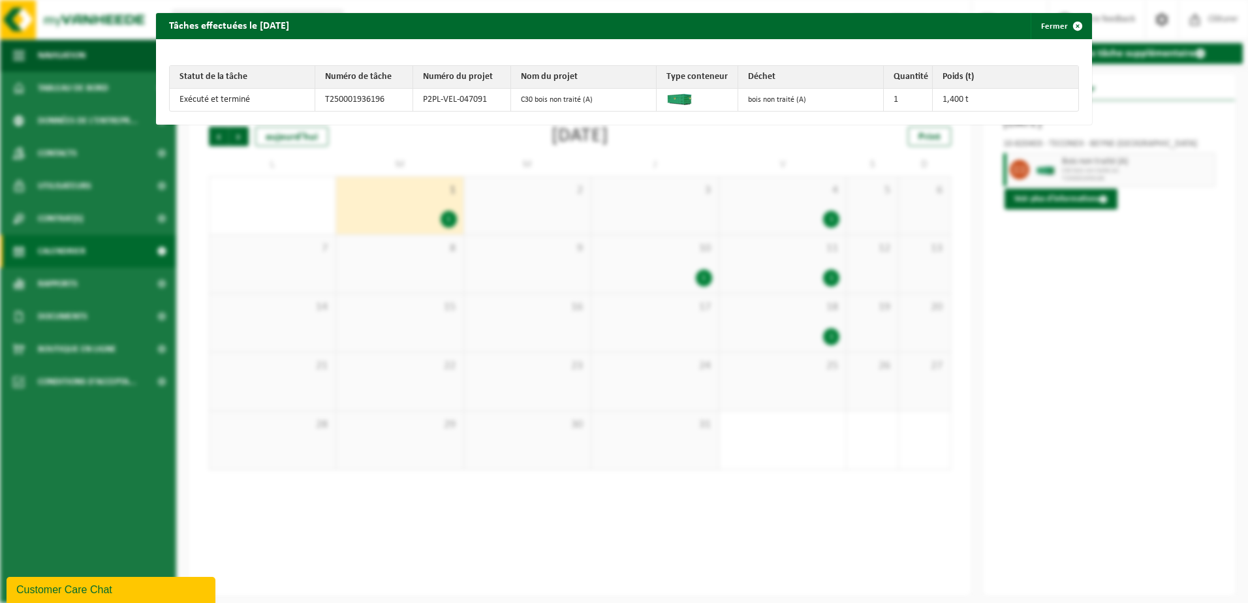
click at [253, 179] on div "Tâches effectuées le 2025-07-01 Fermer Statut de la tâche Numéro de tâche Numér…" at bounding box center [624, 301] width 1248 height 603
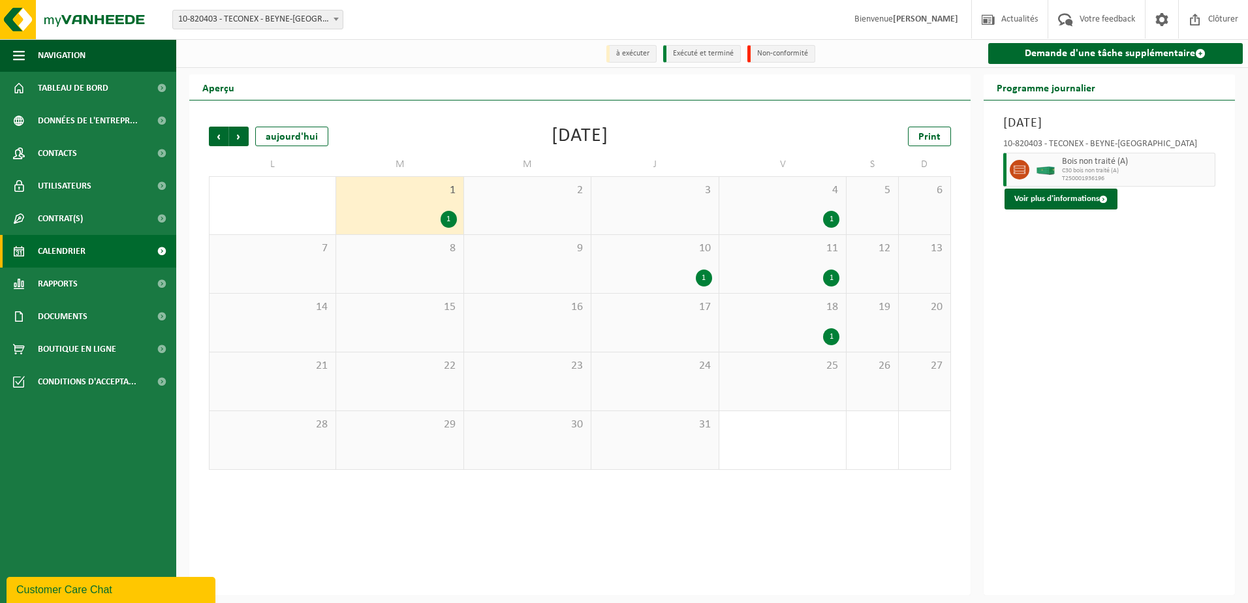
click at [391, 208] on div "1 1" at bounding box center [399, 205] width 127 height 57
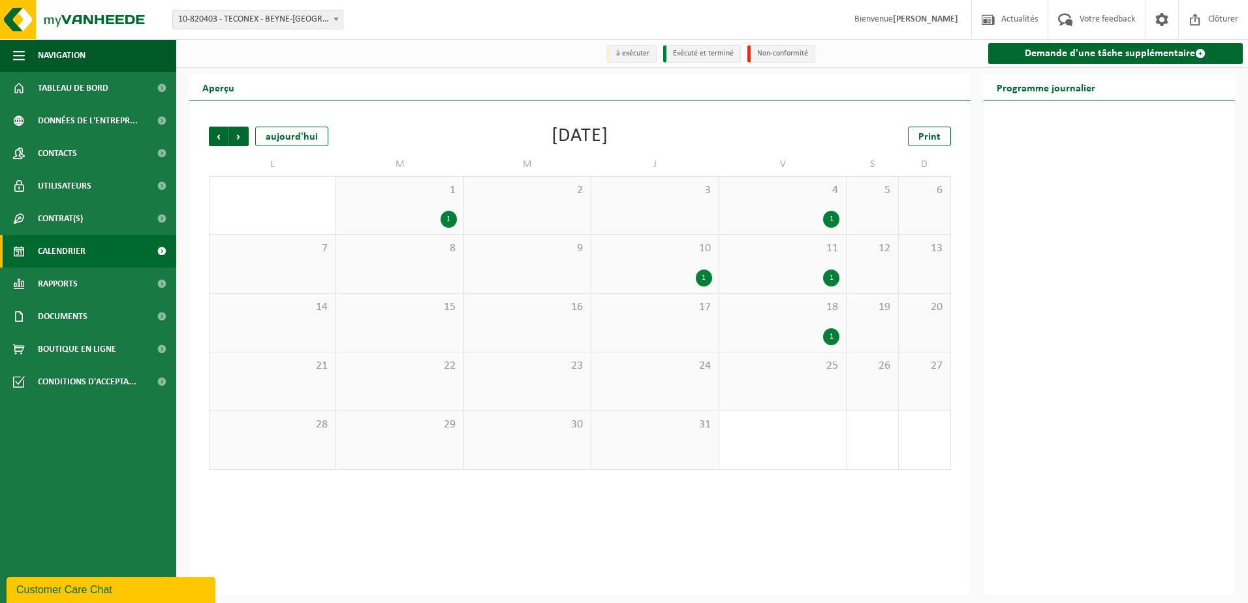
click at [373, 211] on div "1" at bounding box center [400, 219] width 114 height 17
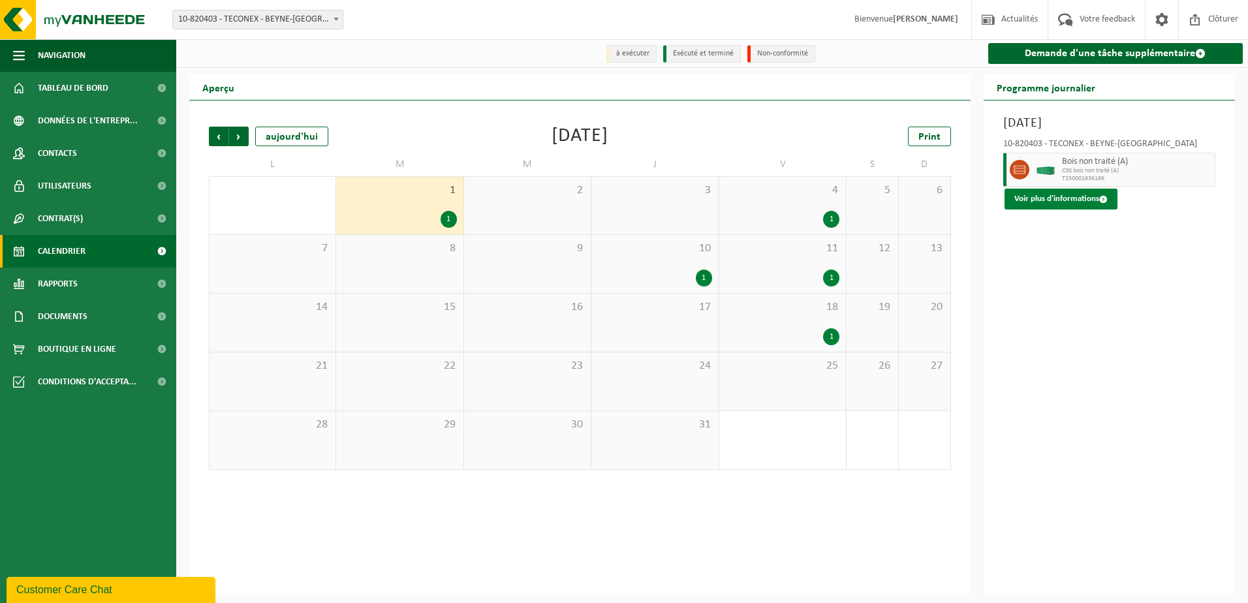
click at [1054, 192] on button "Voir plus d'informations" at bounding box center [1061, 199] width 113 height 21
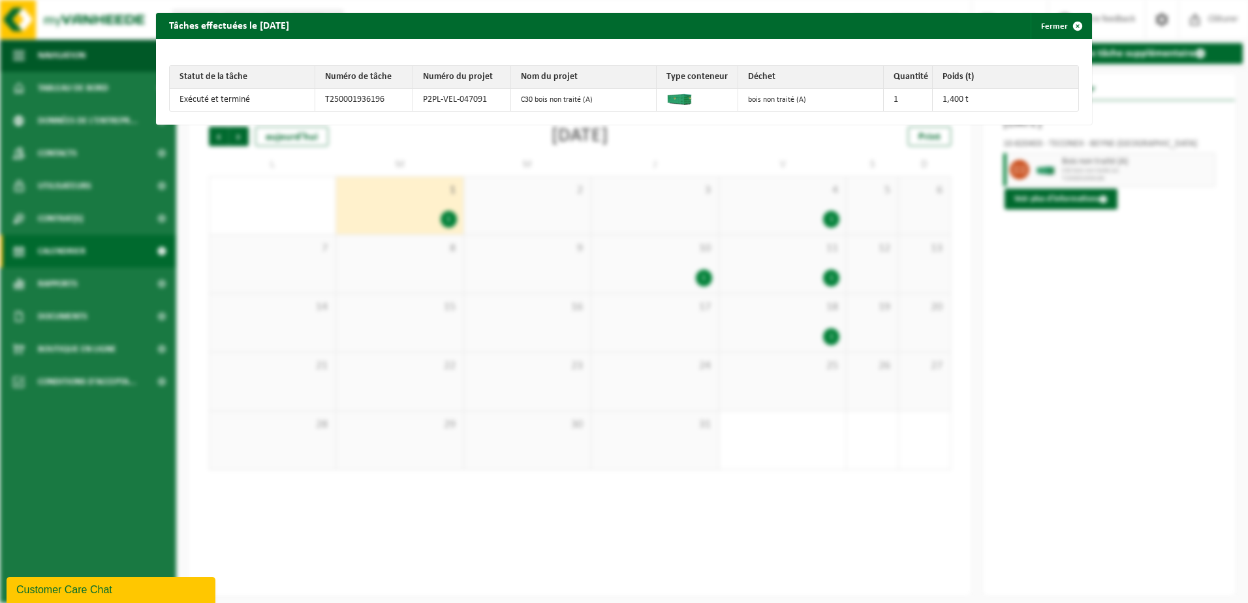
click at [285, 198] on div "Tâches effectuées le 2025-07-01 Fermer Statut de la tâche Numéro de tâche Numér…" at bounding box center [624, 301] width 1248 height 603
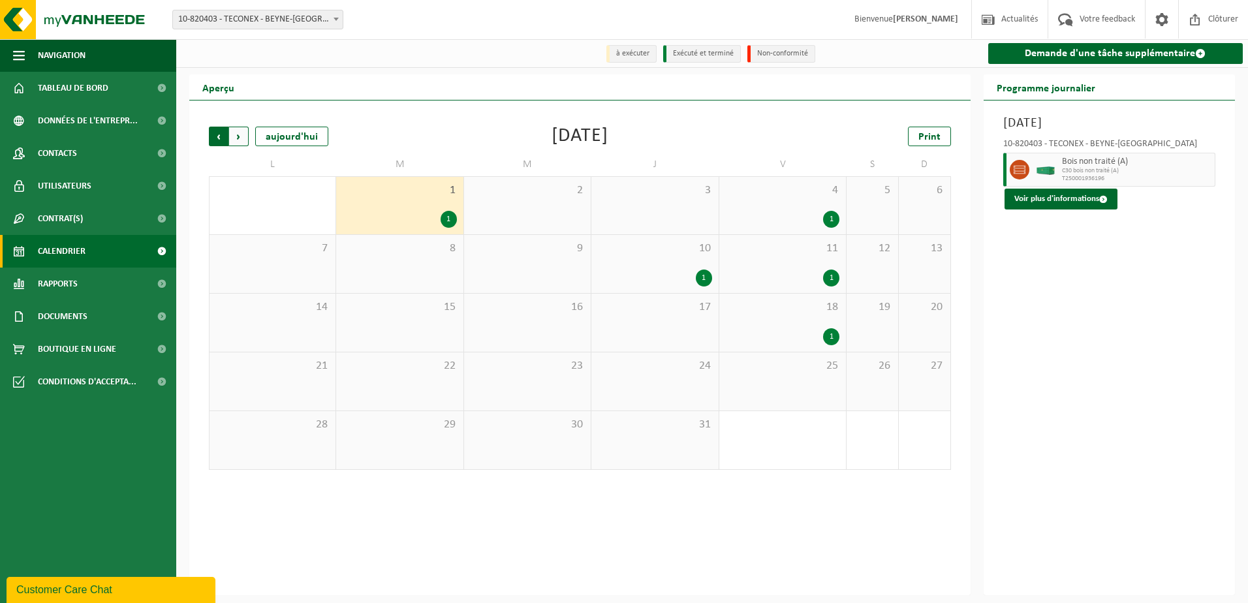
click at [232, 136] on span "Suivant" at bounding box center [239, 137] width 20 height 20
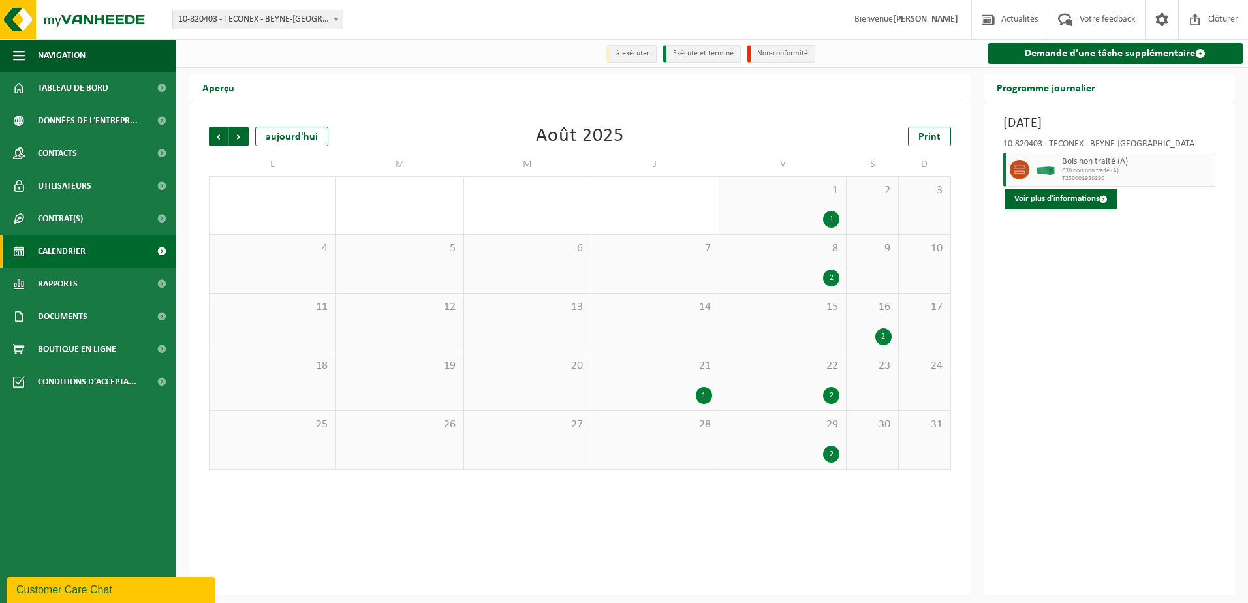
click at [817, 343] on div "15" at bounding box center [782, 323] width 127 height 58
click at [908, 319] on div "17" at bounding box center [925, 323] width 52 height 58
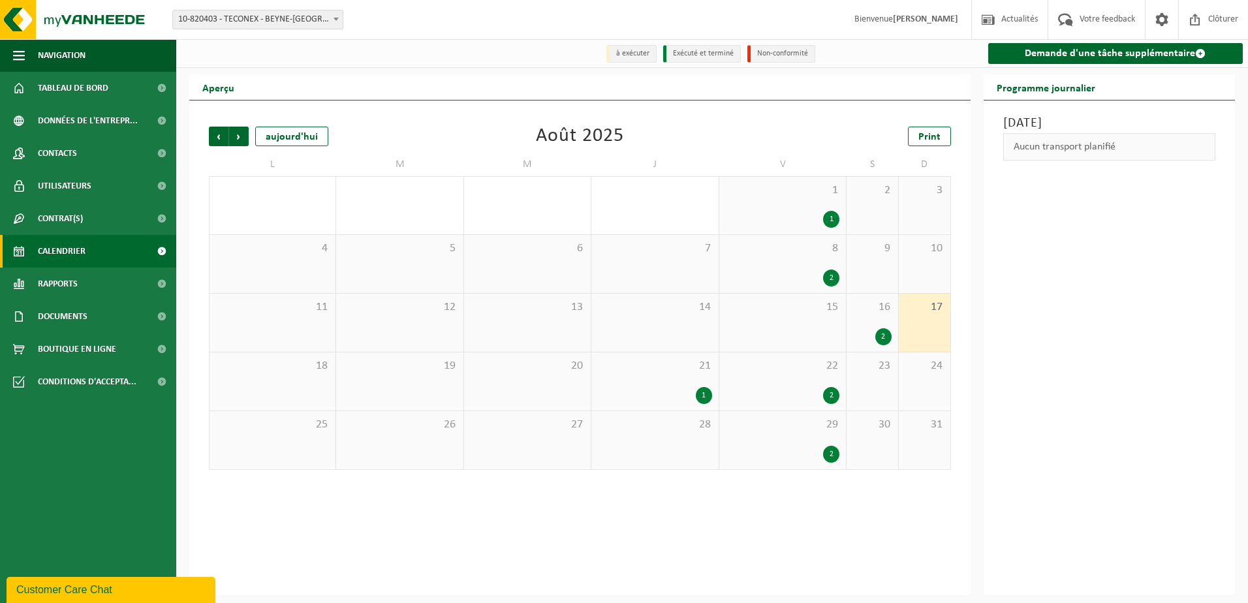
click at [618, 408] on div "21 1" at bounding box center [654, 381] width 127 height 58
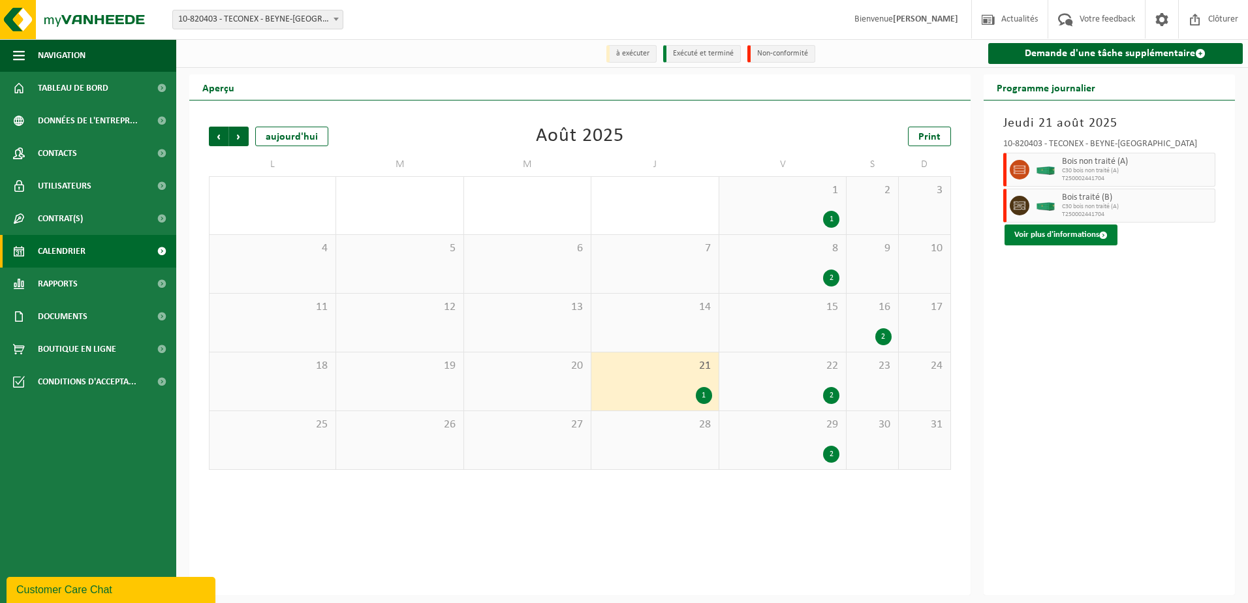
click at [1106, 226] on button "Voir plus d'informations" at bounding box center [1061, 235] width 113 height 21
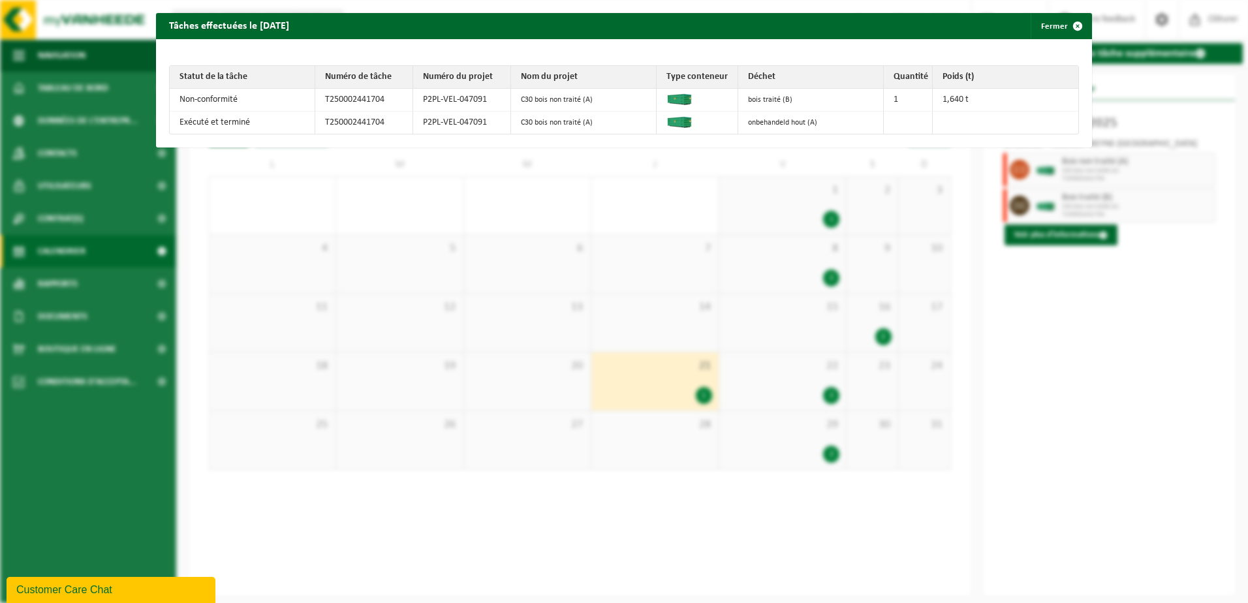
click at [1142, 315] on div "Tâches effectuées le 2025-08-21 Fermer Statut de la tâche Numéro de tâche Numér…" at bounding box center [624, 301] width 1248 height 603
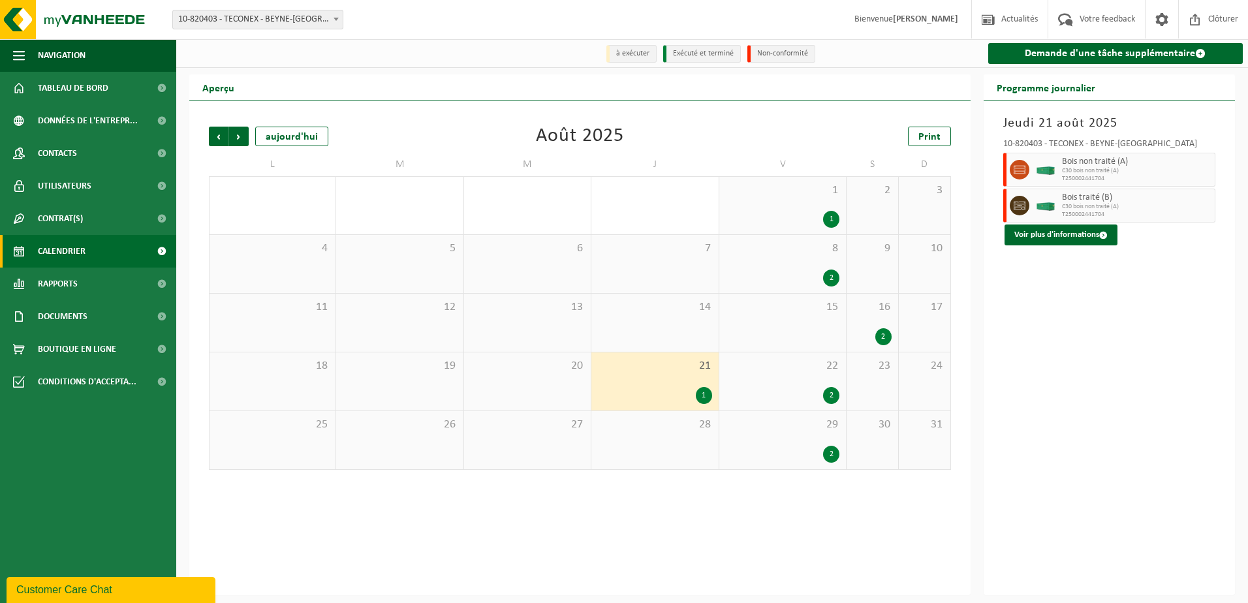
click at [1073, 164] on span "Bois non traité (A)" at bounding box center [1137, 162] width 150 height 10
click at [1078, 206] on div "Bois traité (B) C30 bois non traité (A) T250002441704" at bounding box center [1137, 206] width 157 height 34
drag, startPoint x: 1078, startPoint y: 206, endPoint x: 1066, endPoint y: 235, distance: 31.3
click at [1066, 235] on button "Voir plus d'informations" at bounding box center [1061, 235] width 113 height 21
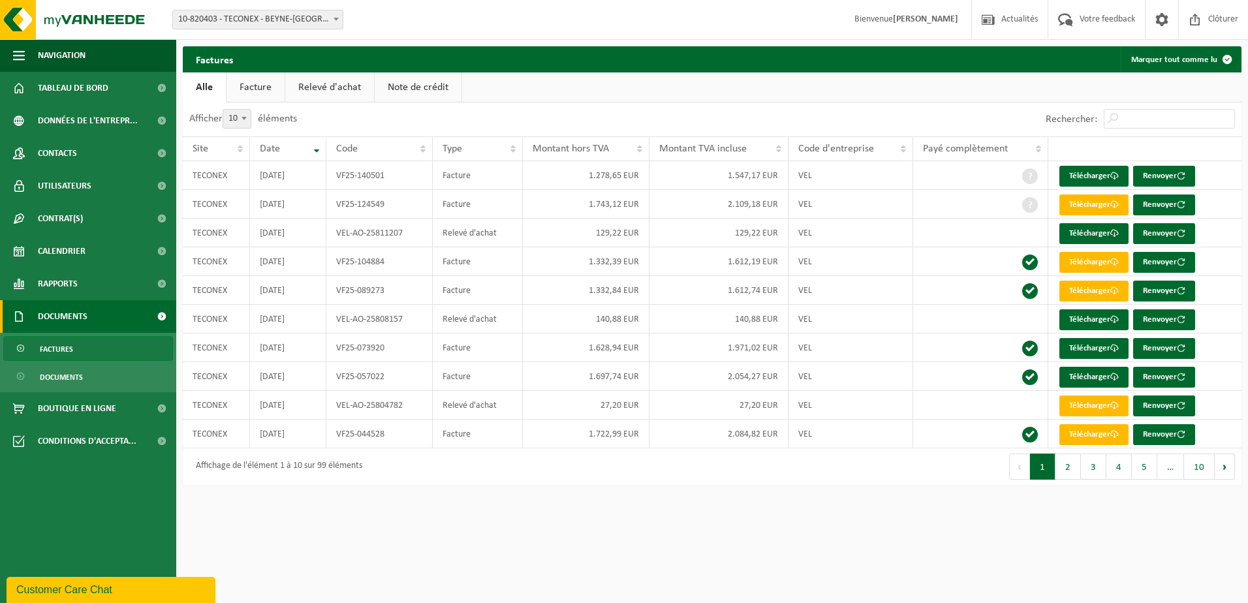
click at [808, 99] on ul "Alle Facture Relevé d'achat Note de crédit" at bounding box center [712, 87] width 1059 height 30
